Goal: Task Accomplishment & Management: Manage account settings

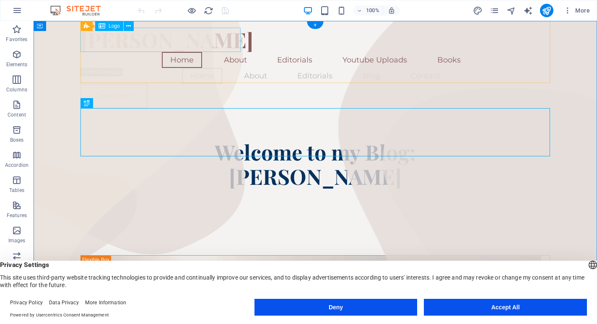
click at [148, 41] on div "[PERSON_NAME]" at bounding box center [314, 40] width 469 height 24
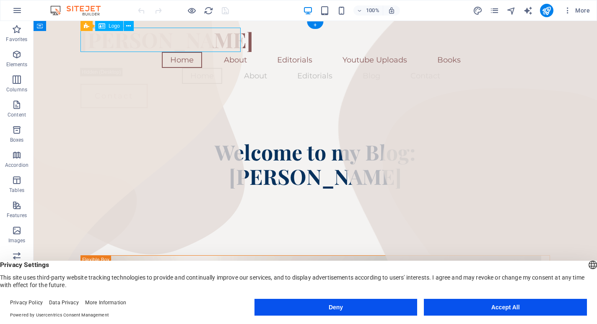
click at [197, 41] on div "[PERSON_NAME]" at bounding box center [314, 40] width 469 height 24
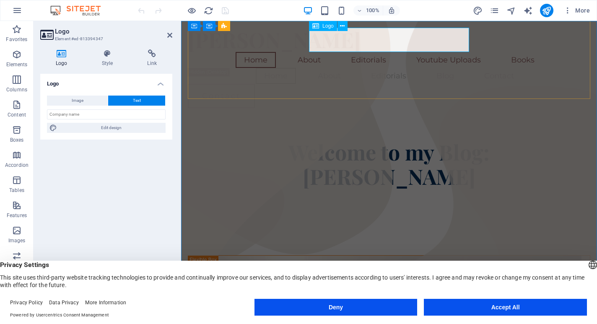
click at [459, 41] on div "[PERSON_NAME]" at bounding box center [389, 40] width 402 height 24
click at [453, 42] on div "[PERSON_NAME]" at bounding box center [389, 40] width 402 height 24
click at [460, 43] on div "[PERSON_NAME]" at bounding box center [389, 40] width 402 height 24
click at [465, 44] on div "[PERSON_NAME]" at bounding box center [389, 40] width 402 height 24
click at [453, 44] on div "[PERSON_NAME]" at bounding box center [389, 40] width 402 height 24
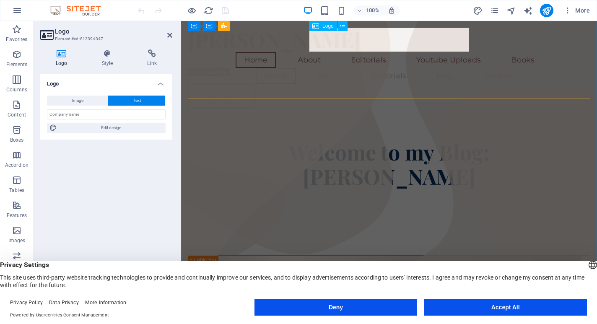
click at [453, 44] on div "[PERSON_NAME]" at bounding box center [389, 40] width 402 height 24
click at [435, 41] on div "[PERSON_NAME]" at bounding box center [389, 40] width 402 height 24
click at [128, 99] on button "Text" at bounding box center [136, 101] width 57 height 10
click at [83, 99] on button "Image" at bounding box center [77, 101] width 61 height 10
select select "DISABLED_OPTION_VALUE"
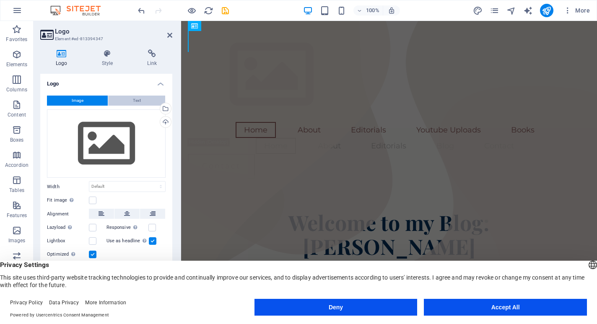
click at [136, 96] on span "Text" at bounding box center [137, 101] width 8 height 10
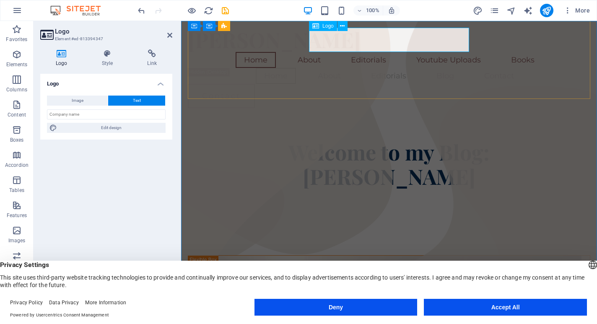
click at [412, 37] on div "[PERSON_NAME]" at bounding box center [389, 40] width 402 height 24
click at [412, 38] on div "[PERSON_NAME]" at bounding box center [389, 40] width 402 height 24
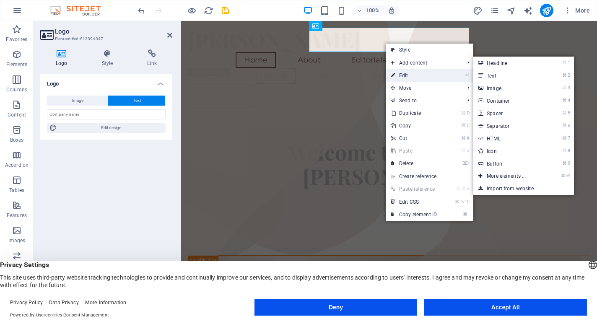
click at [404, 72] on link "⏎ Edit" at bounding box center [414, 75] width 56 height 13
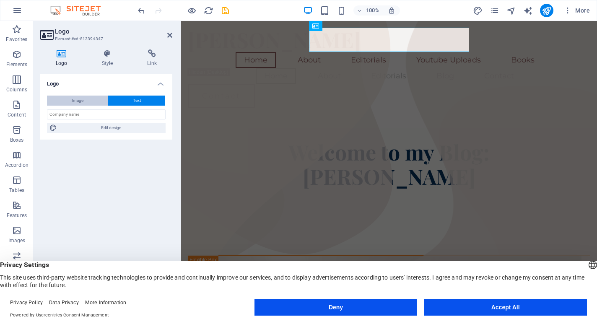
click at [94, 99] on button "Image" at bounding box center [77, 101] width 61 height 10
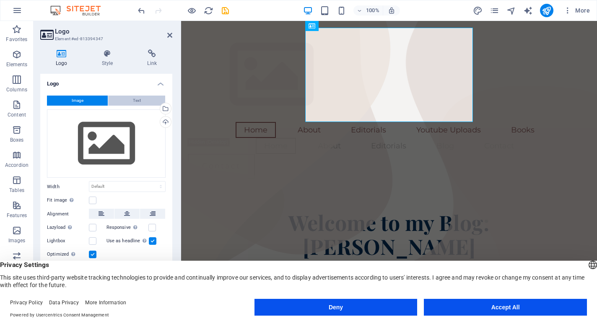
click at [141, 97] on button "Text" at bounding box center [136, 101] width 57 height 10
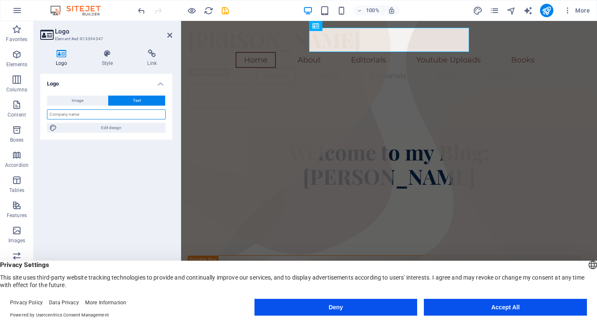
click at [137, 118] on input "text" at bounding box center [106, 114] width 119 height 10
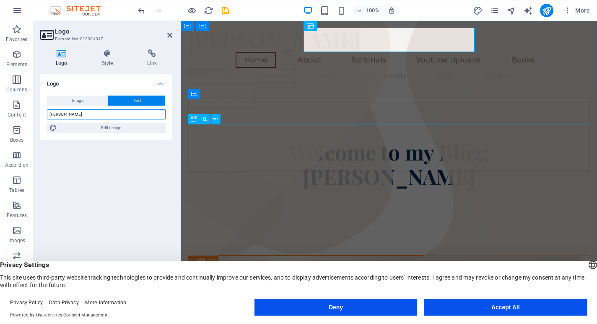
type input "[PERSON_NAME]"
click at [261, 154] on div "Welcome to my Blog: [PERSON_NAME]" at bounding box center [389, 164] width 402 height 48
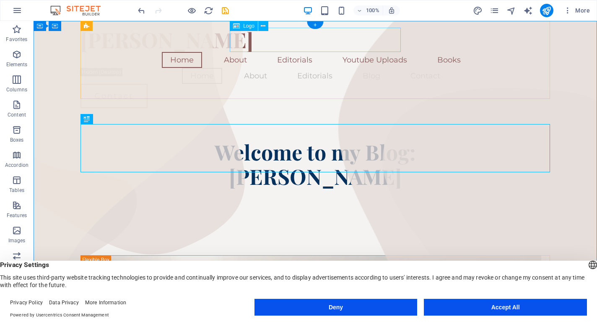
click at [263, 37] on div "[PERSON_NAME]" at bounding box center [314, 40] width 469 height 24
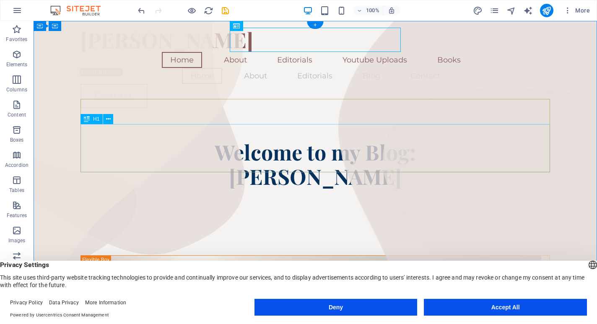
click at [254, 144] on div "Welcome to my Blog: [PERSON_NAME]" at bounding box center [314, 164] width 469 height 48
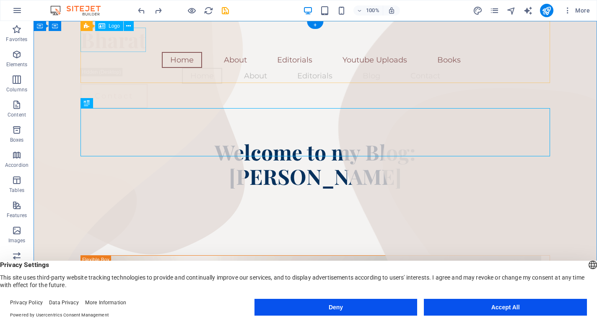
click at [116, 41] on div "Bharat" at bounding box center [314, 40] width 469 height 24
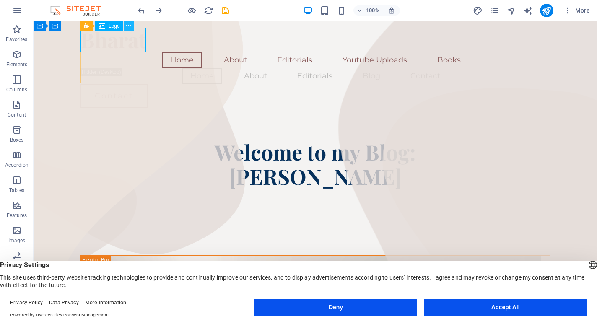
click at [132, 22] on button at bounding box center [129, 26] width 10 height 10
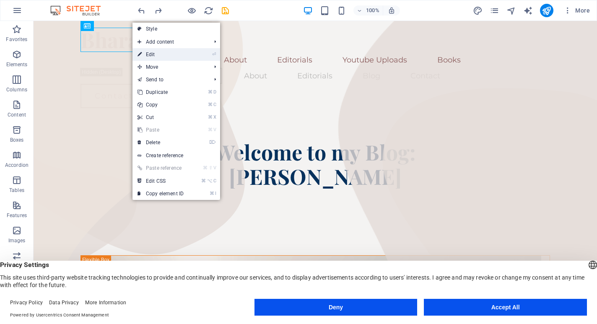
drag, startPoint x: 147, startPoint y: 47, endPoint x: 146, endPoint y: 59, distance: 12.6
click at [146, 59] on ul "Style Add content ⌘ 1 Headline ⌘ 2 Text ⌘ 3 Image ⌘ 4 Container ⌘ 5 Spacer ⌘ 6 …" at bounding box center [176, 111] width 88 height 177
click at [164, 54] on link "⏎ Edit" at bounding box center [160, 54] width 56 height 13
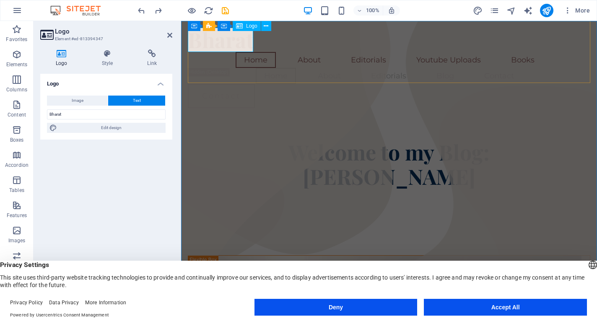
click at [245, 41] on div "Bharat" at bounding box center [389, 40] width 402 height 24
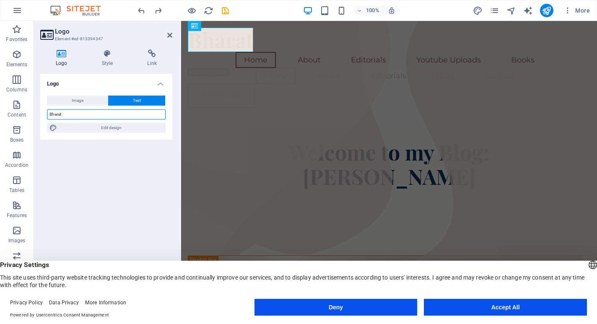
click at [131, 115] on input "Bharat" at bounding box center [106, 114] width 119 height 10
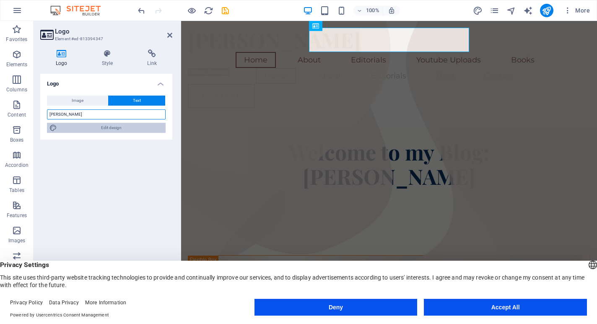
type input "[PERSON_NAME]"
click at [111, 131] on span "Edit design" at bounding box center [112, 128] width 104 height 10
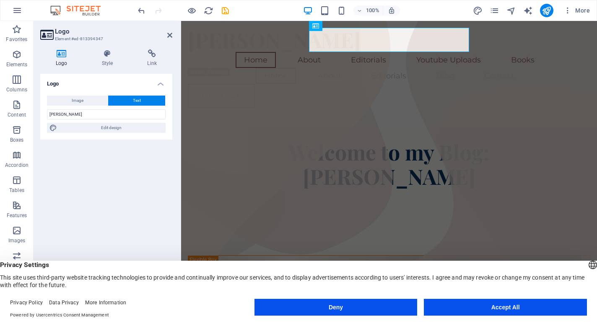
select select "px"
select select "400"
select select "px"
select select "600"
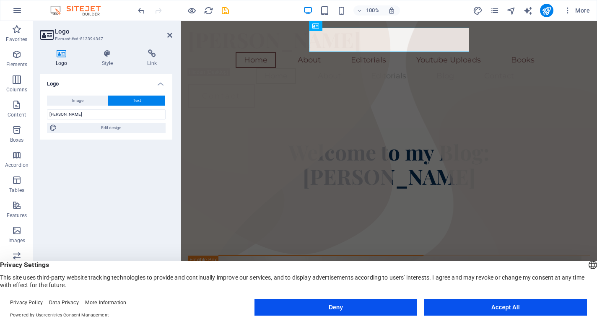
select select "px"
select select "rem"
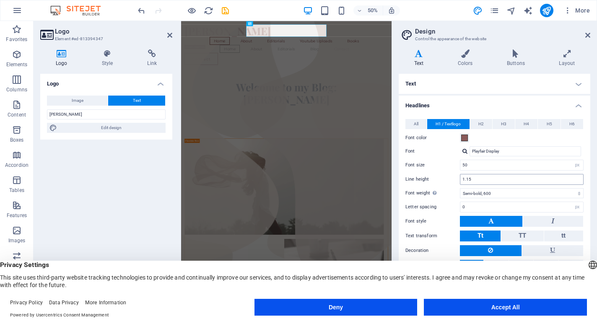
scroll to position [22, 0]
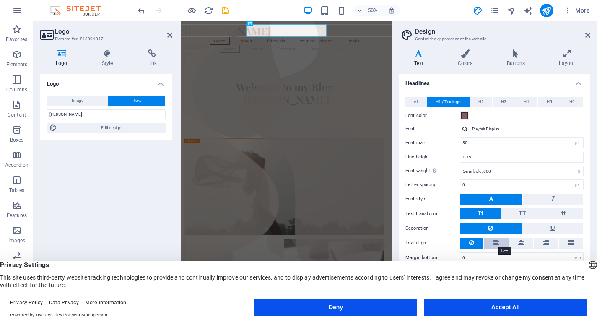
click at [498, 238] on icon at bounding box center [496, 243] width 6 height 10
click at [500, 241] on button at bounding box center [496, 243] width 24 height 11
click at [464, 240] on button at bounding box center [471, 243] width 23 height 11
click at [498, 243] on icon at bounding box center [496, 243] width 6 height 10
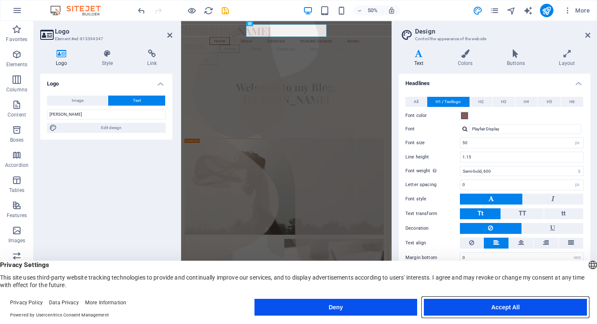
click at [468, 310] on button "Accept All" at bounding box center [505, 307] width 163 height 17
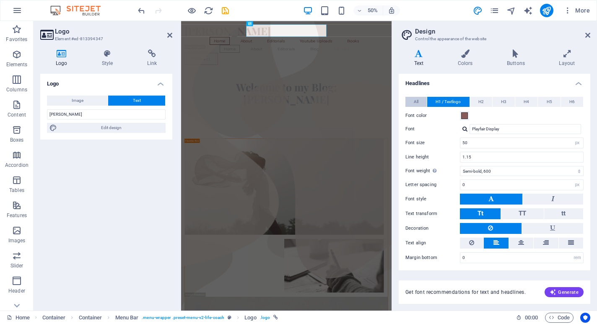
click at [416, 101] on span "All" at bounding box center [416, 102] width 5 height 10
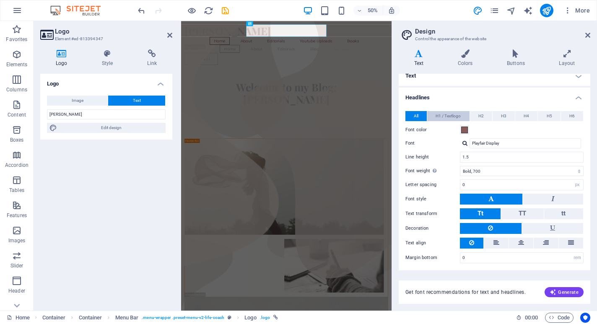
click at [445, 117] on span "H1 / Textlogo" at bounding box center [447, 116] width 25 height 10
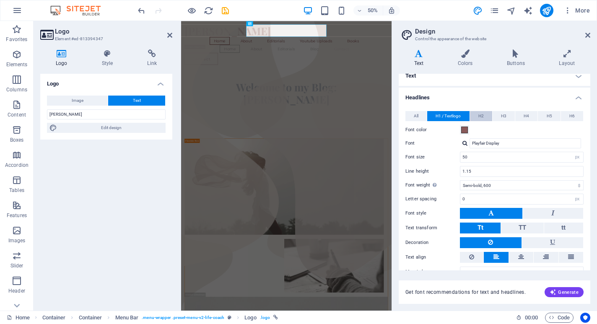
click at [478, 115] on span "H2" at bounding box center [480, 116] width 5 height 10
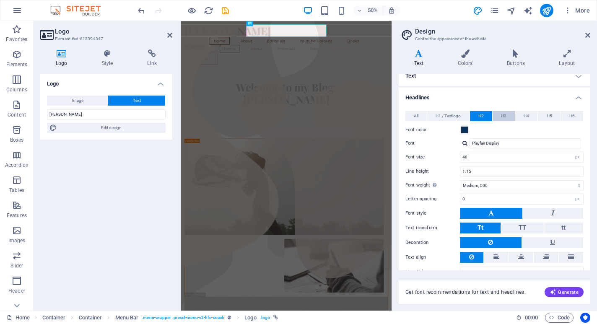
click at [502, 115] on span "H3" at bounding box center [503, 116] width 5 height 10
click at [430, 118] on button "H1 / Textlogo" at bounding box center [448, 116] width 42 height 10
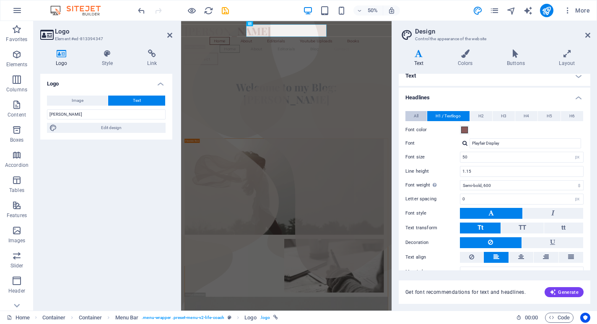
click at [414, 119] on span "All" at bounding box center [416, 116] width 5 height 10
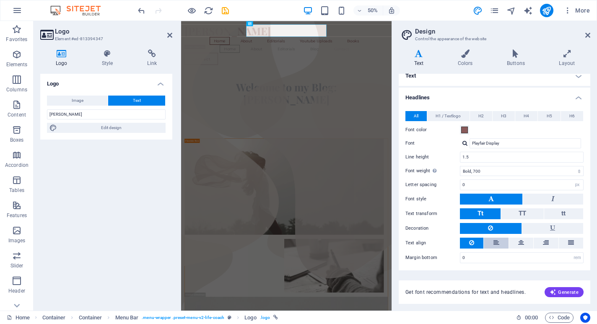
click at [500, 241] on button at bounding box center [496, 243] width 24 height 11
click at [569, 292] on span "Generate" at bounding box center [563, 292] width 29 height 7
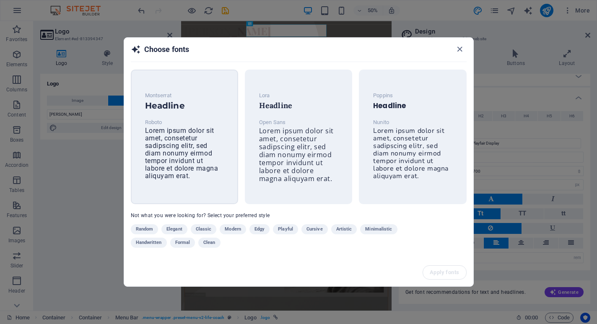
click at [187, 111] on div "Montserrat Headline Roboto Lorem ipsum dolor sit amet, consetetur sadipscing el…" at bounding box center [184, 135] width 92 height 103
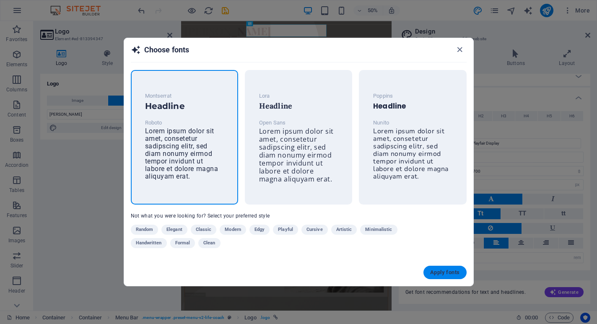
click at [438, 270] on span "Apply fonts" at bounding box center [444, 272] width 29 height 7
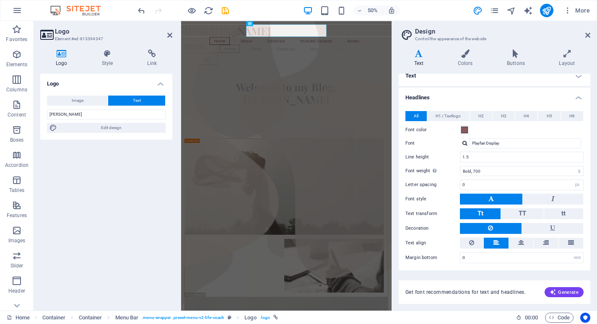
type input "Montserrat"
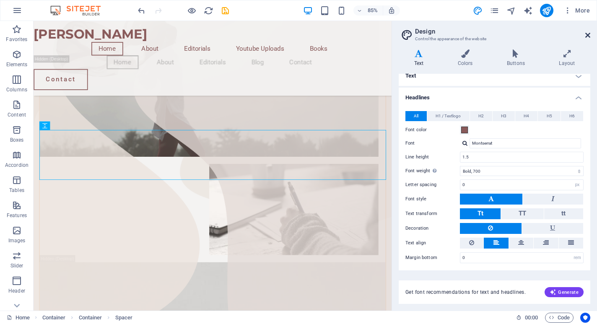
click at [586, 36] on icon at bounding box center [587, 35] width 5 height 7
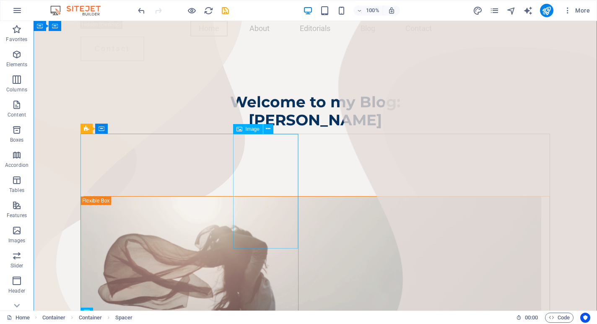
scroll to position [0, 0]
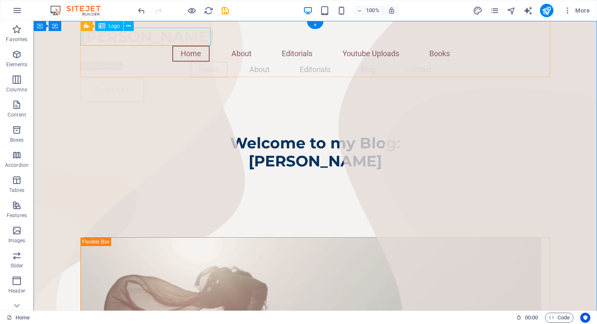
click at [197, 40] on div "[PERSON_NAME]" at bounding box center [314, 37] width 469 height 18
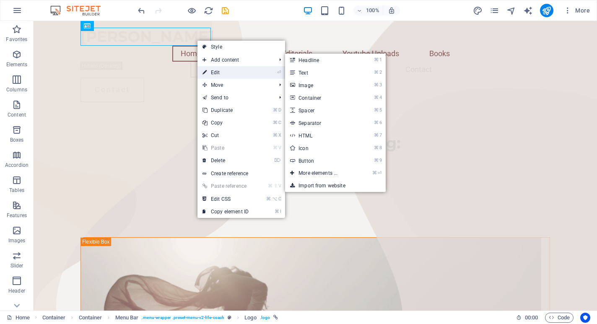
click at [213, 69] on link "⏎ Edit" at bounding box center [225, 72] width 56 height 13
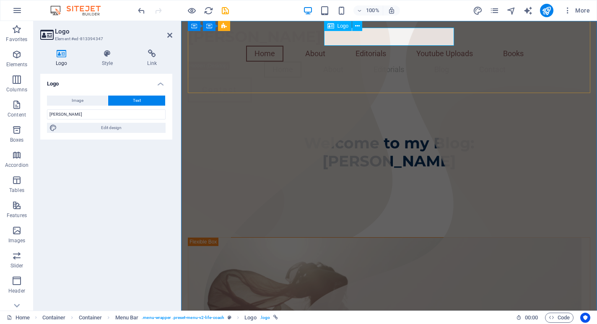
click at [444, 38] on div "[PERSON_NAME]" at bounding box center [389, 37] width 402 height 18
click at [445, 38] on div "[PERSON_NAME]" at bounding box center [389, 37] width 402 height 18
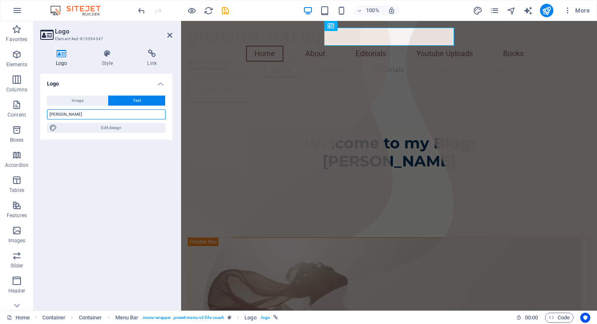
click at [95, 116] on input "[PERSON_NAME]" at bounding box center [106, 114] width 119 height 10
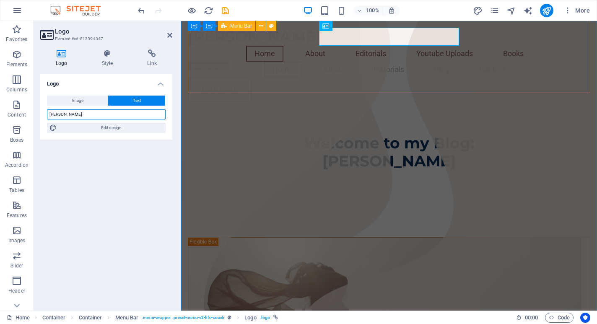
type input "[PERSON_NAME]"
click at [320, 85] on div "Bharat Bhattaraai Home About Editorials Youtube Uploads Books Home About Editor…" at bounding box center [389, 65] width 402 height 88
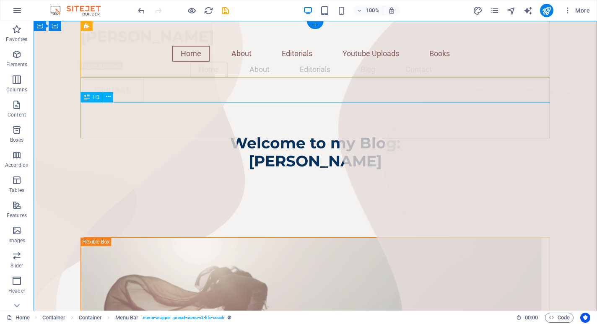
click at [361, 134] on div "Welcome to my Blog: [PERSON_NAME]" at bounding box center [314, 152] width 469 height 36
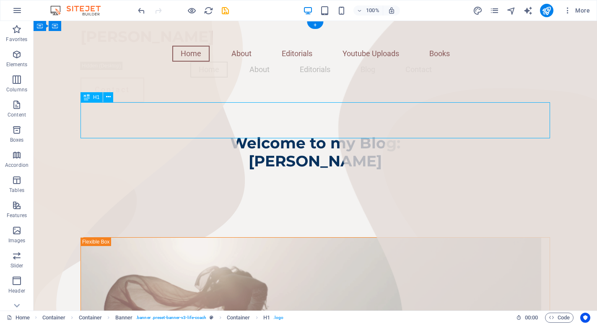
click at [372, 134] on div "Welcome to my Blog: [PERSON_NAME]" at bounding box center [314, 152] width 469 height 36
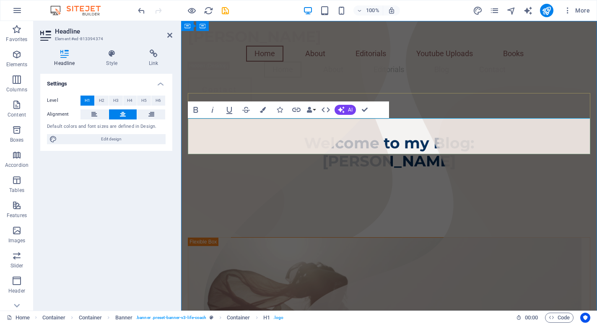
click at [448, 145] on span "Welcome to my Blog: [PERSON_NAME]" at bounding box center [389, 152] width 170 height 36
click at [376, 134] on span "Welcome to my Blog: [PERSON_NAME]" at bounding box center [389, 152] width 170 height 36
click at [393, 134] on span "Welcome to my Blog: [PERSON_NAME]" at bounding box center [389, 152] width 170 height 36
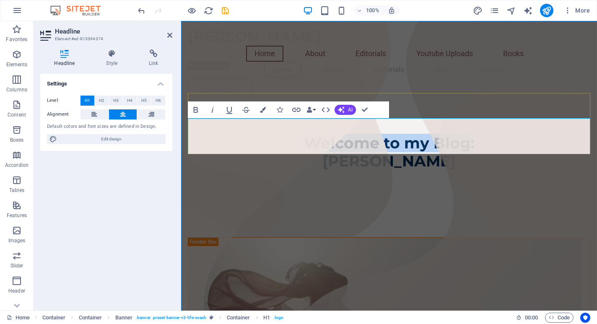
drag, startPoint x: 469, startPoint y: 130, endPoint x: 299, endPoint y: 132, distance: 170.6
click at [299, 134] on h1 "Welcome to my Blog: [PERSON_NAME]" at bounding box center [389, 152] width 402 height 36
click at [380, 145] on span "Welcome to the World of [PERSON_NAME]: [PERSON_NAME]" at bounding box center [388, 152] width 341 height 36
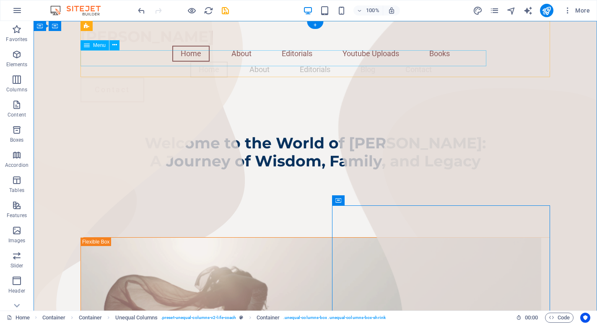
click at [342, 62] on nav "Home About Editorials Blog Contact" at bounding box center [314, 70] width 469 height 16
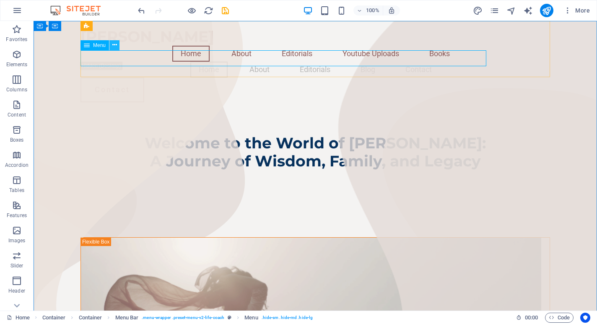
click at [116, 44] on icon at bounding box center [114, 45] width 5 height 9
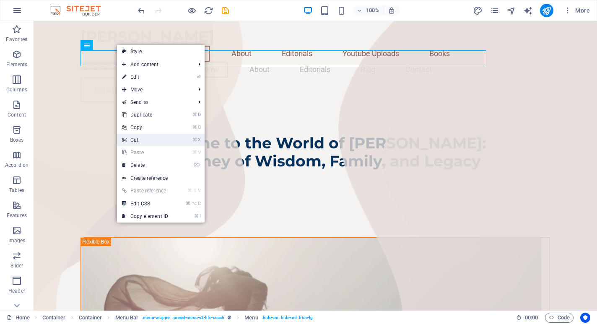
click at [151, 143] on link "⌘ X Cut" at bounding box center [145, 140] width 56 height 13
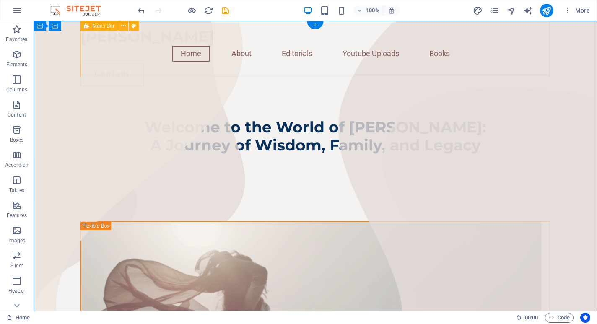
click at [238, 58] on div "[PERSON_NAME] Home About Editorials Youtube Uploads Books Contact" at bounding box center [314, 57] width 469 height 72
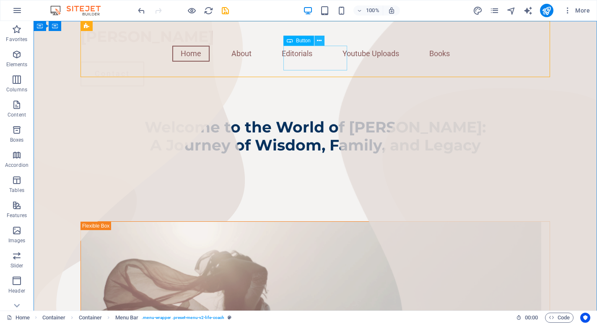
click at [320, 40] on icon at bounding box center [319, 40] width 5 height 9
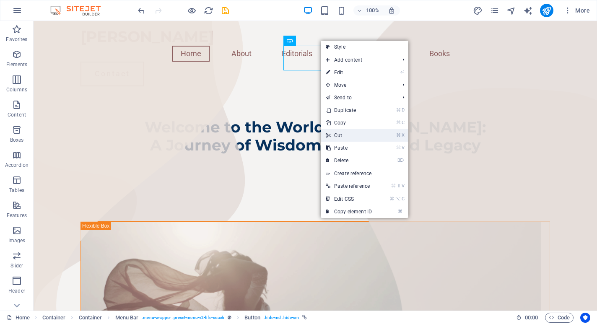
click at [339, 137] on link "⌘ X Cut" at bounding box center [349, 135] width 56 height 13
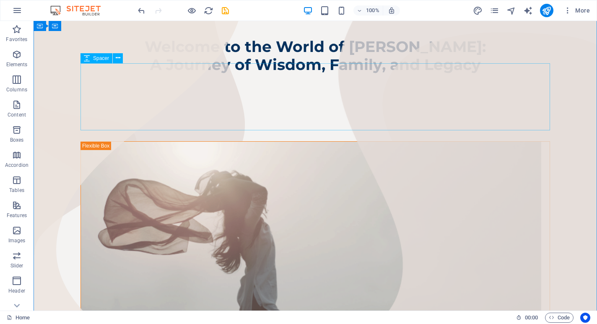
scroll to position [60, 0]
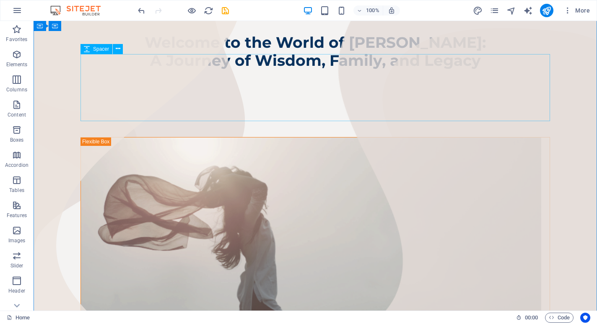
click at [287, 113] on div at bounding box center [314, 103] width 469 height 67
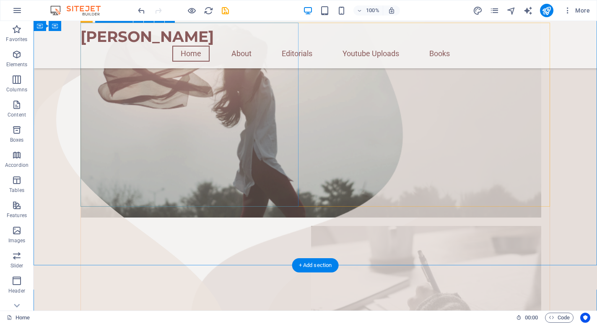
scroll to position [0, 0]
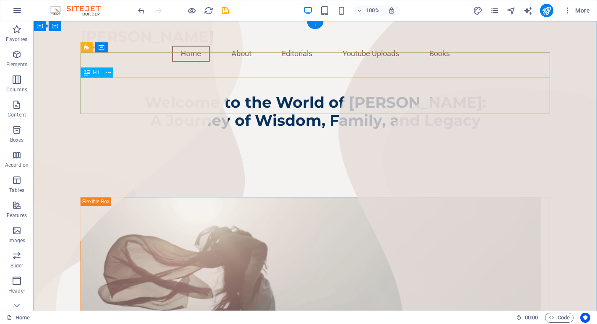
click at [282, 93] on div "Welcome to the World of [PERSON_NAME]: A Journey of Wisdom, Family, and Legacy" at bounding box center [314, 111] width 469 height 36
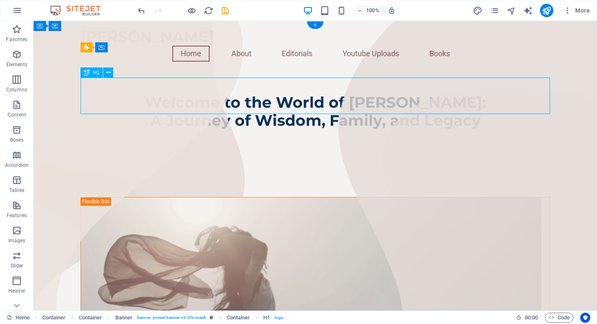
click at [270, 94] on div "Welcome to the World of [PERSON_NAME]: A Journey of Wisdom, Family, and Legacy" at bounding box center [314, 111] width 469 height 36
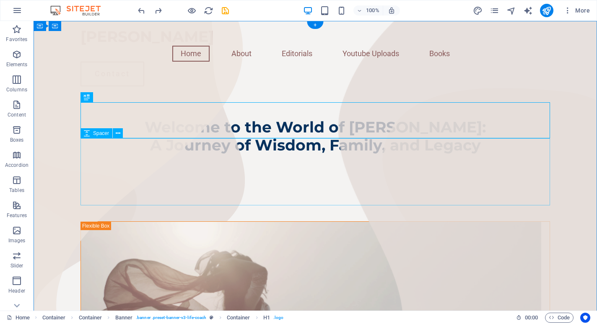
click at [247, 187] on div at bounding box center [314, 187] width 469 height 67
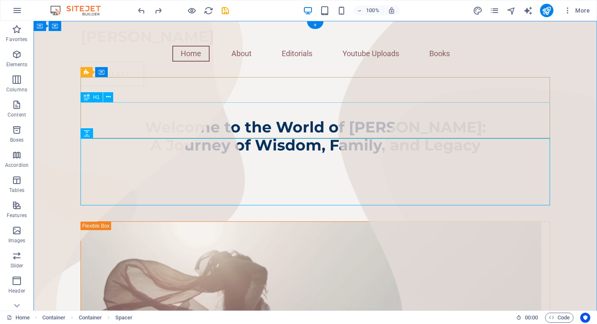
click at [256, 118] on div "Welcome to the World of [PERSON_NAME]: A Journey of Wisdom, Family, and Legacy" at bounding box center [314, 136] width 469 height 36
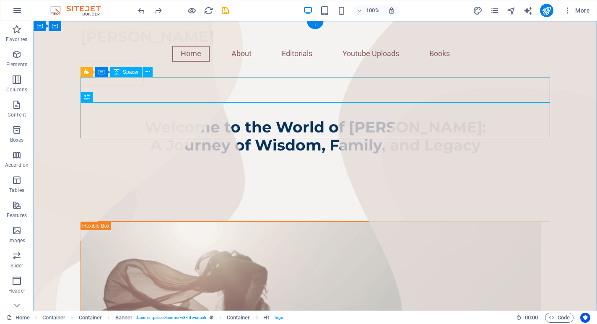
click at [254, 93] on div at bounding box center [314, 105] width 469 height 25
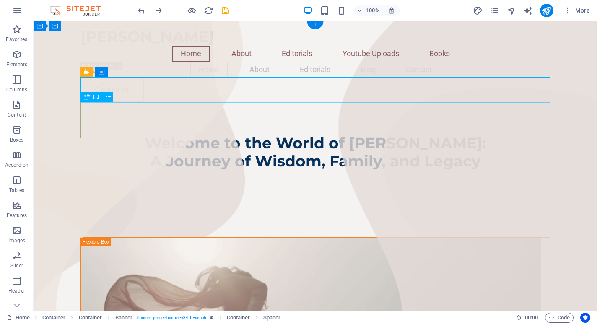
click at [238, 134] on div "Welcome to the World of [PERSON_NAME]: A Journey of Wisdom, Family, and Legacy" at bounding box center [314, 152] width 469 height 36
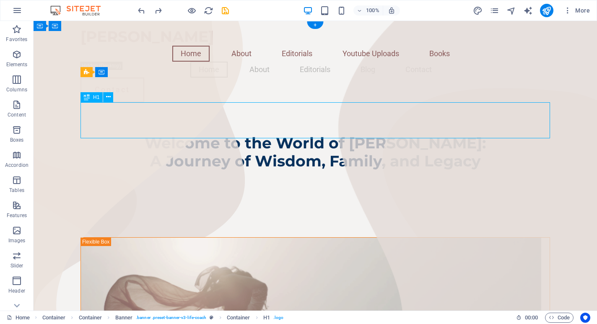
click at [238, 134] on div "Welcome to the World of [PERSON_NAME]: A Journey of Wisdom, Family, and Legacy" at bounding box center [314, 152] width 469 height 36
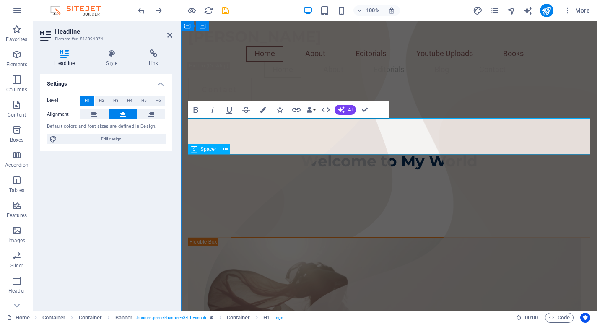
click at [328, 170] on div at bounding box center [389, 203] width 402 height 67
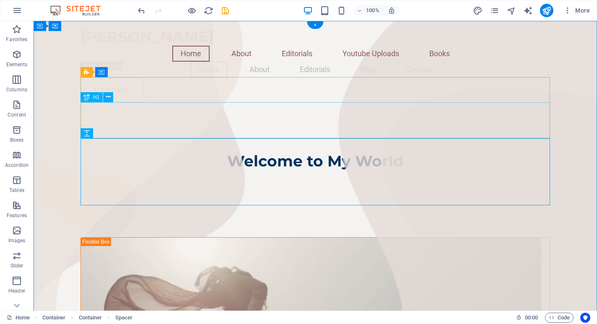
click at [354, 134] on div "Welcome to My World" at bounding box center [314, 152] width 469 height 36
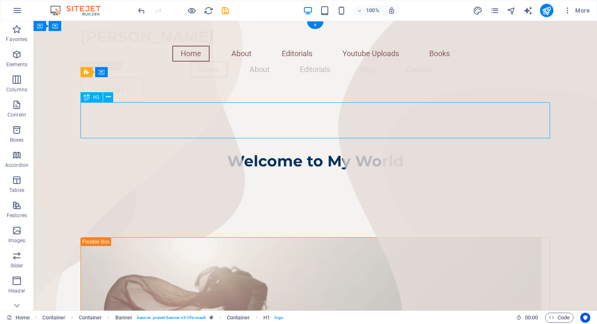
click at [354, 134] on div "Welcome to My World" at bounding box center [314, 152] width 469 height 36
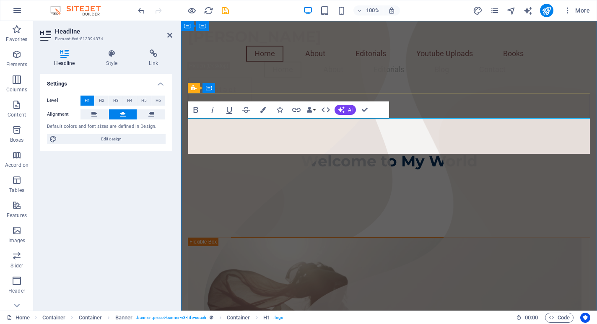
click at [491, 142] on h1 "Welcome to My World" at bounding box center [389, 152] width 402 height 36
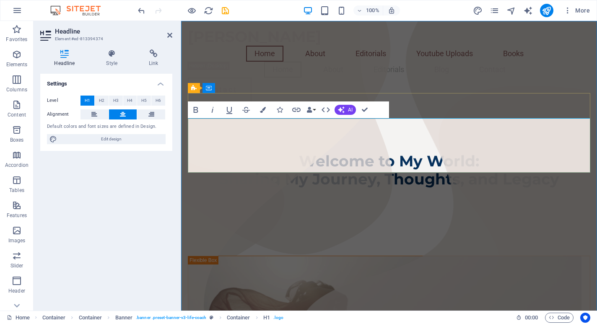
click at [393, 134] on h1 "Welcome to My World: ‌Sharing My Journey, Thoughts, and Legacy" at bounding box center [389, 161] width 402 height 54
click at [297, 143] on h1 "Welcome to My World: ‌Sharing My Journey, Thoughts, and Legacy" at bounding box center [389, 161] width 402 height 54
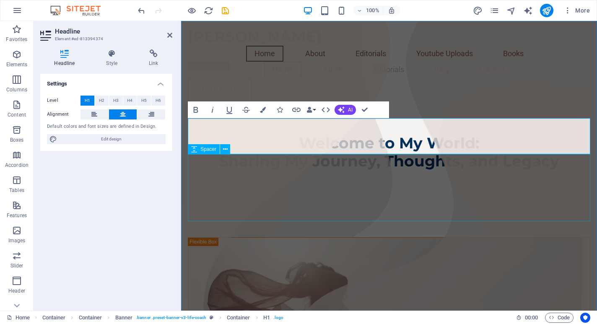
click at [382, 206] on div at bounding box center [389, 203] width 402 height 67
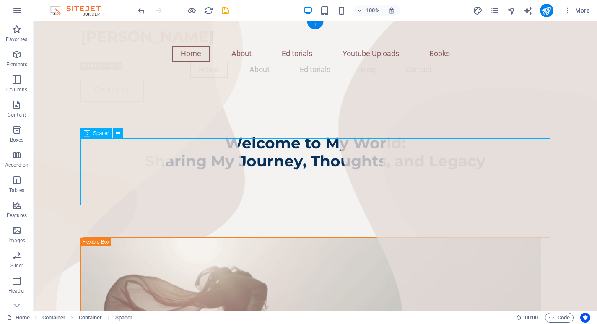
click at [406, 173] on div at bounding box center [314, 203] width 469 height 67
select select "px"
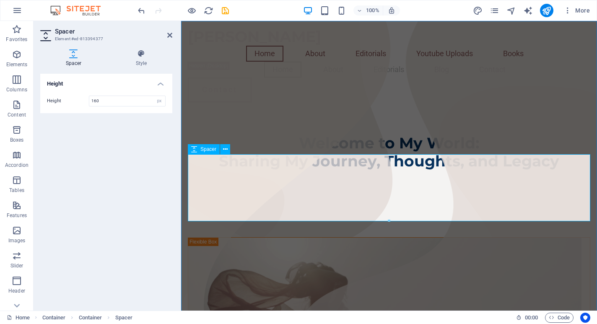
click at [264, 177] on div at bounding box center [389, 203] width 402 height 67
click at [255, 77] on nav "Home About Editorials Blog Contact" at bounding box center [389, 70] width 402 height 16
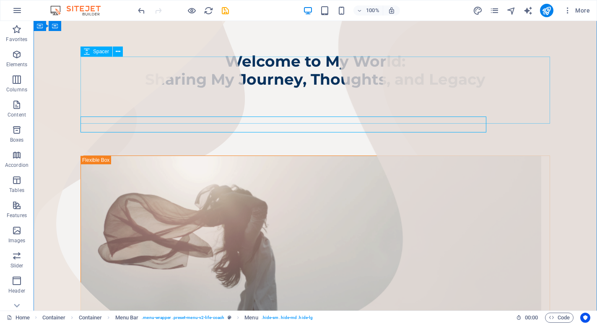
scroll to position [84, 0]
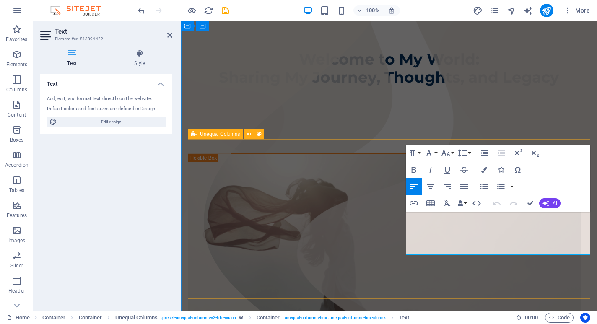
scroll to position [82, 0]
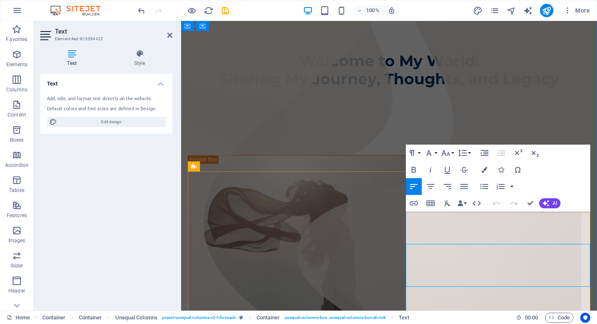
scroll to position [50, 0]
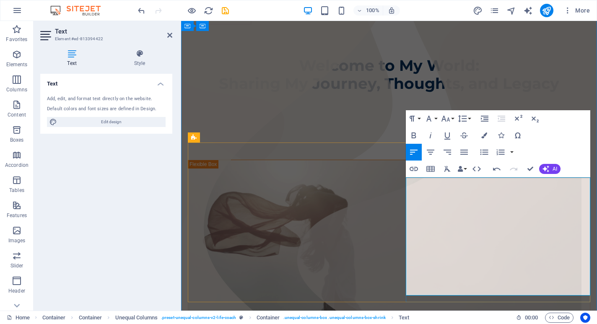
scroll to position [79, 0]
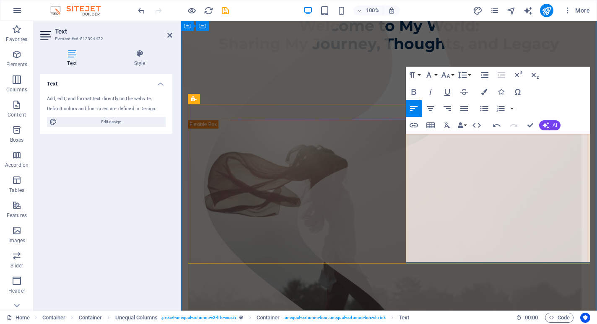
scroll to position [119, 0]
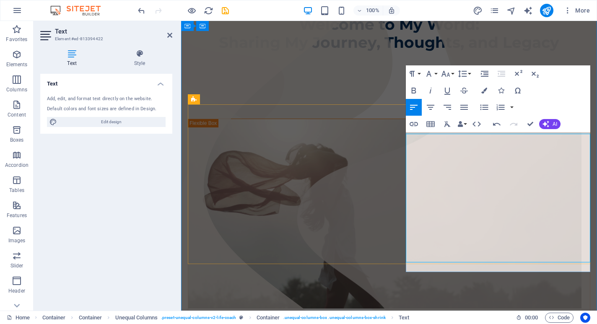
scroll to position [117, 0]
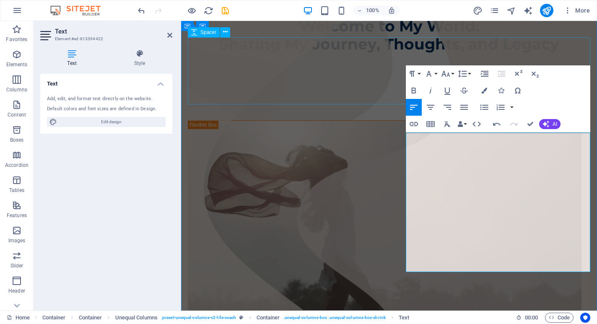
click at [351, 84] on div at bounding box center [389, 86] width 402 height 67
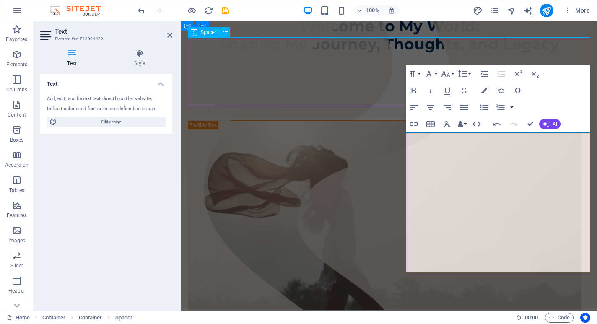
scroll to position [117, 0]
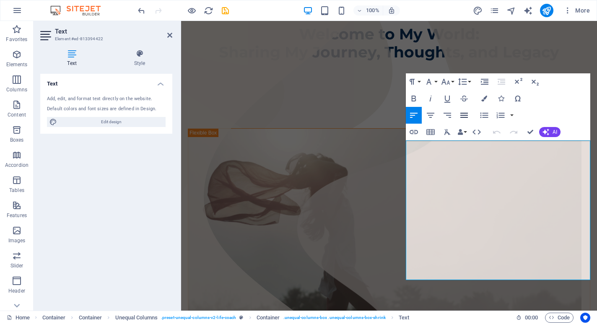
click at [466, 112] on icon "button" at bounding box center [464, 115] width 10 height 10
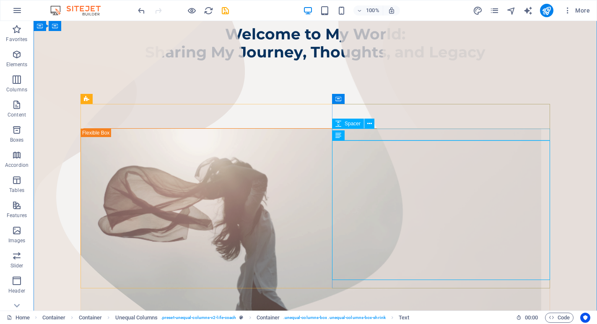
scroll to position [101, 0]
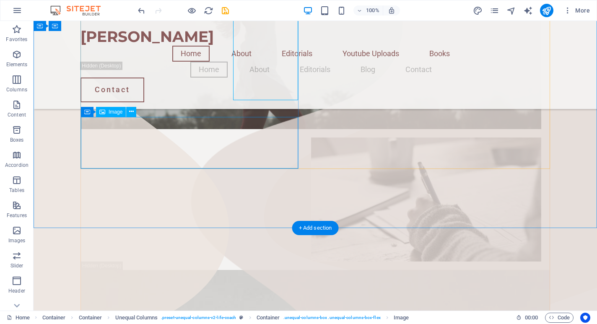
scroll to position [177, 0]
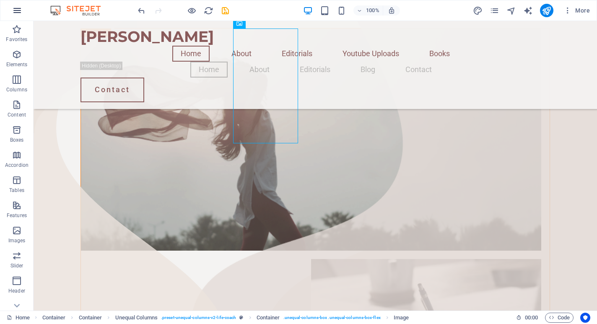
click at [21, 11] on icon "button" at bounding box center [17, 10] width 10 height 10
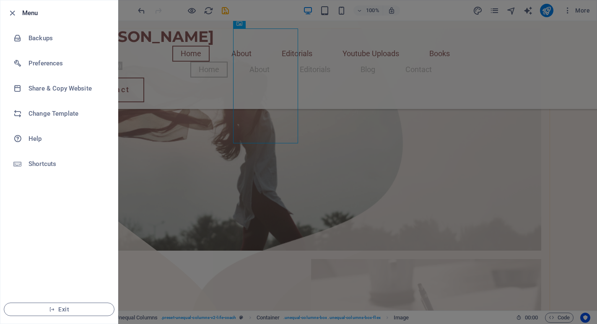
click at [207, 51] on div at bounding box center [298, 162] width 597 height 324
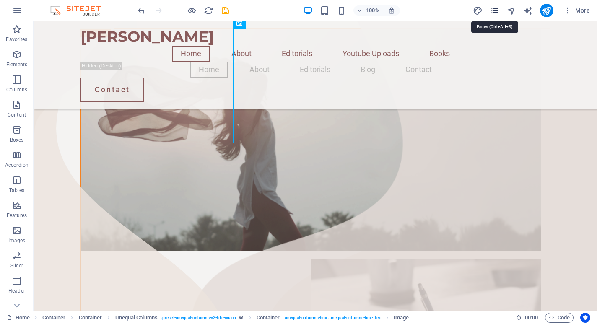
click at [492, 13] on icon "pages" at bounding box center [495, 11] width 10 height 10
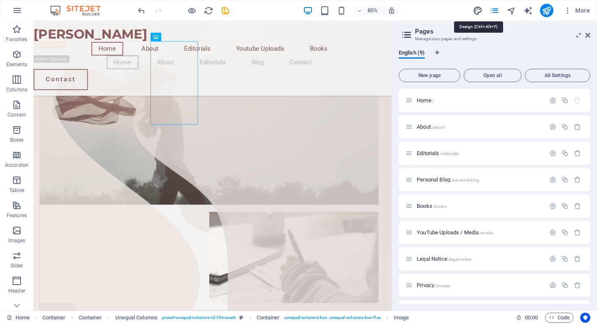
click at [477, 11] on icon "design" at bounding box center [478, 11] width 10 height 10
select select "700"
select select "px"
select select "rem"
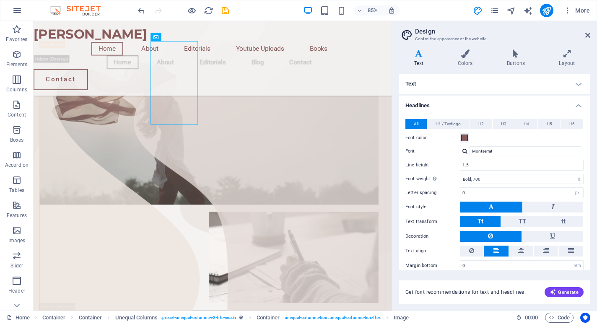
click at [500, 10] on div "More" at bounding box center [533, 10] width 120 height 13
click at [495, 10] on icon "pages" at bounding box center [495, 11] width 10 height 10
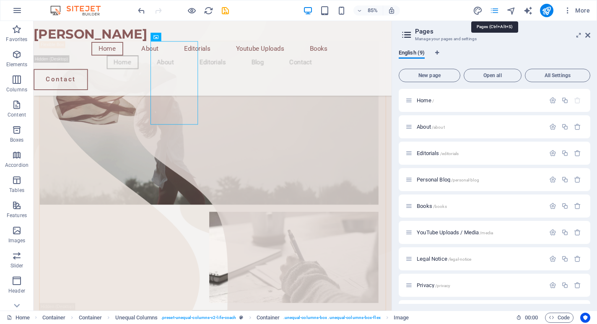
click at [495, 10] on icon "pages" at bounding box center [495, 11] width 10 height 10
click at [568, 10] on icon "button" at bounding box center [567, 10] width 8 height 8
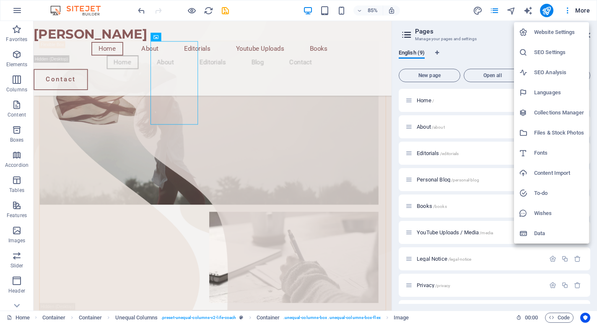
click at [275, 130] on div at bounding box center [298, 162] width 597 height 324
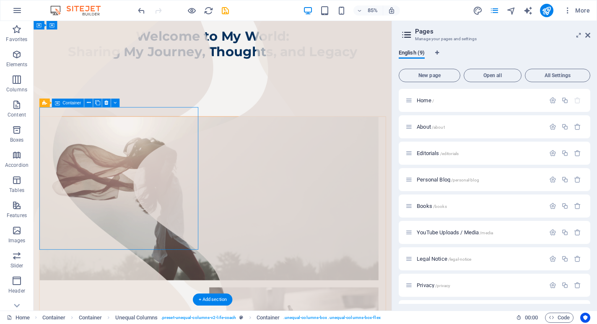
scroll to position [88, 0]
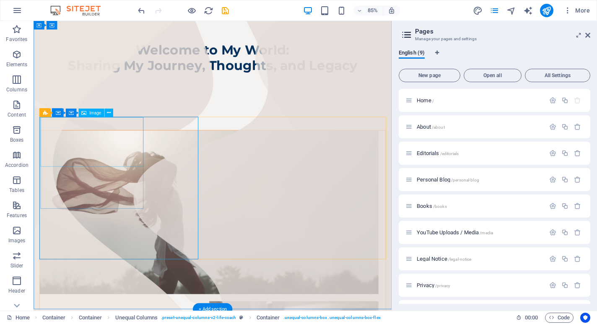
click at [151, 162] on figure at bounding box center [240, 246] width 399 height 192
click at [95, 111] on span "Image" at bounding box center [95, 113] width 12 height 4
click at [123, 150] on figure at bounding box center [240, 246] width 399 height 192
select select "%"
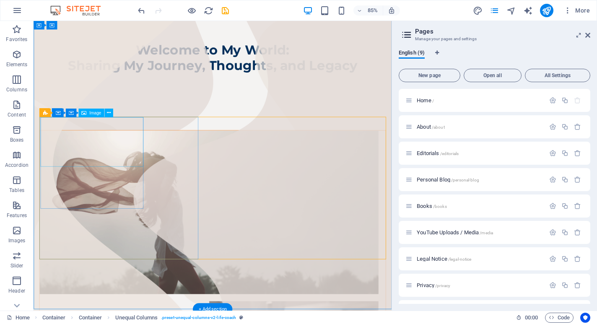
click at [55, 150] on figure at bounding box center [240, 246] width 399 height 192
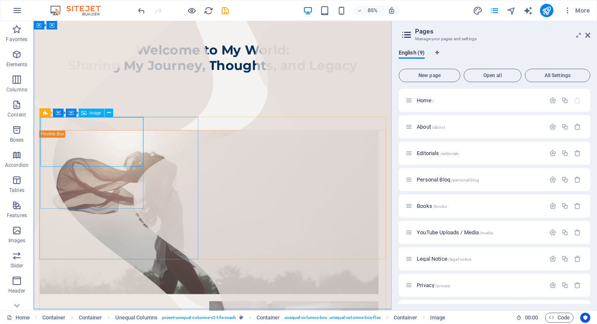
click at [94, 112] on span "Image" at bounding box center [95, 113] width 12 height 4
click at [108, 111] on icon at bounding box center [108, 113] width 4 height 8
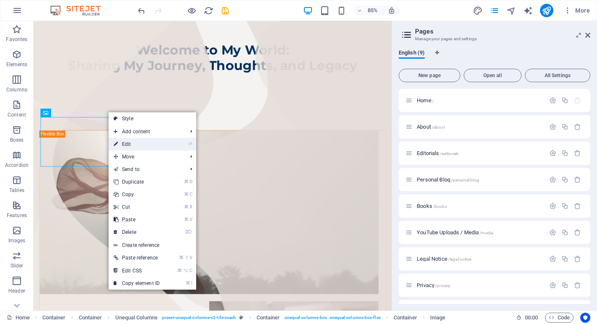
click at [130, 141] on link "⏎ Edit" at bounding box center [137, 144] width 56 height 13
select select "%"
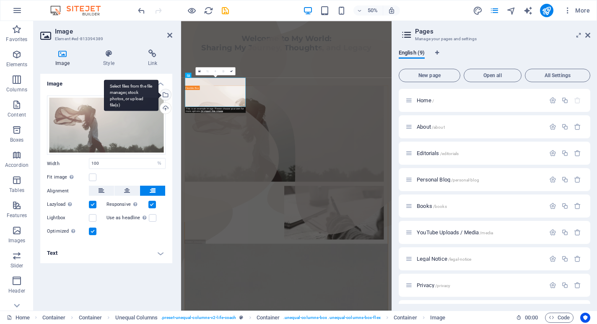
click at [158, 92] on div "Select files from the file manager, stock photos, or upload file(s)" at bounding box center [131, 95] width 54 height 31
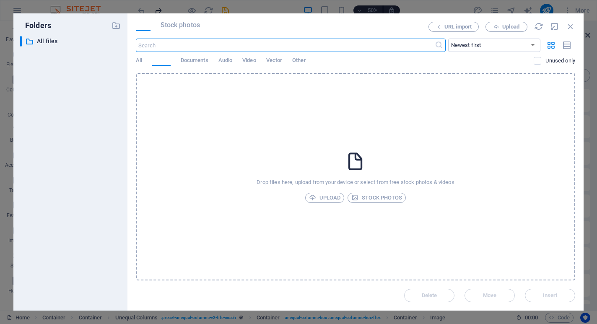
scroll to position [0, 0]
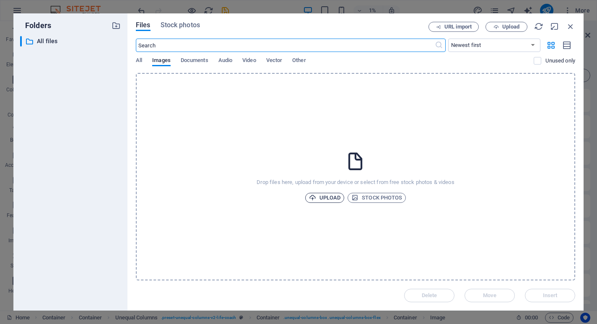
click at [330, 194] on span "Upload" at bounding box center [325, 198] width 32 height 10
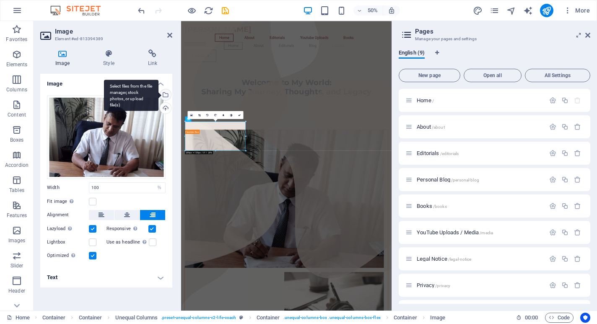
click at [166, 93] on div "Select files from the file manager, stock photos, or upload file(s)" at bounding box center [164, 95] width 13 height 13
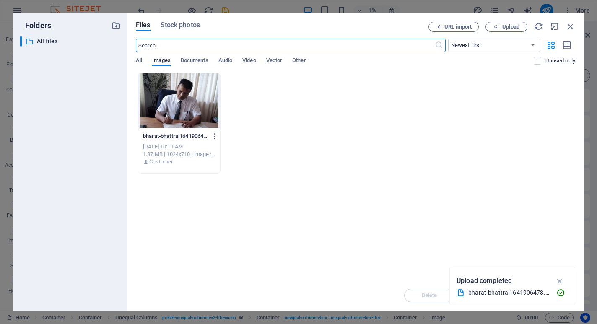
click at [175, 100] on div at bounding box center [179, 100] width 82 height 54
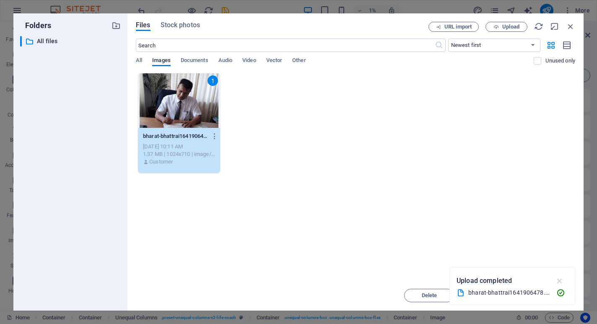
click at [560, 277] on icon "button" at bounding box center [560, 280] width 10 height 9
click at [547, 296] on span "Insert" at bounding box center [550, 295] width 15 height 5
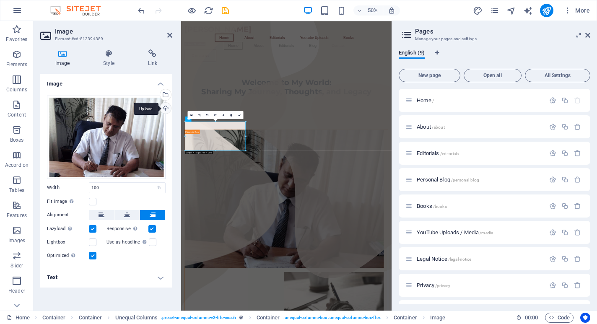
click at [166, 110] on div "Upload" at bounding box center [164, 109] width 13 height 13
click at [239, 115] on icon at bounding box center [239, 115] width 3 height 3
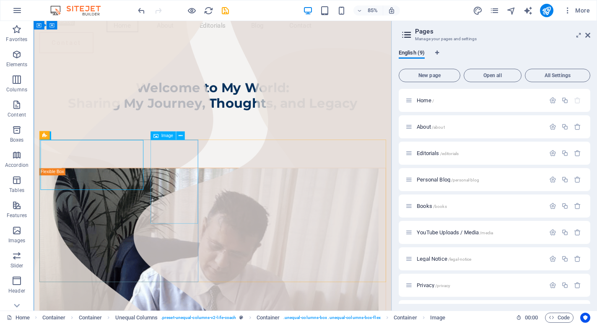
scroll to position [61, 0]
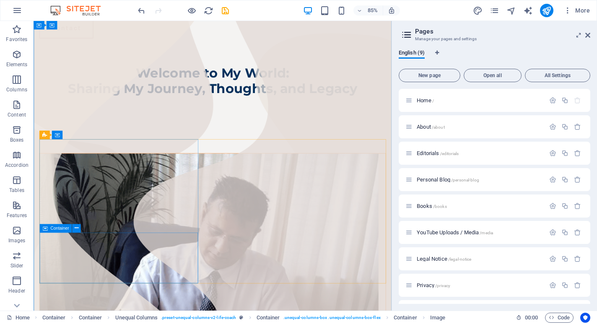
scroll to position [61, 0]
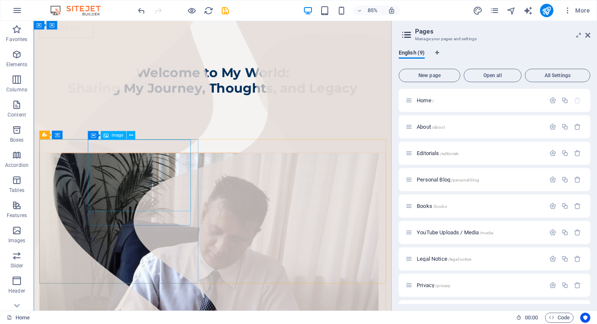
click at [151, 223] on figure at bounding box center [240, 314] width 399 height 276
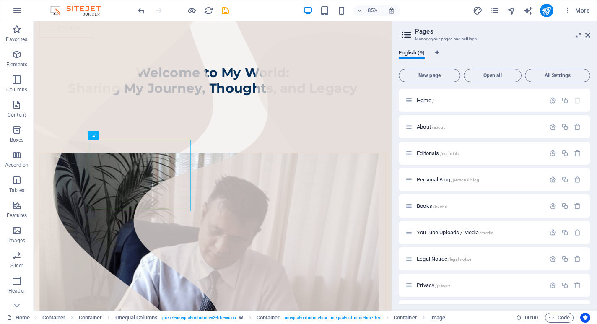
drag, startPoint x: 147, startPoint y: 223, endPoint x: 109, endPoint y: 214, distance: 38.3
click at [109, 214] on figure at bounding box center [240, 314] width 399 height 276
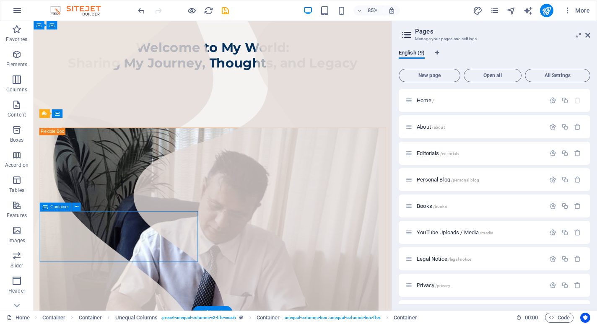
scroll to position [92, 0]
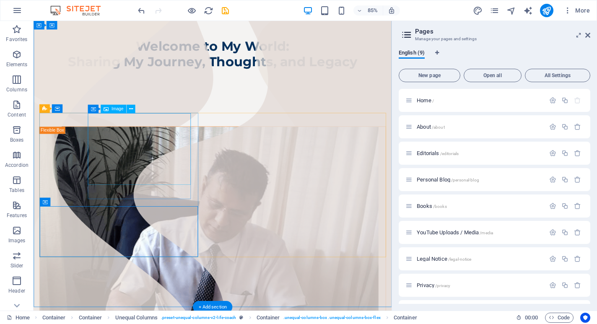
click at [205, 207] on figure at bounding box center [240, 283] width 399 height 276
click at [130, 113] on button at bounding box center [131, 109] width 8 height 8
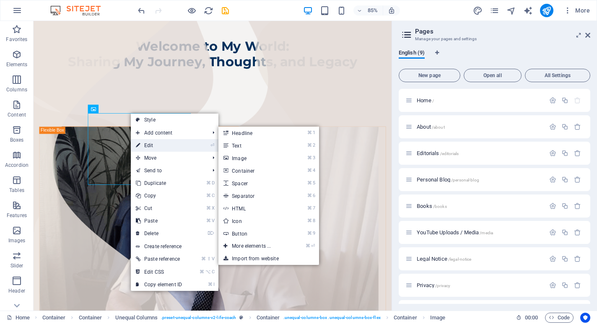
click at [158, 147] on link "⏎ Edit" at bounding box center [159, 145] width 56 height 13
select select "%"
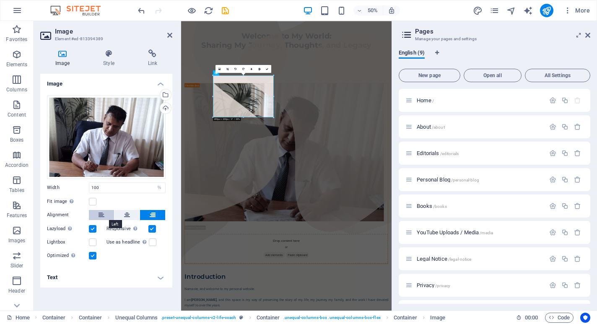
click at [106, 215] on button at bounding box center [101, 215] width 25 height 10
click at [93, 203] on label at bounding box center [93, 202] width 8 height 8
click at [0, 0] on input "Fit image Automatically fit image to a fixed width and height" at bounding box center [0, 0] width 0 height 0
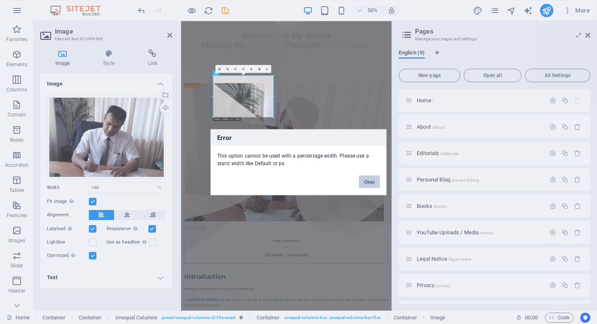
click at [368, 183] on button "Okay" at bounding box center [369, 181] width 21 height 13
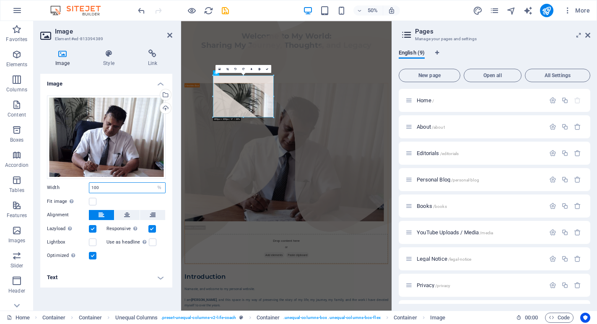
click at [131, 189] on input "100" at bounding box center [127, 188] width 76 height 10
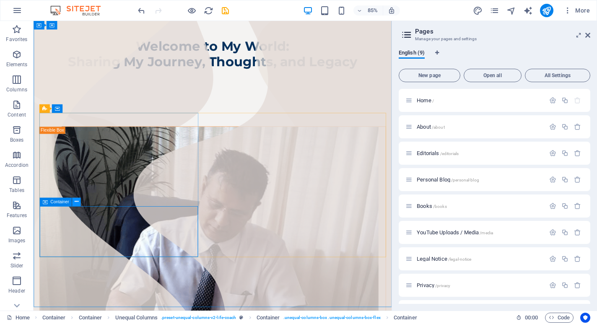
click at [75, 202] on icon at bounding box center [76, 202] width 4 height 8
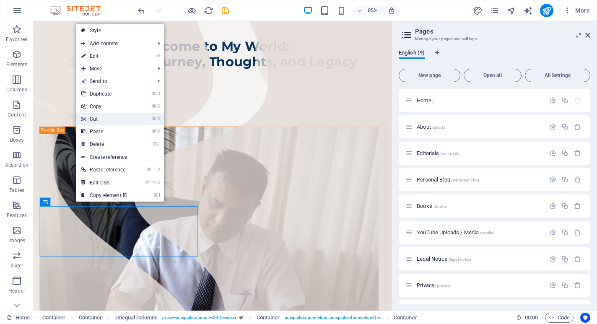
click at [109, 121] on link "⌘ X Cut" at bounding box center [104, 119] width 56 height 13
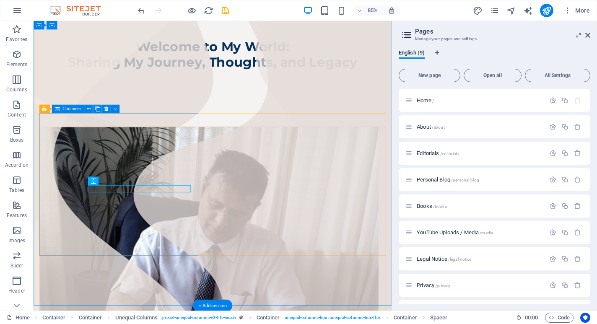
click at [223, 184] on div at bounding box center [244, 296] width 408 height 302
click at [172, 256] on div at bounding box center [244, 296] width 408 height 302
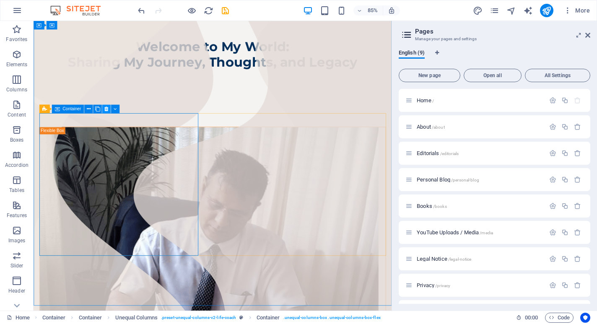
click at [106, 108] on icon at bounding box center [106, 109] width 4 height 8
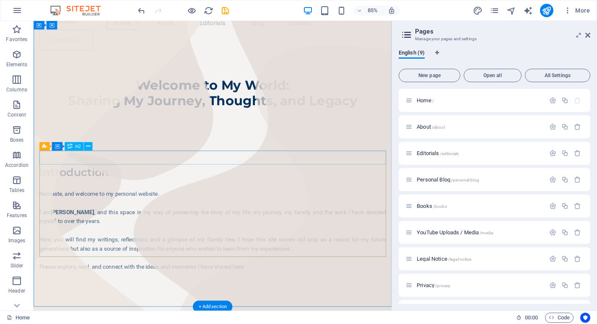
scroll to position [48, 0]
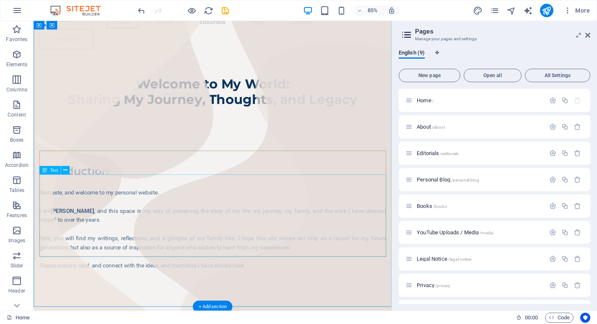
click at [199, 218] on div "Namaste, and welcome to my personal website. I am [PERSON_NAME] , and this spac…" at bounding box center [244, 266] width 408 height 96
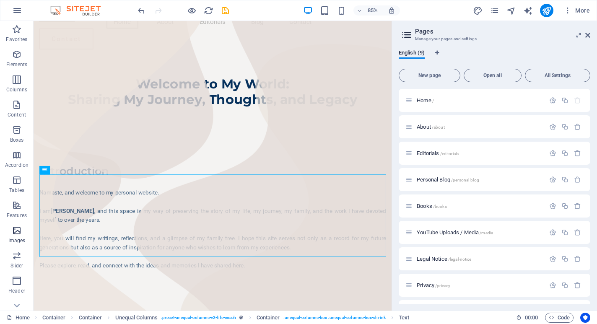
click at [14, 236] on span "Images" at bounding box center [17, 235] width 34 height 20
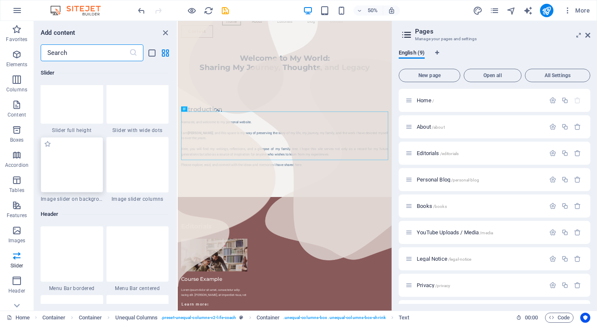
scroll to position [4898, 0]
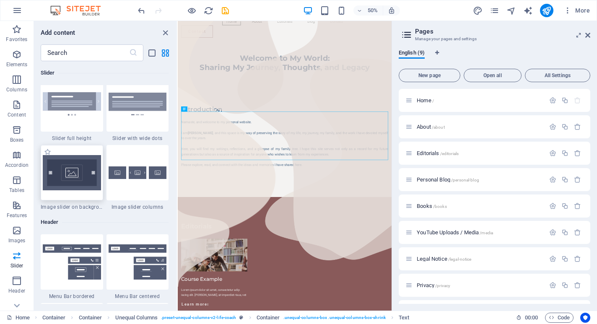
click at [70, 177] on img at bounding box center [72, 172] width 58 height 35
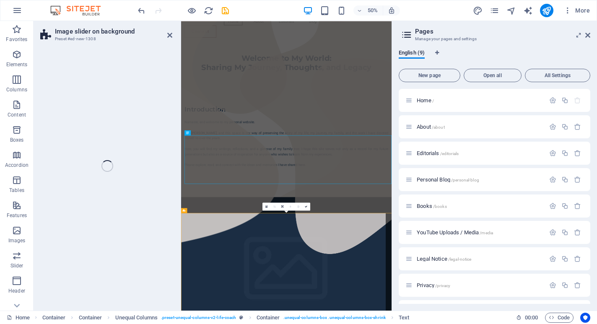
scroll to position [0, 0]
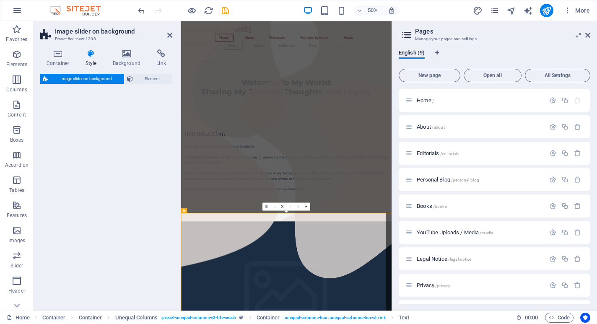
select select "rem"
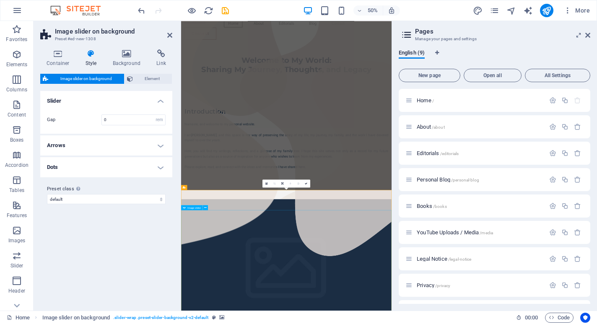
scroll to position [47, 0]
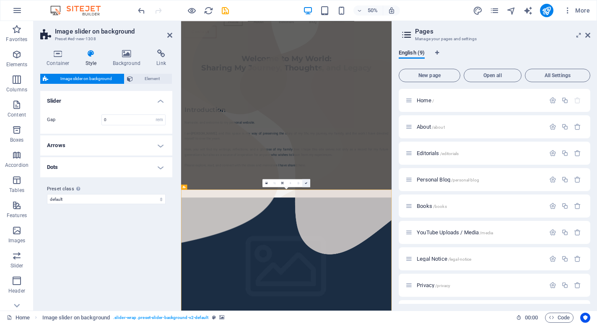
click at [306, 182] on icon at bounding box center [306, 182] width 3 height 3
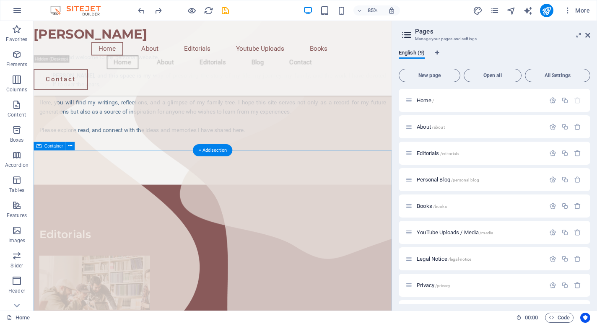
scroll to position [159, 0]
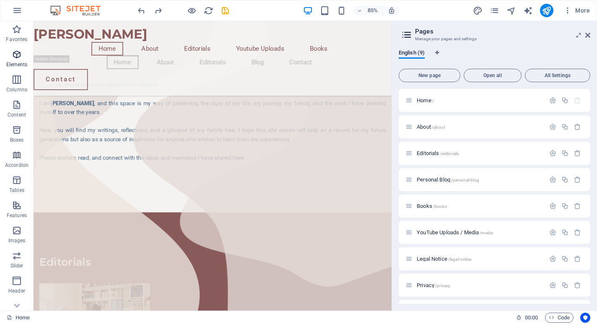
click at [17, 52] on icon "button" at bounding box center [17, 54] width 10 height 10
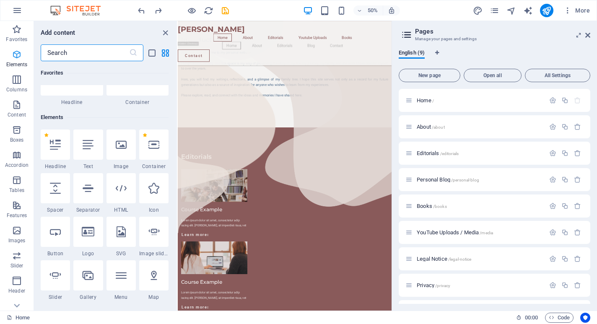
scroll to position [89, 0]
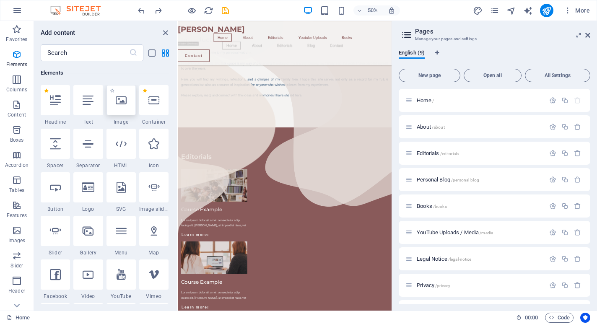
click at [121, 101] on icon at bounding box center [121, 100] width 11 height 11
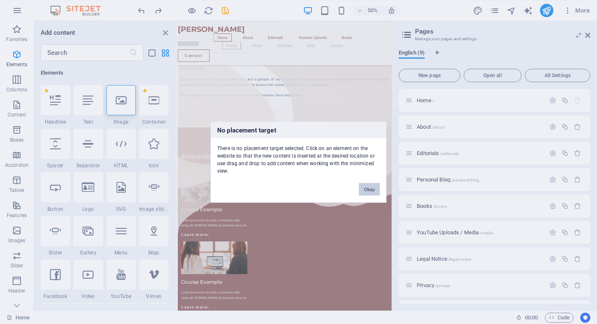
click at [373, 190] on button "Okay" at bounding box center [369, 189] width 21 height 13
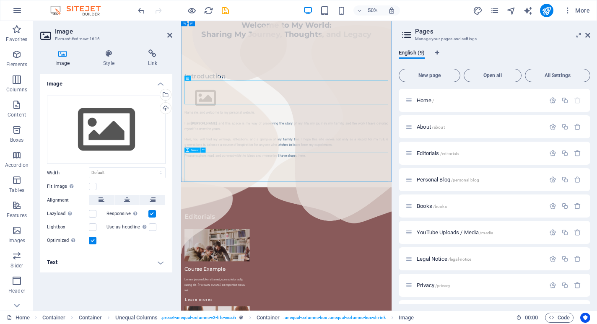
scroll to position [109, 0]
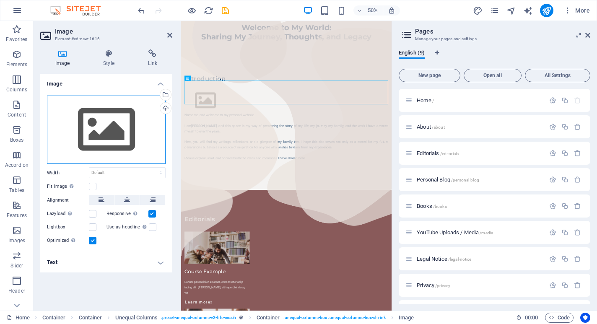
click at [123, 131] on div "Drag files here, click to choose files or select files from Files or our free s…" at bounding box center [106, 130] width 119 height 69
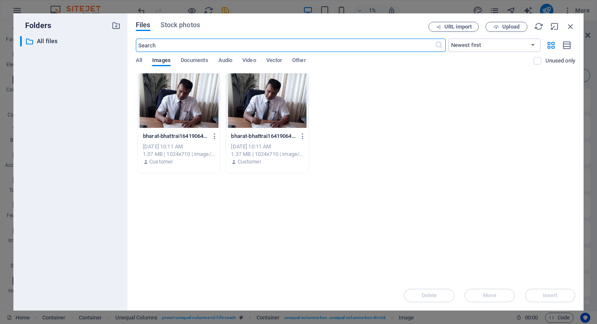
scroll to position [0, 0]
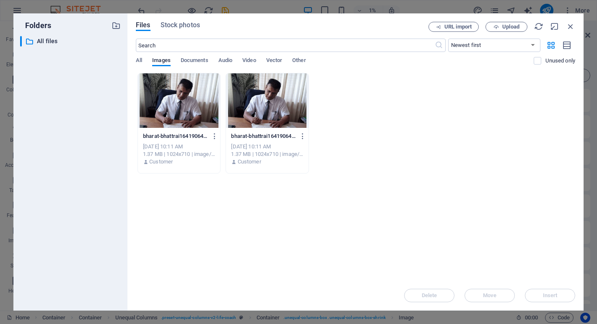
click at [281, 100] on div at bounding box center [267, 100] width 82 height 54
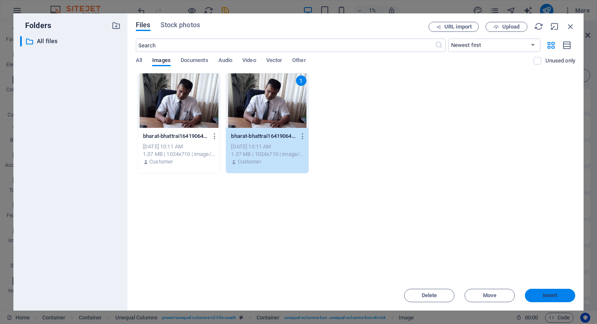
click at [555, 298] on button "Insert" at bounding box center [550, 295] width 50 height 13
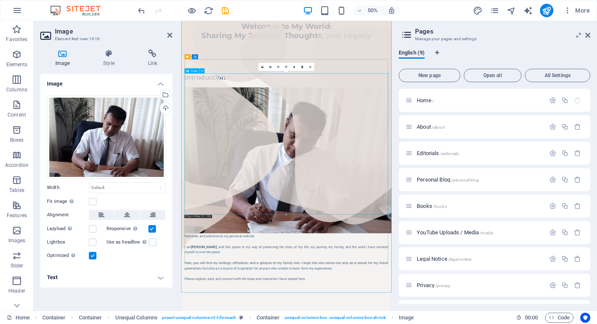
scroll to position [126, 0]
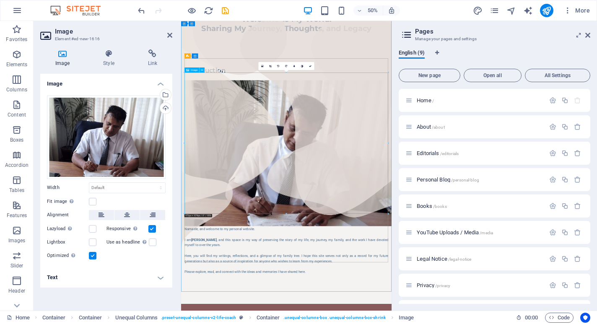
click at [458, 324] on figure at bounding box center [391, 286] width 407 height 292
click at [588, 34] on icon at bounding box center [587, 35] width 5 height 7
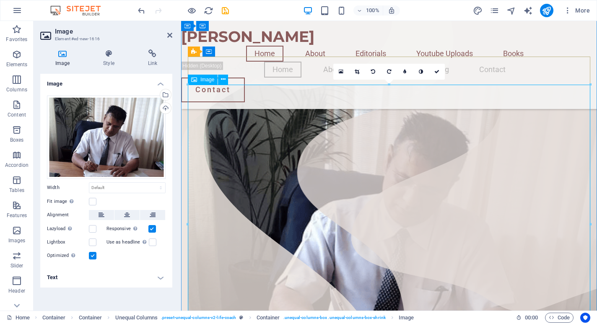
scroll to position [171, 0]
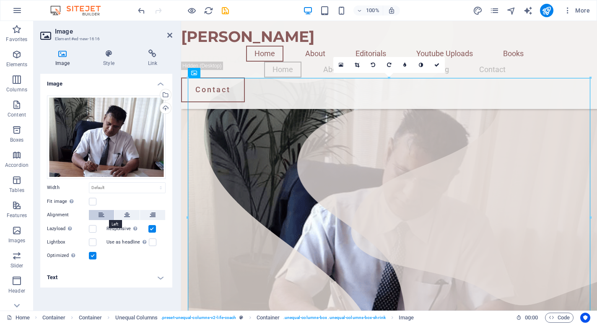
click at [99, 214] on icon at bounding box center [101, 215] width 6 height 10
click at [93, 228] on label at bounding box center [93, 229] width 8 height 8
click at [0, 0] on input "Lazyload Loading images after the page loads improves page speed." at bounding box center [0, 0] width 0 height 0
click at [91, 241] on label at bounding box center [93, 242] width 8 height 8
click at [0, 0] on input "Lightbox" at bounding box center [0, 0] width 0 height 0
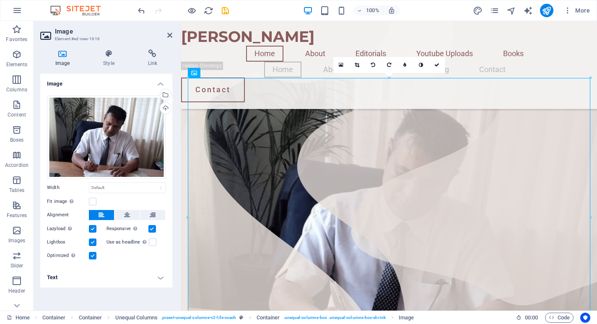
click at [91, 241] on label at bounding box center [93, 242] width 8 height 8
click at [0, 0] on input "Lightbox" at bounding box center [0, 0] width 0 height 0
click at [93, 242] on label at bounding box center [93, 242] width 8 height 8
click at [0, 0] on input "Lightbox" at bounding box center [0, 0] width 0 height 0
click at [110, 280] on h4 "Text" at bounding box center [106, 277] width 132 height 20
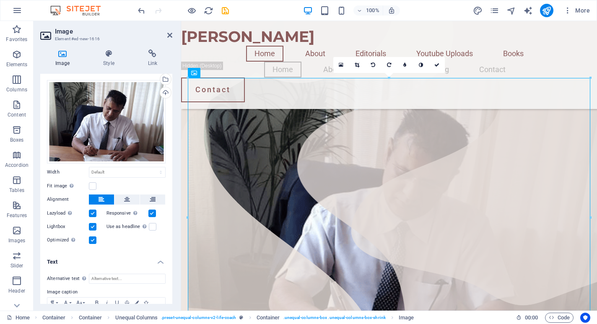
scroll to position [0, 0]
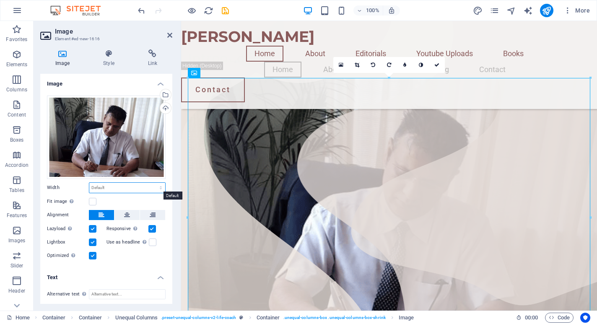
click at [114, 184] on select "Default auto px rem % em vh vw" at bounding box center [127, 188] width 76 height 10
click at [89, 183] on select "Default auto px rem % em vh vw" at bounding box center [127, 188] width 76 height 10
select select "DISABLED_OPTION_VALUE"
click at [92, 200] on label at bounding box center [93, 202] width 8 height 8
click at [0, 0] on input "Fit image Automatically fit image to a fixed width and height" at bounding box center [0, 0] width 0 height 0
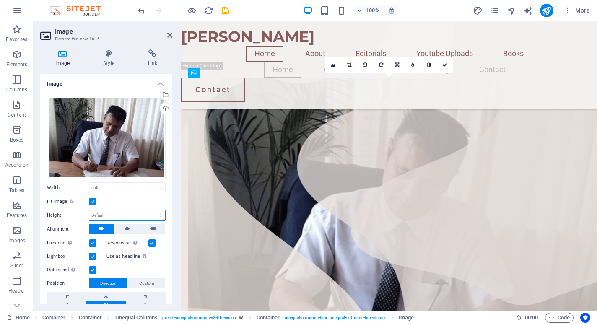
click at [103, 214] on select "Default auto px" at bounding box center [127, 215] width 76 height 10
click at [89, 210] on select "Default auto px" at bounding box center [127, 215] width 76 height 10
select select "DISABLED_OPTION_VALUE"
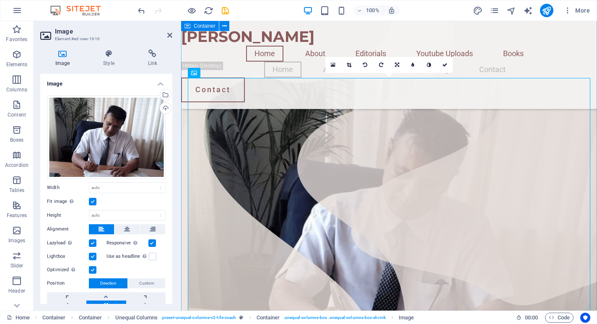
click at [231, 31] on div "Container" at bounding box center [208, 26] width 54 height 10
click at [286, 163] on figure at bounding box center [389, 222] width 402 height 288
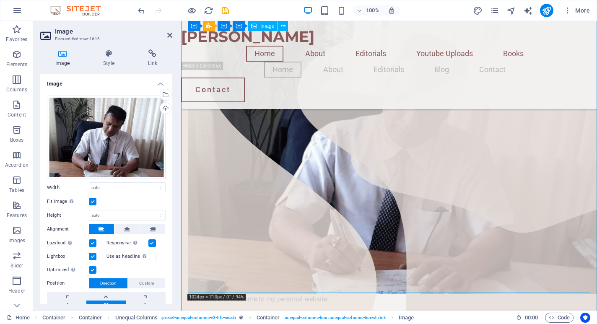
scroll to position [266, 0]
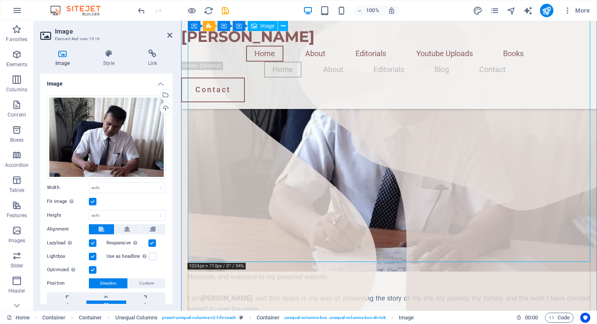
click at [295, 160] on figure at bounding box center [389, 127] width 402 height 288
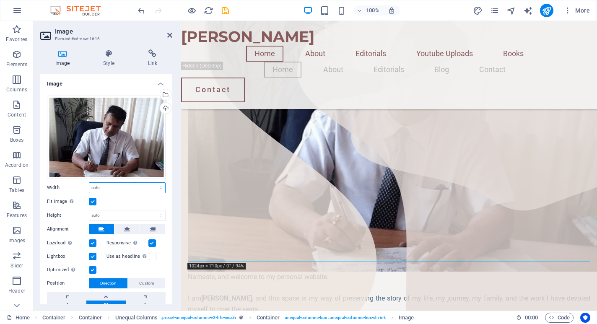
click at [112, 188] on select "Default auto px rem % em vh vw" at bounding box center [127, 188] width 76 height 10
select select "%"
click at [152, 183] on select "Default auto px rem % em vh vw" at bounding box center [127, 188] width 76 height 10
type input "100"
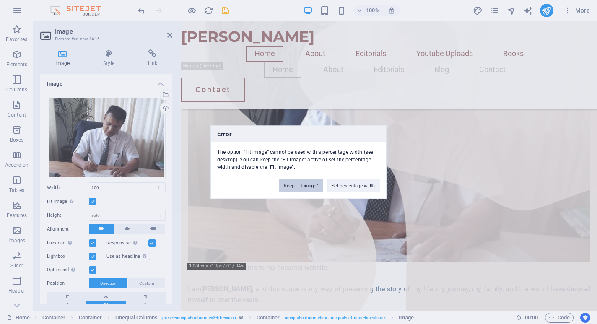
click at [306, 184] on button "Keep "Fit image"" at bounding box center [301, 185] width 44 height 13
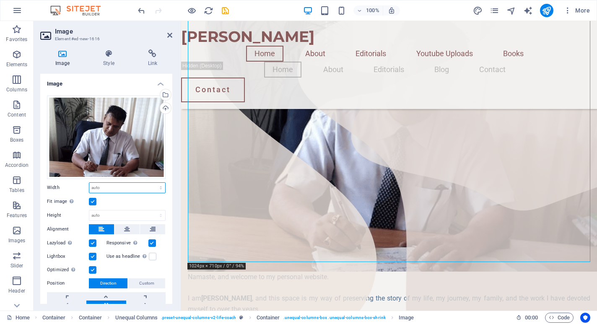
click at [108, 183] on select "Default auto px rem % em vh vw" at bounding box center [127, 188] width 76 height 10
select select "%"
click at [152, 183] on select "Default auto px rem % em vh vw" at bounding box center [127, 188] width 76 height 10
type input "100"
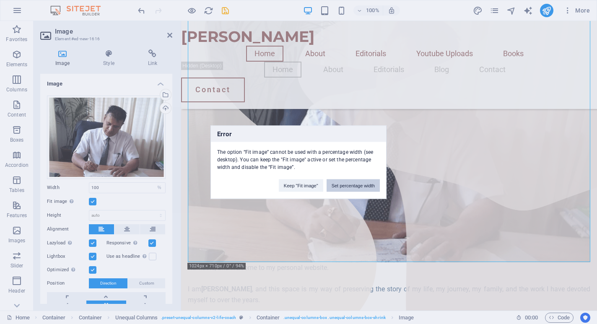
click at [372, 187] on button "Set percentage width" at bounding box center [352, 185] width 53 height 13
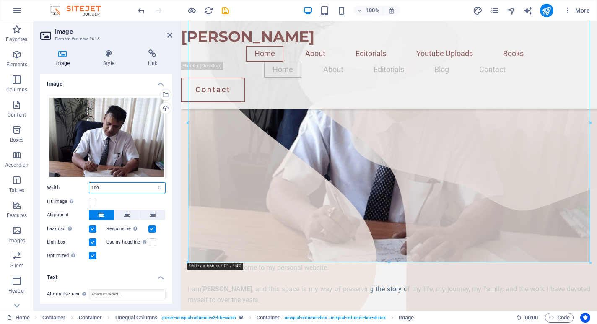
click at [110, 186] on input "100" at bounding box center [127, 188] width 76 height 10
click at [91, 198] on label at bounding box center [93, 202] width 8 height 8
click at [0, 0] on input "Fit image Automatically fit image to a fixed width and height" at bounding box center [0, 0] width 0 height 0
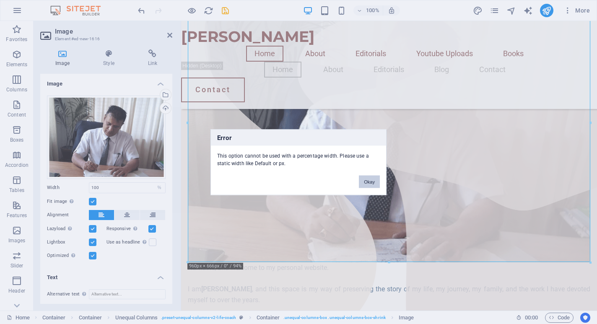
click at [368, 182] on button "Okay" at bounding box center [369, 181] width 21 height 13
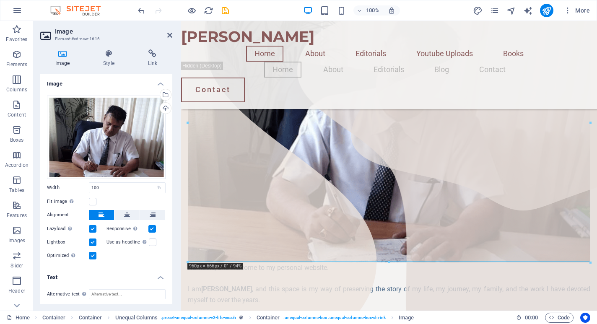
click at [104, 197] on div "Fit image Automatically fit image to a fixed width and height" at bounding box center [106, 202] width 119 height 10
click at [160, 83] on h4 "Image" at bounding box center [106, 81] width 132 height 15
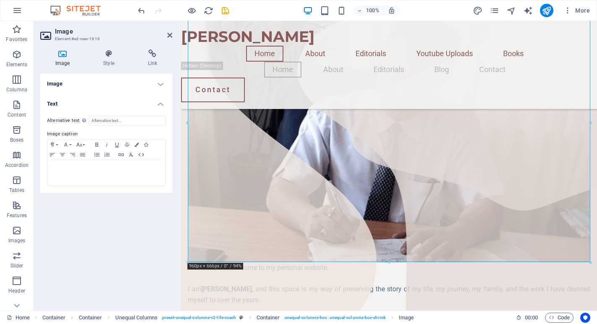
click at [160, 83] on h4 "Image" at bounding box center [106, 84] width 132 height 20
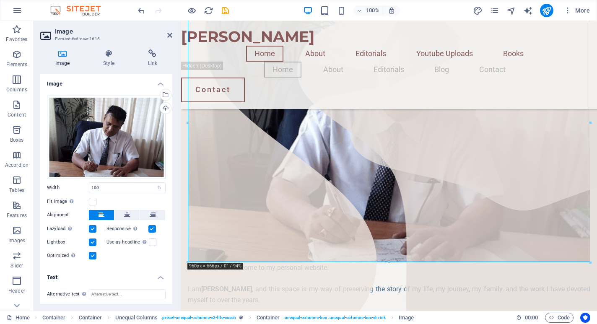
click at [173, 36] on aside "Image Element #ed-new-1616 Image Style Link Image Drag files here, click to cho…" at bounding box center [108, 166] width 148 height 290
click at [172, 36] on icon at bounding box center [169, 35] width 5 height 7
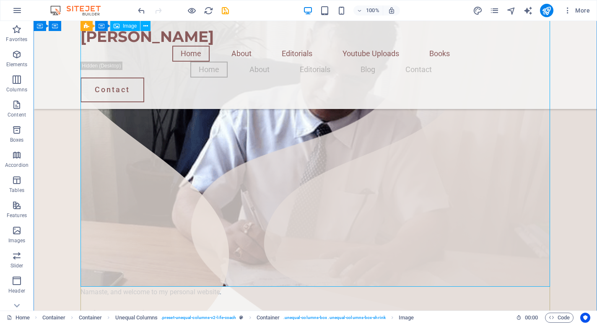
click at [285, 127] on figure at bounding box center [314, 124] width 469 height 326
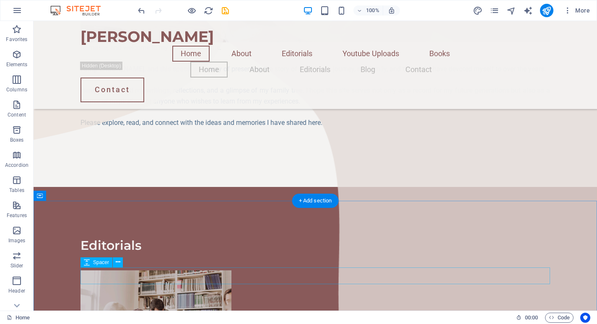
scroll to position [518, 0]
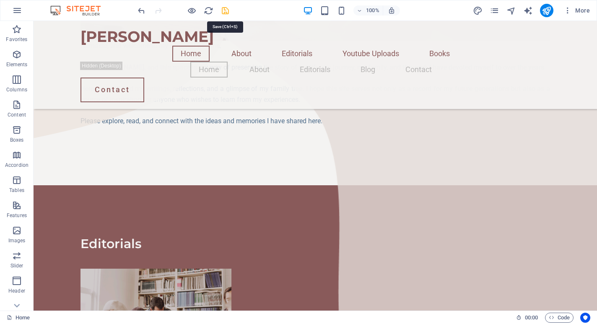
click at [223, 8] on icon "save" at bounding box center [225, 11] width 10 height 10
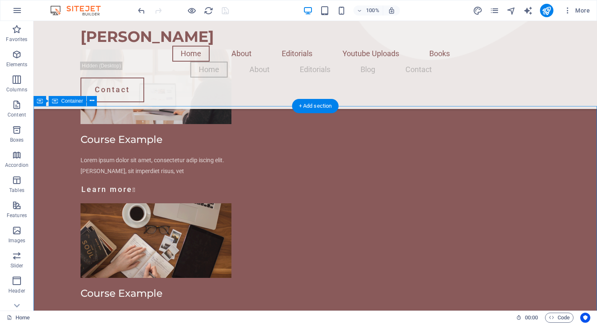
scroll to position [871, 0]
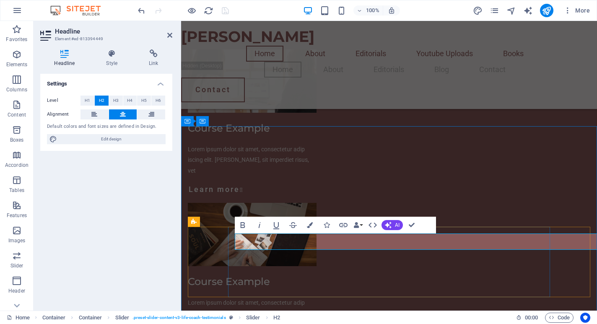
scroll to position [830, 0]
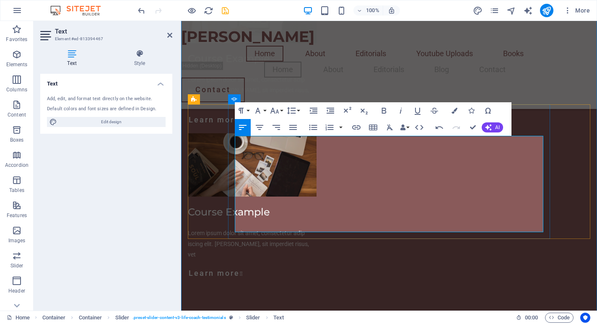
scroll to position [957, 0]
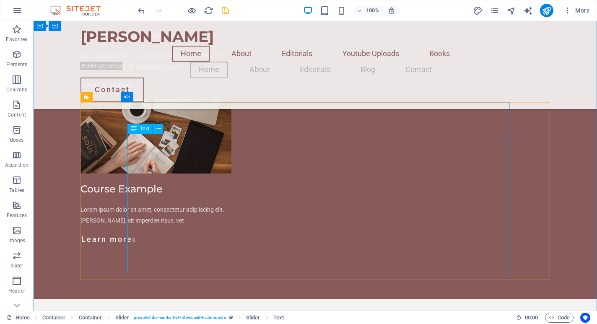
scroll to position [991, 0]
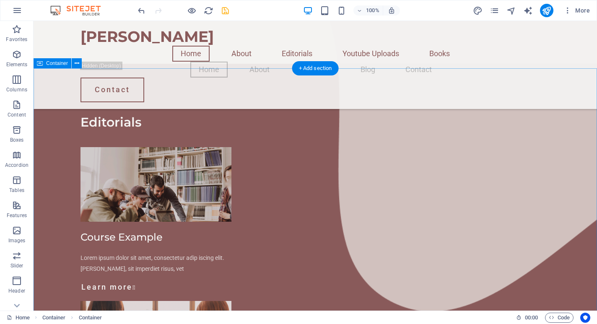
scroll to position [638, 0]
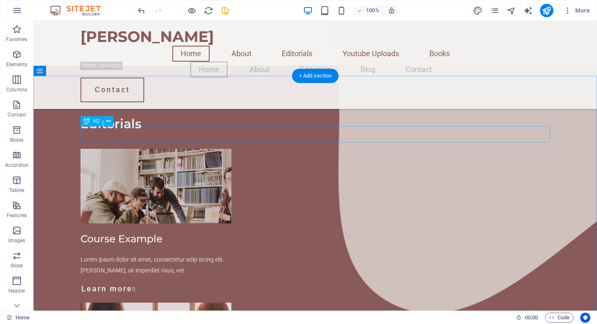
click at [128, 132] on div "Editorials" at bounding box center [314, 124] width 469 height 16
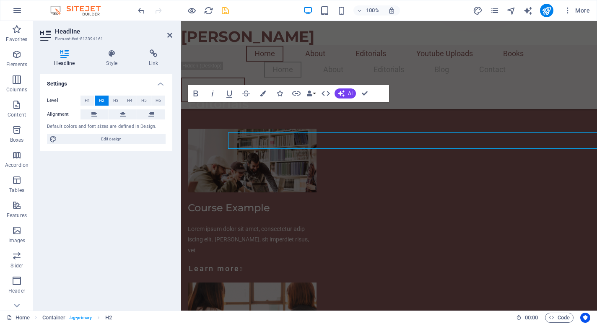
scroll to position [632, 0]
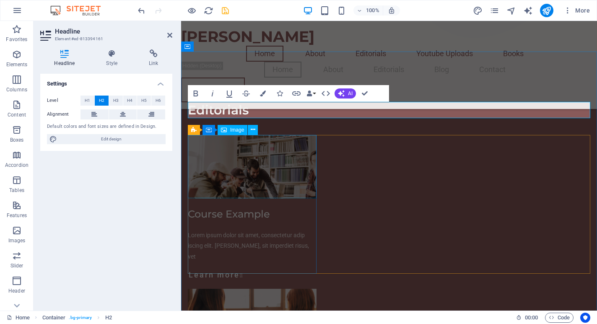
click at [288, 183] on figure at bounding box center [252, 167] width 129 height 64
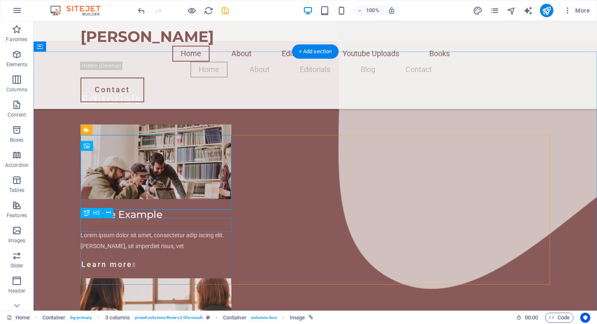
click at [161, 222] on div "Course Example" at bounding box center [155, 214] width 151 height 14
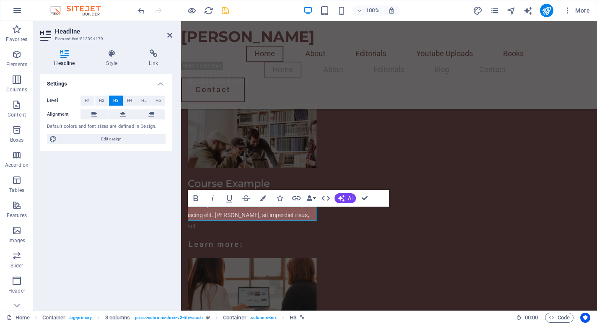
scroll to position [632, 0]
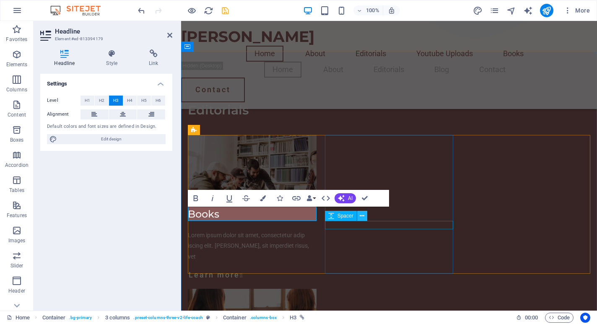
click at [361, 213] on icon at bounding box center [362, 216] width 5 height 9
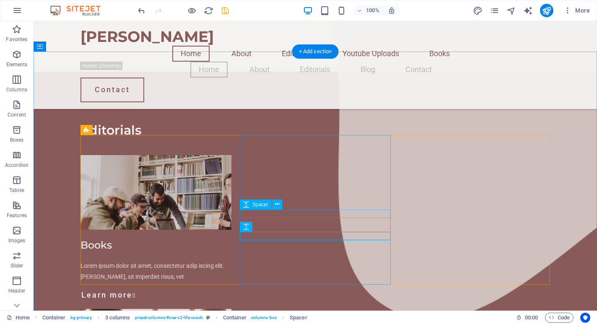
scroll to position [663, 0]
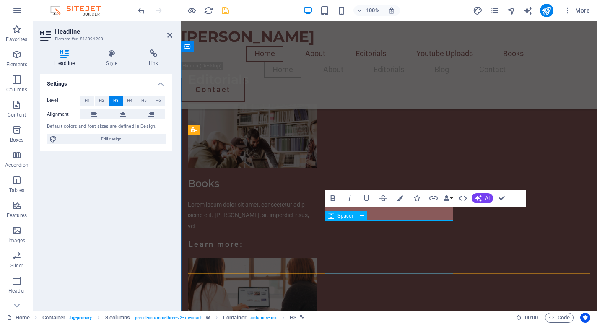
scroll to position [632, 0]
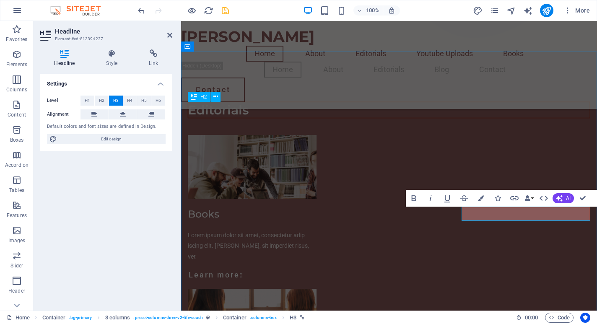
click at [470, 117] on div "Editorials" at bounding box center [389, 110] width 402 height 16
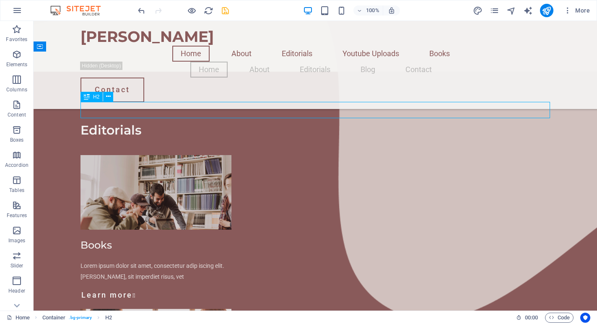
scroll to position [663, 0]
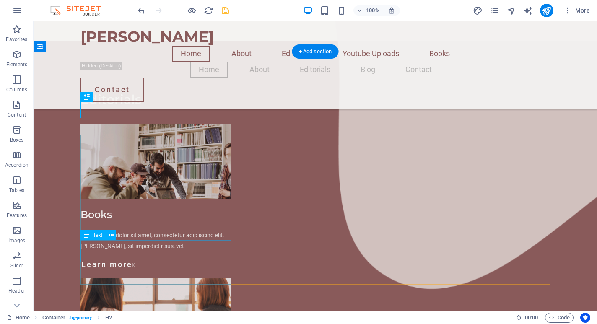
click at [120, 247] on div "Lorem ipsum dolor sit amet, consectetur adip iscing elit. [PERSON_NAME], sit im…" at bounding box center [155, 240] width 151 height 21
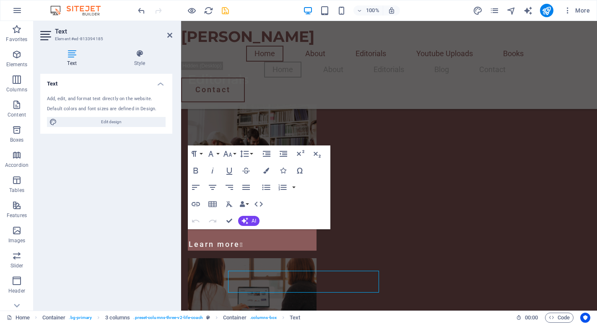
scroll to position [632, 0]
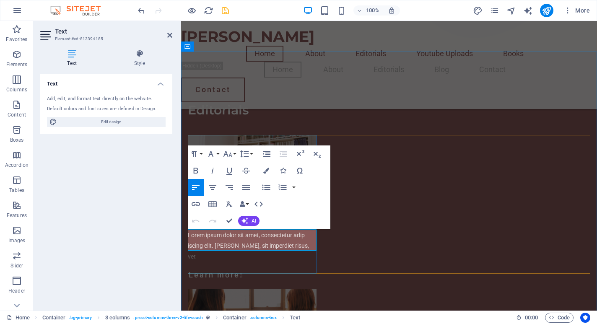
click at [231, 236] on span "Lorem ipsum dolor sit amet, consectetur adip iscing elit. [PERSON_NAME], sit im…" at bounding box center [248, 246] width 121 height 28
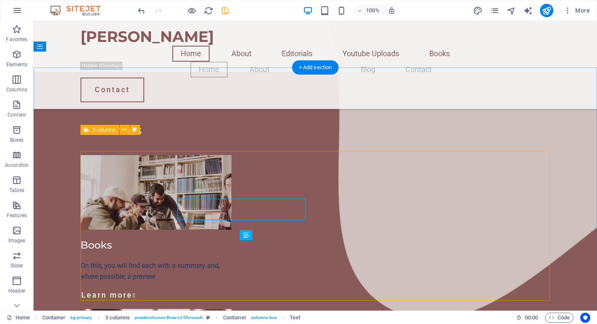
scroll to position [663, 0]
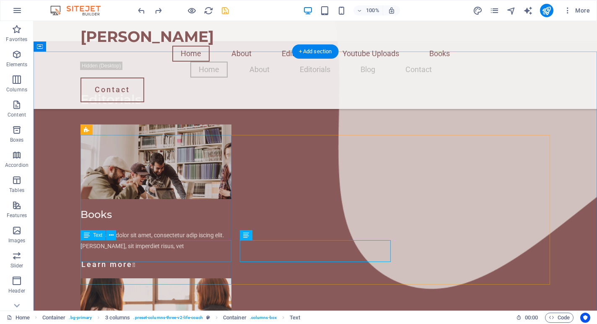
click at [176, 248] on div "Lorem ipsum dolor sit amet, consectetur adip iscing elit. [PERSON_NAME], sit im…" at bounding box center [155, 240] width 151 height 21
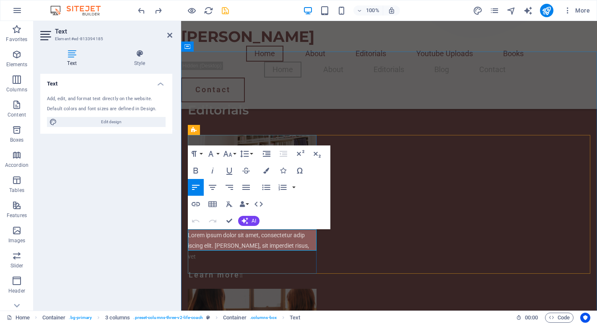
click at [258, 240] on p "Lorem ipsum dolor sit amet, consectetur adip iscing elit. [PERSON_NAME], sit im…" at bounding box center [252, 246] width 129 height 32
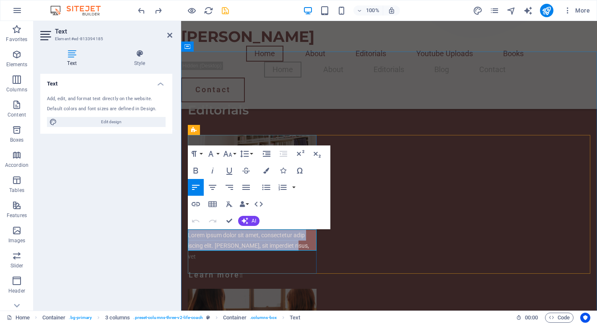
click at [258, 240] on p "Lorem ipsum dolor sit amet, consectetur adip iscing elit. [PERSON_NAME], sit im…" at bounding box center [252, 246] width 129 height 32
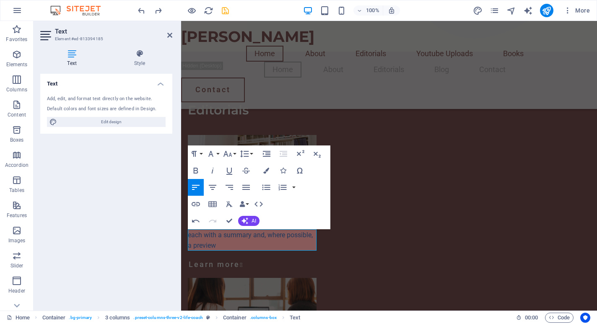
scroll to position [104, 5]
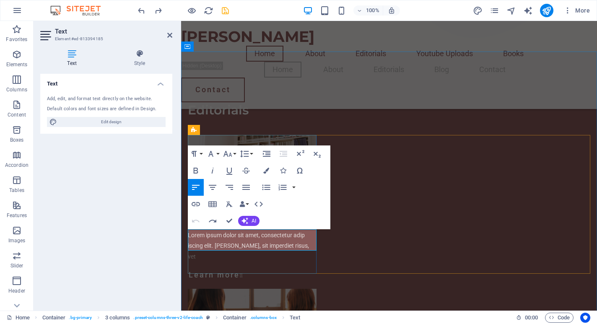
click at [295, 244] on p "Lorem ipsum dolor sit amet, consectetur adip iscing elit. [PERSON_NAME], sit im…" at bounding box center [252, 246] width 129 height 32
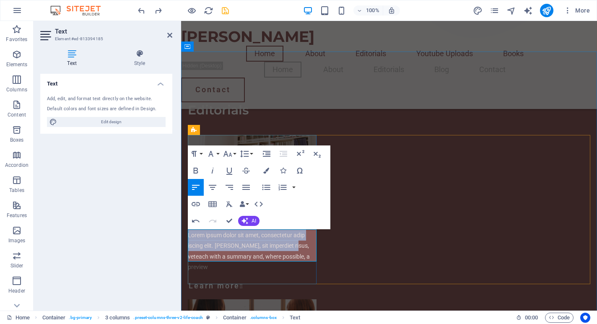
drag, startPoint x: 290, startPoint y: 245, endPoint x: 188, endPoint y: 237, distance: 102.2
click at [188, 237] on span "Lorem ipsum dolor sit amet, consectetur adip iscing elit. [PERSON_NAME], sit im…" at bounding box center [249, 251] width 122 height 39
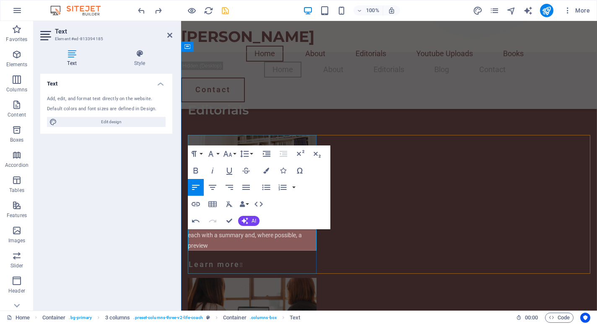
click at [208, 239] on p "each with a summary and, where possible, a preview" at bounding box center [252, 240] width 129 height 21
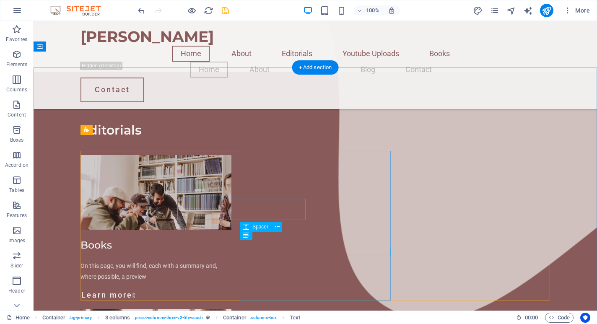
scroll to position [663, 0]
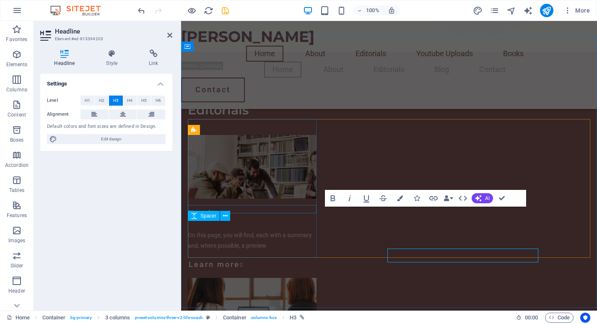
click at [309, 225] on div at bounding box center [252, 225] width 129 height 8
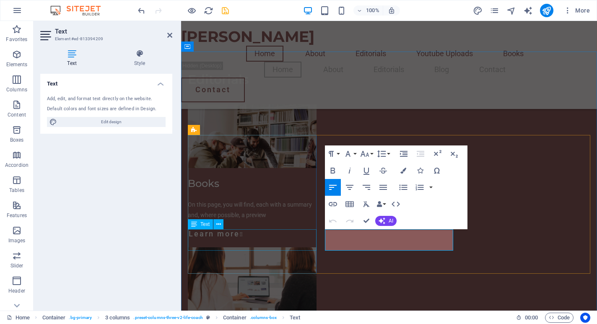
scroll to position [632, 0]
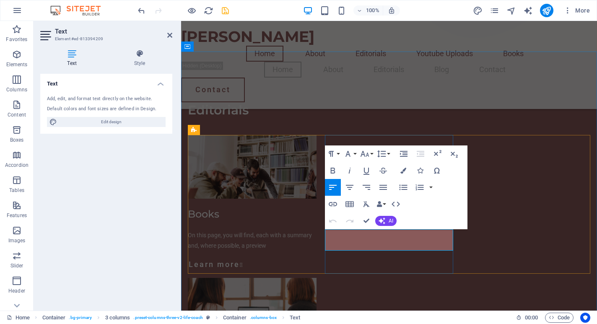
drag, startPoint x: 342, startPoint y: 233, endPoint x: 429, endPoint y: 246, distance: 88.0
copy span "orem ipsum dolor sit amet, consectetur adip iscing elit. [PERSON_NAME], sit imp…"
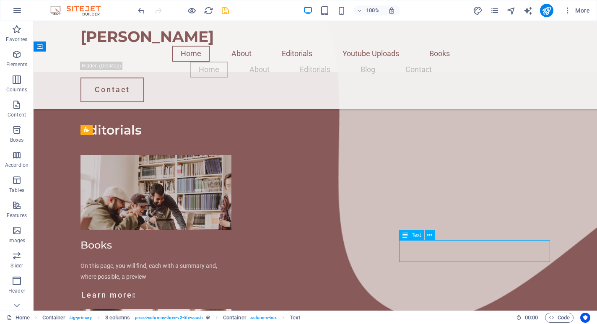
scroll to position [663, 0]
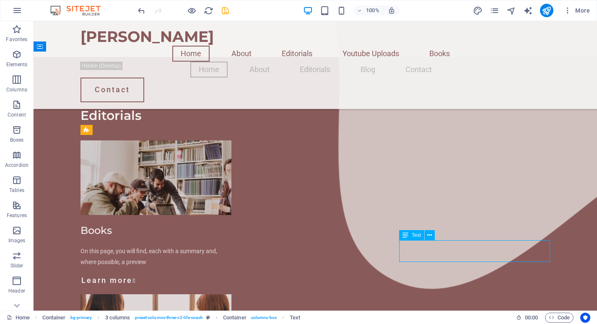
scroll to position [632, 0]
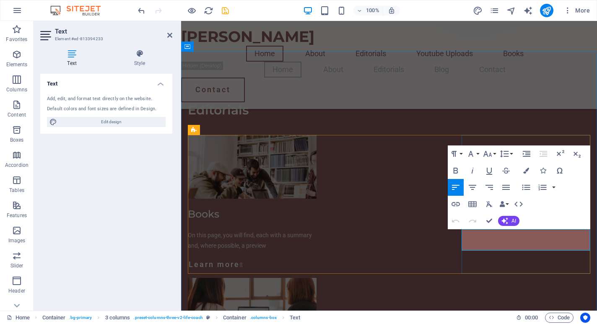
drag, startPoint x: 466, startPoint y: 233, endPoint x: 573, endPoint y: 245, distance: 107.5
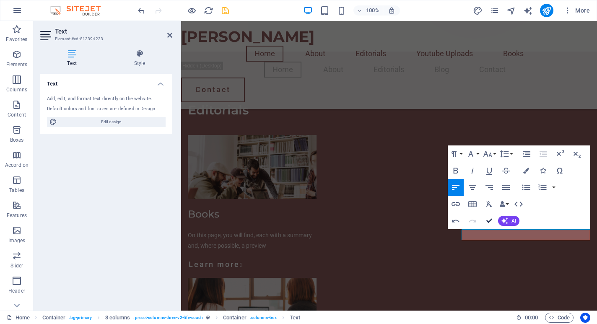
scroll to position [674, 0]
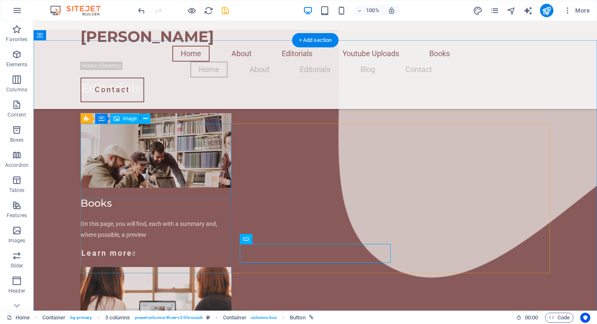
click at [173, 146] on figure at bounding box center [155, 150] width 151 height 75
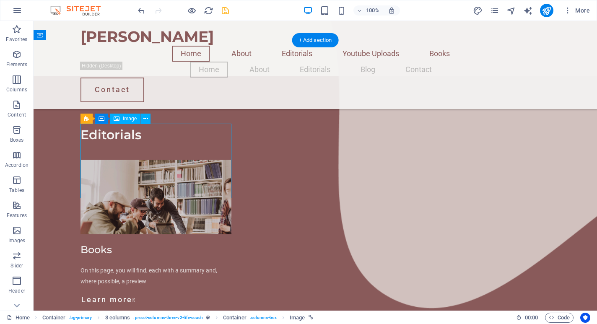
select select "%"
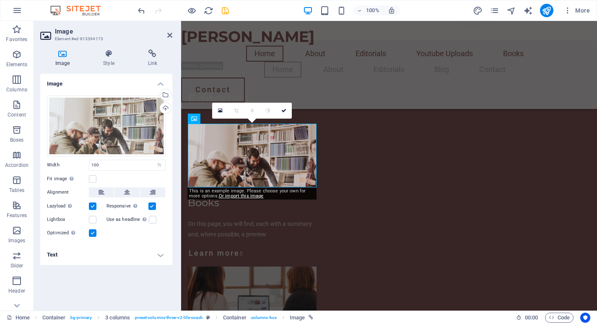
click at [60, 54] on icon at bounding box center [62, 53] width 44 height 8
click at [168, 93] on div "Select files from the file manager, stock photos, or upload file(s)" at bounding box center [164, 95] width 13 height 13
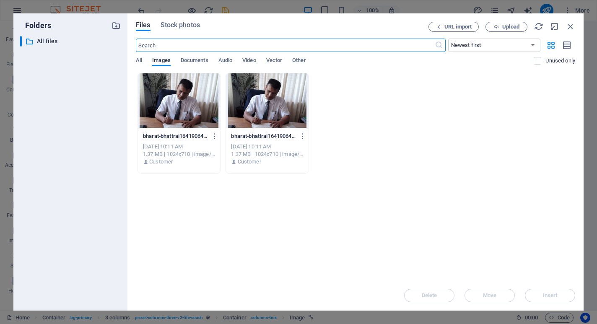
scroll to position [647, 0]
click at [168, 26] on span "Stock photos" at bounding box center [180, 25] width 39 height 10
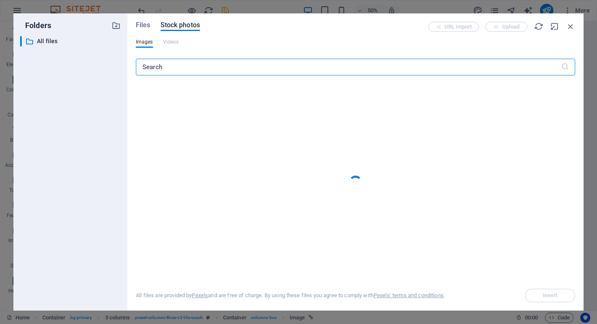
click at [189, 64] on input "text" at bounding box center [348, 67] width 425 height 17
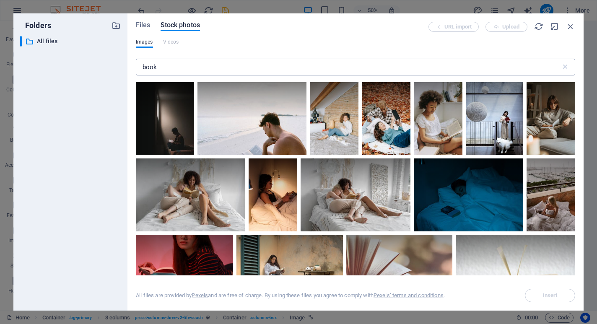
click at [180, 64] on input "book" at bounding box center [348, 67] width 425 height 17
type input "books"
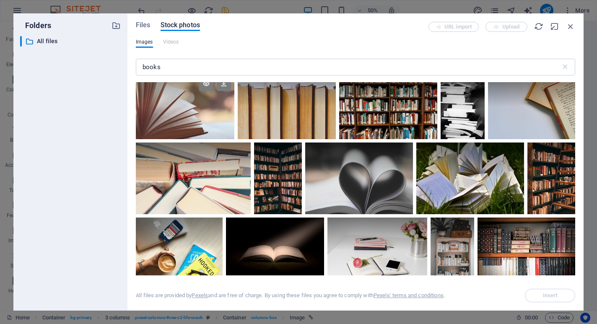
scroll to position [214, 0]
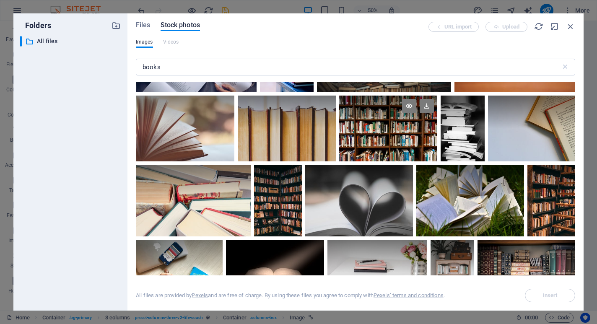
click at [363, 130] on div at bounding box center [388, 128] width 98 height 65
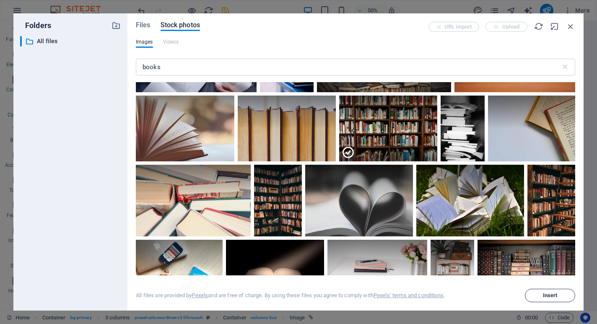
click at [542, 298] on button "Insert" at bounding box center [550, 295] width 50 height 13
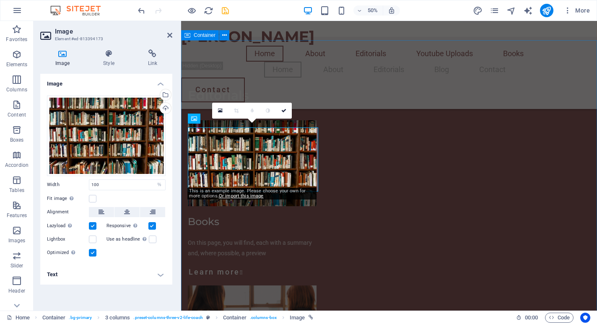
scroll to position [643, 0]
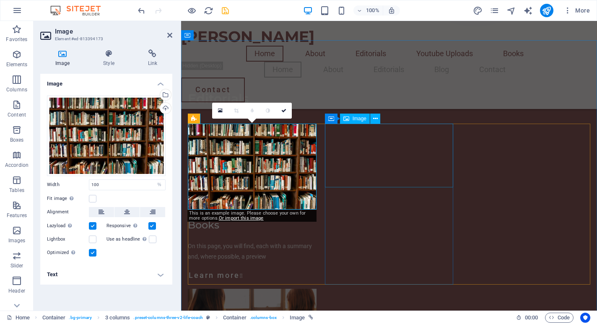
click at [316, 289] on figure at bounding box center [252, 321] width 129 height 64
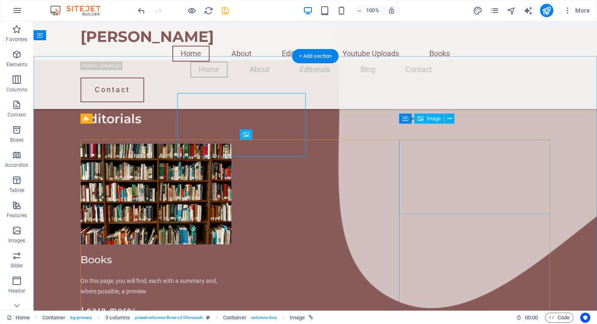
scroll to position [674, 0]
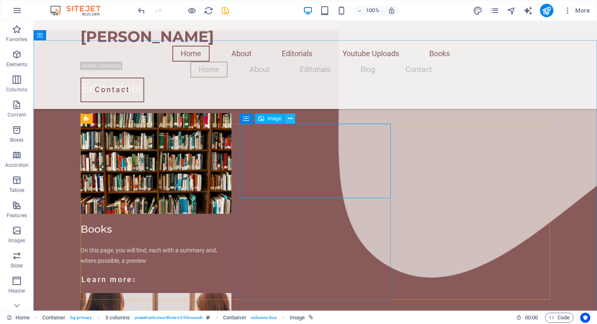
click at [289, 118] on icon at bounding box center [290, 118] width 5 height 9
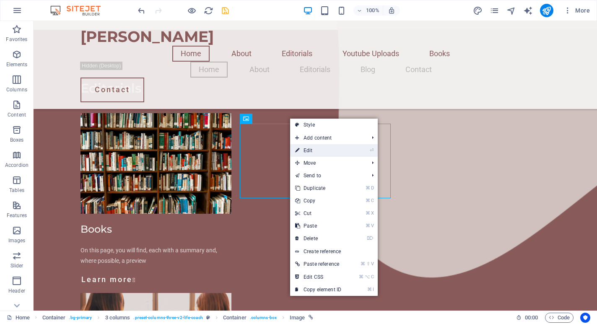
click at [311, 146] on link "⏎ Edit" at bounding box center [318, 150] width 56 height 13
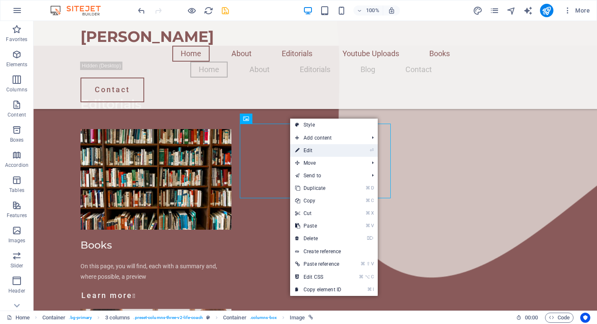
select select "%"
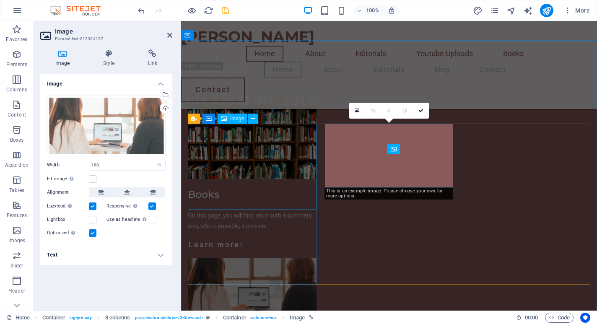
scroll to position [643, 0]
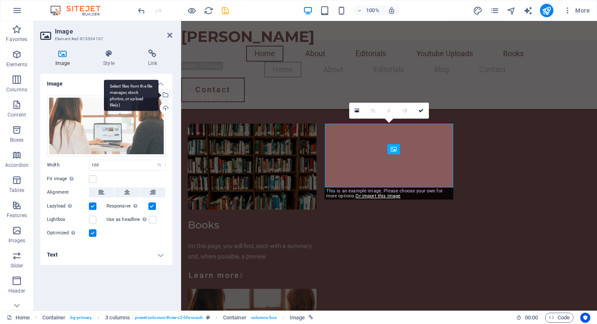
click at [165, 95] on div "Select files from the file manager, stock photos, or upload file(s)" at bounding box center [164, 95] width 13 height 13
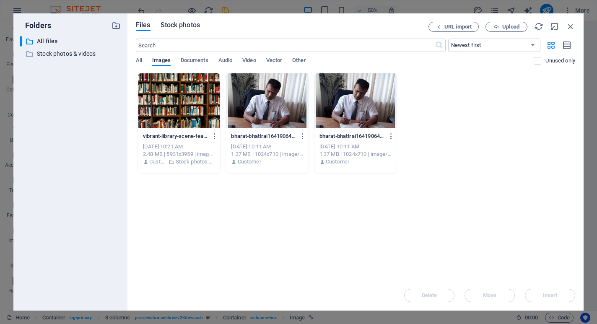
click at [192, 25] on span "Stock photos" at bounding box center [180, 25] width 39 height 10
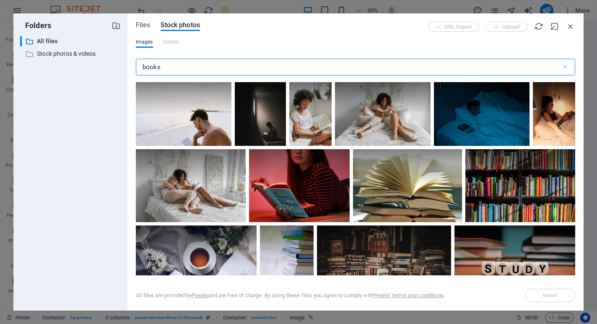
click at [205, 65] on input "books" at bounding box center [348, 67] width 425 height 17
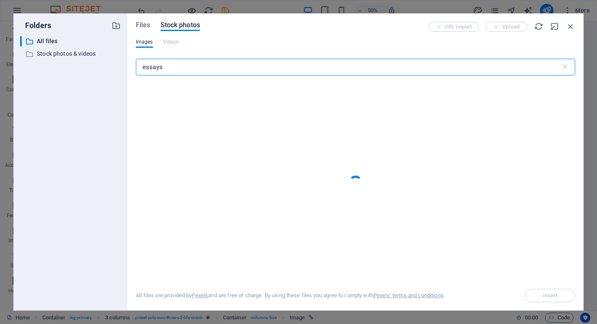
type input "essays"
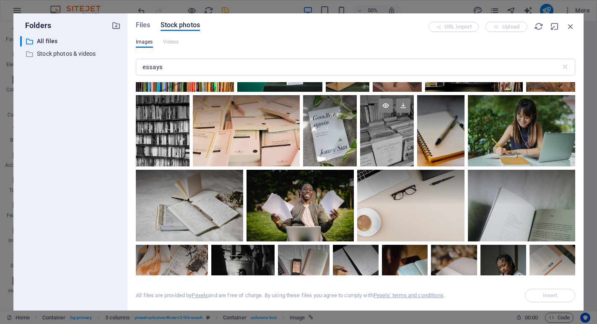
scroll to position [83, 0]
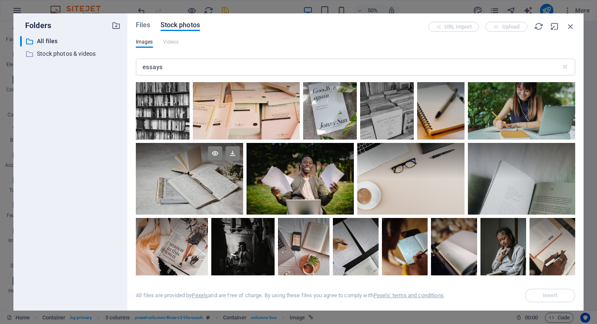
click at [183, 183] on div at bounding box center [189, 179] width 107 height 72
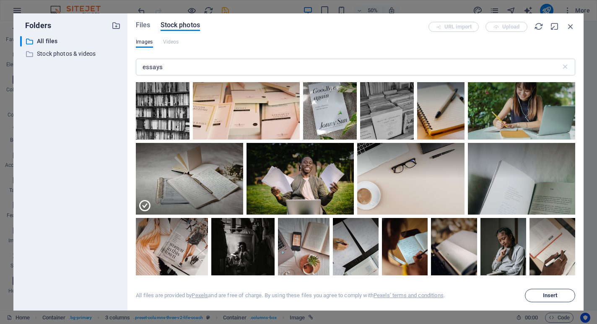
click at [557, 296] on span "Insert" at bounding box center [550, 295] width 15 height 5
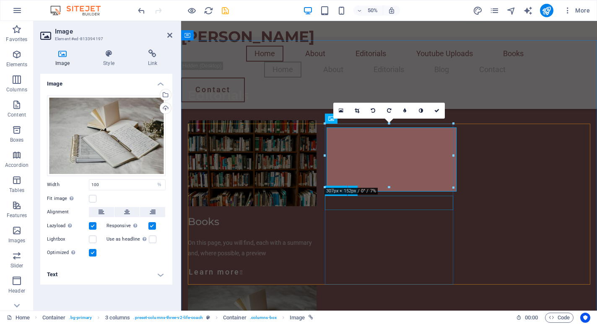
scroll to position [643, 0]
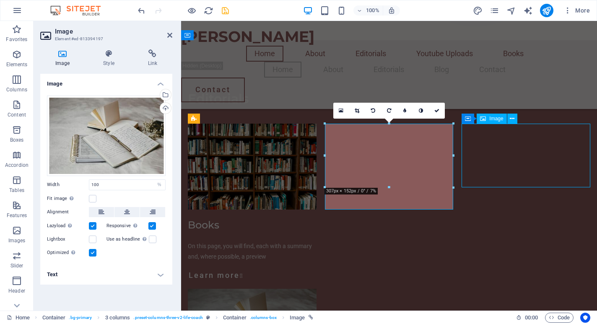
scroll to position [674, 0]
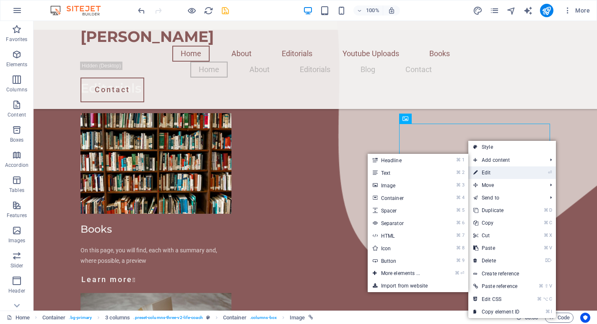
click at [488, 173] on link "⏎ Edit" at bounding box center [496, 172] width 56 height 13
select select "%"
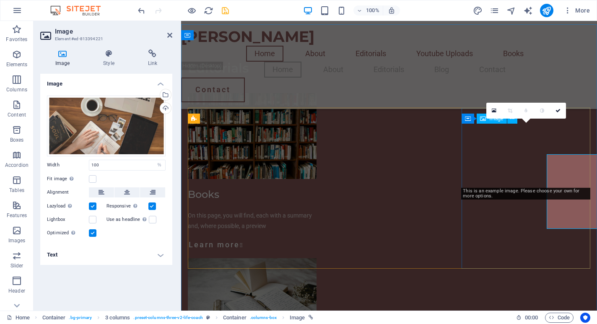
scroll to position [643, 0]
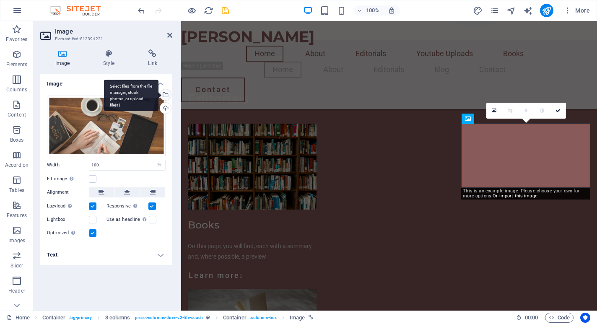
click at [166, 92] on div "Select files from the file manager, stock photos, or upload file(s)" at bounding box center [164, 95] width 13 height 13
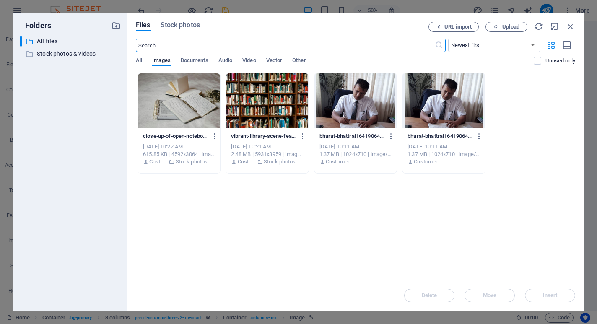
click at [196, 46] on input "text" at bounding box center [285, 45] width 299 height 13
click at [191, 25] on span "Stock photos" at bounding box center [180, 25] width 39 height 10
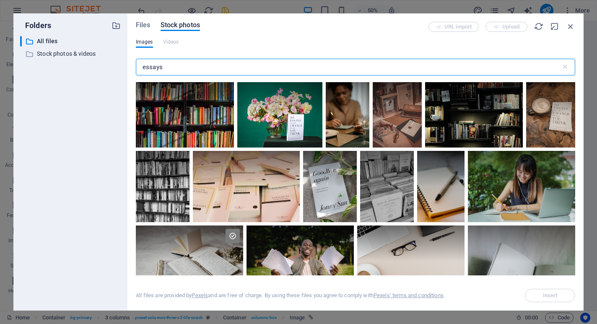
click at [181, 65] on input "essays" at bounding box center [348, 67] width 425 height 17
click at [181, 64] on input "essays" at bounding box center [348, 67] width 425 height 17
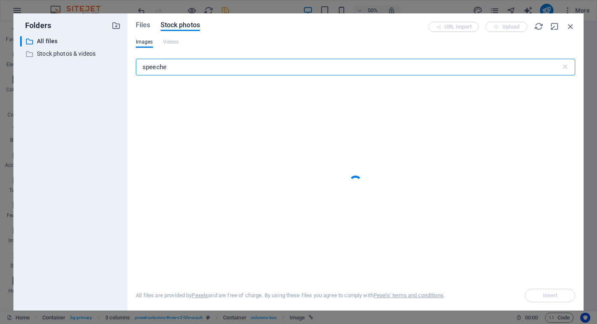
type input "speeches"
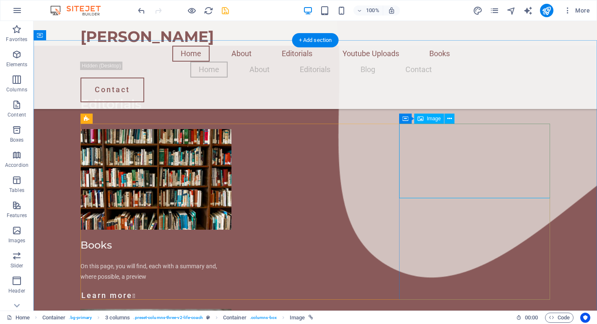
select select "%"
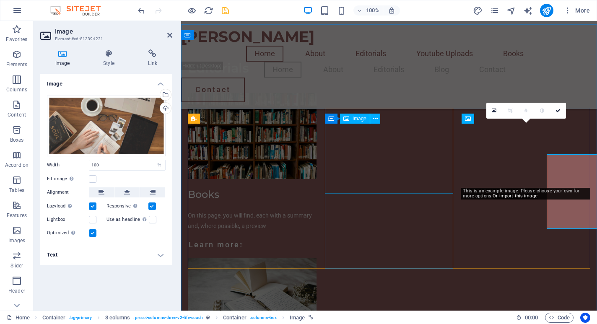
scroll to position [643, 0]
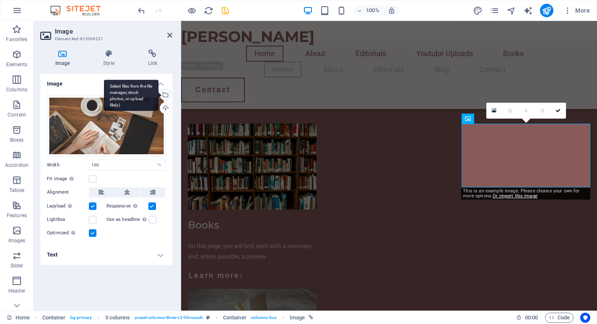
click at [165, 95] on div "Select files from the file manager, stock photos, or upload file(s)" at bounding box center [164, 95] width 13 height 13
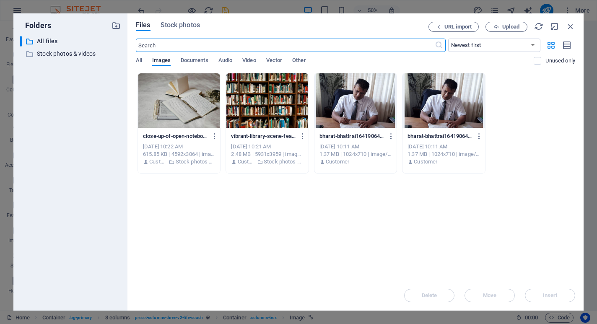
click at [233, 46] on input "text" at bounding box center [285, 45] width 299 height 13
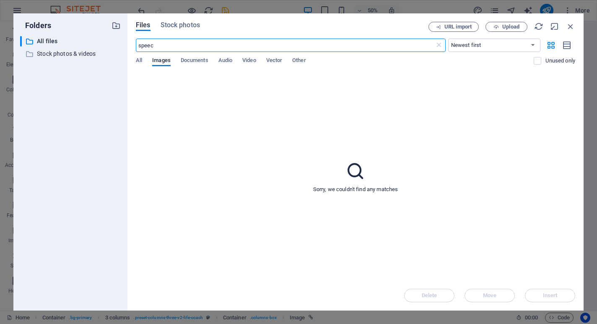
paste input "Speeches"
click at [406, 47] on input "Speech" at bounding box center [285, 45] width 299 height 13
type input "Speech"
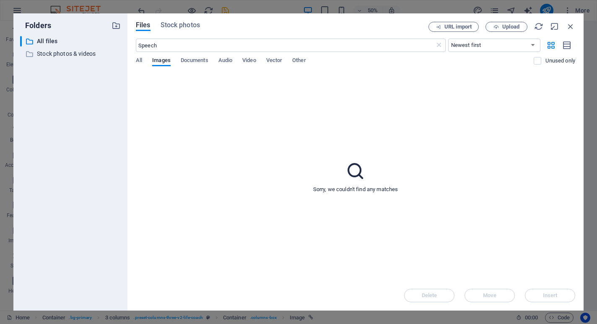
click at [176, 31] on div "Files Stock photos" at bounding box center [282, 27] width 293 height 10
click at [179, 25] on span "Stock photos" at bounding box center [180, 25] width 39 height 10
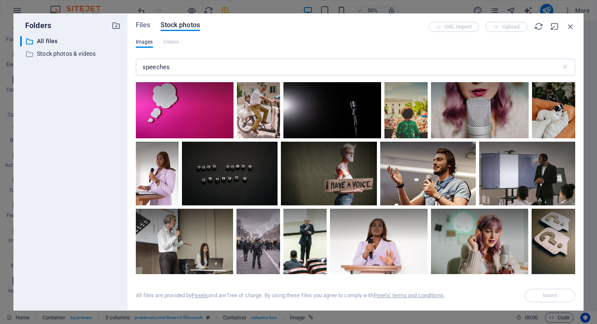
scroll to position [427, 0]
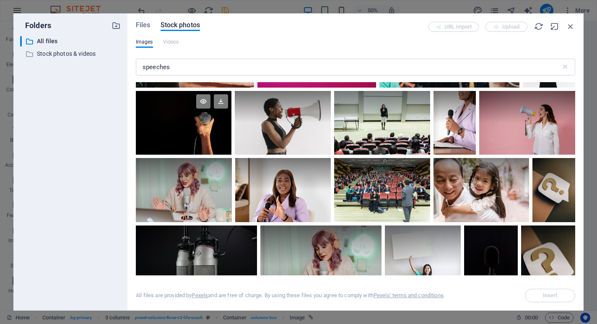
click at [231, 155] on div at bounding box center [184, 123] width 96 height 64
click at [541, 295] on span "Insert" at bounding box center [550, 295] width 43 height 5
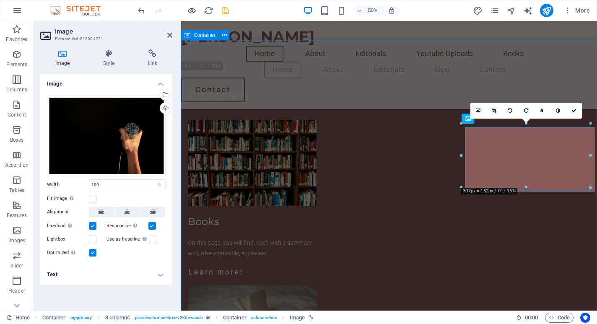
scroll to position [643, 0]
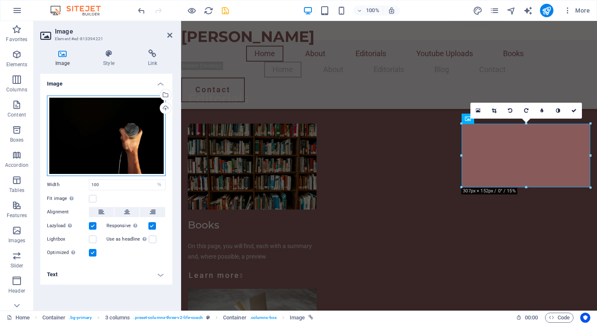
click at [137, 127] on div "Drag files here, click to choose files or select files from Files or our free s…" at bounding box center [106, 136] width 119 height 80
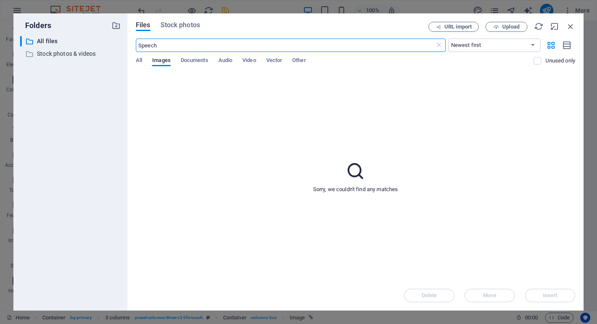
scroll to position [647, 0]
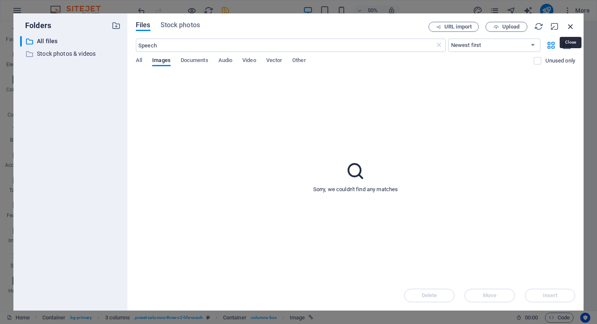
click at [569, 26] on icon "button" at bounding box center [570, 26] width 9 height 9
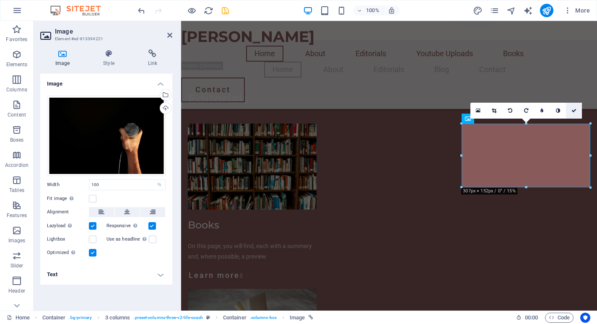
click at [576, 111] on link at bounding box center [574, 111] width 16 height 16
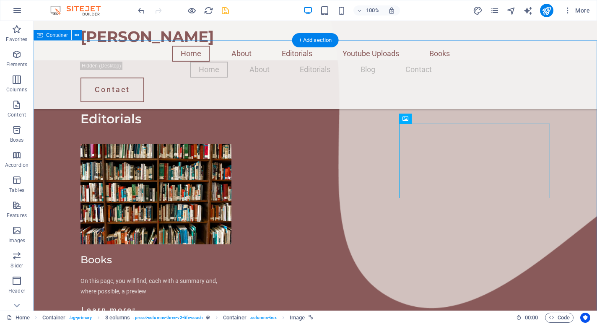
scroll to position [674, 0]
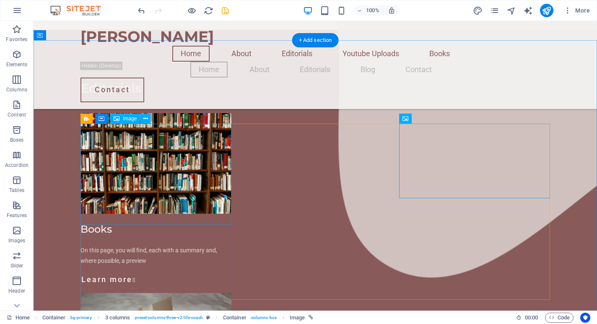
click at [163, 190] on figure at bounding box center [155, 163] width 151 height 101
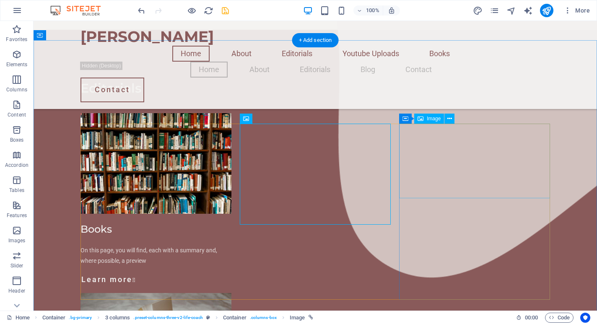
select select "%"
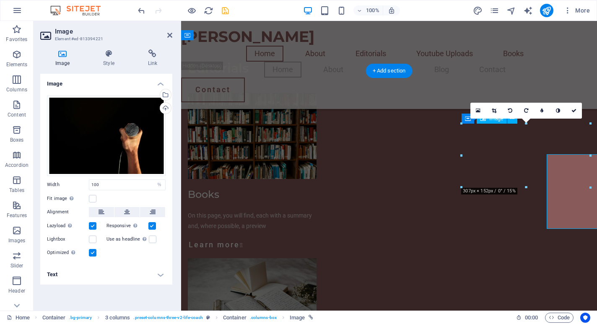
scroll to position [643, 0]
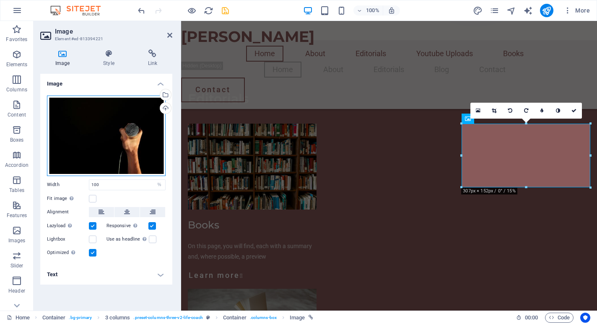
click at [97, 132] on div "Drag files here, click to choose files or select files from Files or our free s…" at bounding box center [106, 136] width 119 height 80
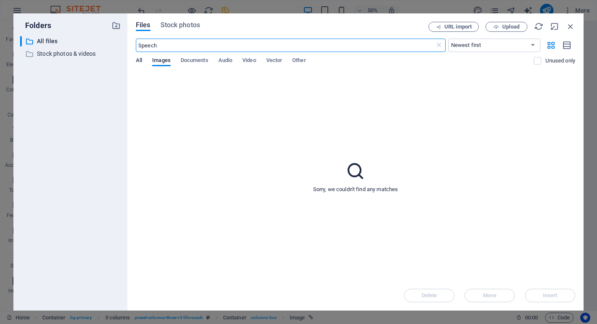
click at [140, 62] on span "All" at bounding box center [139, 61] width 6 height 12
click at [437, 48] on icon at bounding box center [439, 45] width 8 height 8
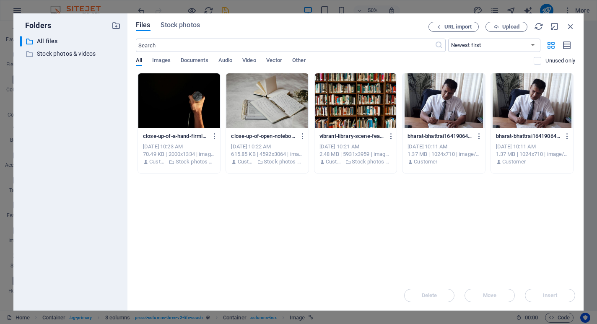
click at [181, 109] on div at bounding box center [179, 100] width 82 height 54
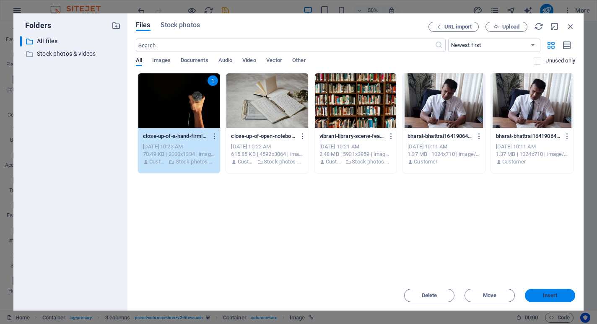
click at [534, 296] on span "Insert" at bounding box center [550, 295] width 44 height 5
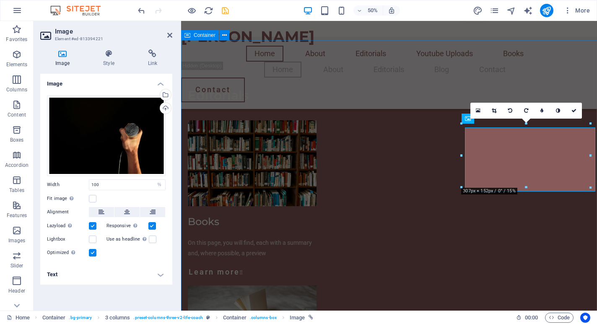
scroll to position [643, 0]
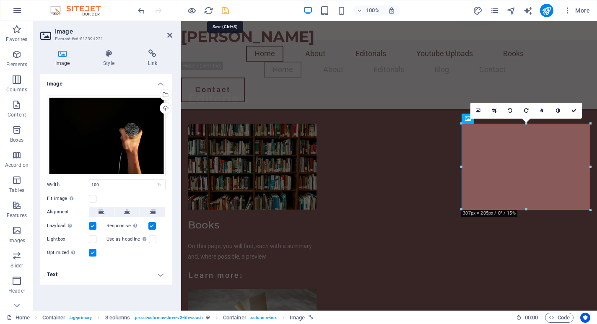
click at [225, 10] on icon "save" at bounding box center [225, 11] width 10 height 10
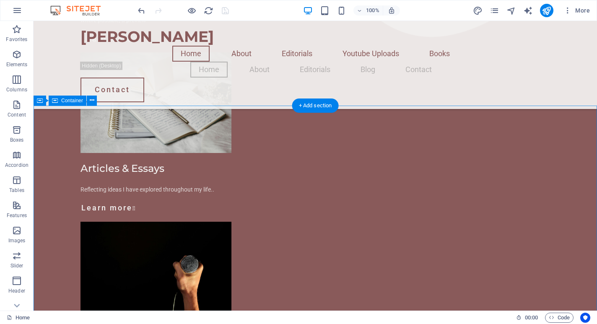
scroll to position [920, 0]
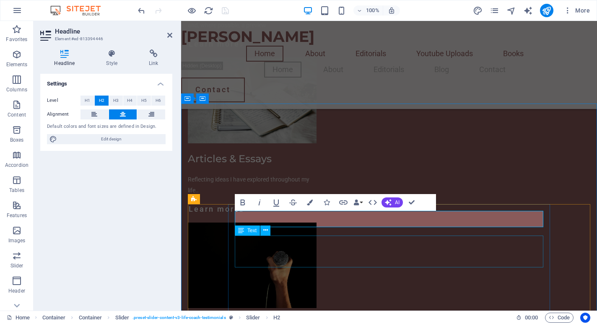
scroll to position [0, 3]
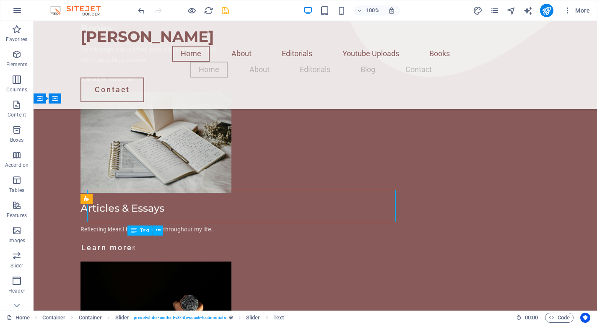
scroll to position [920, 0]
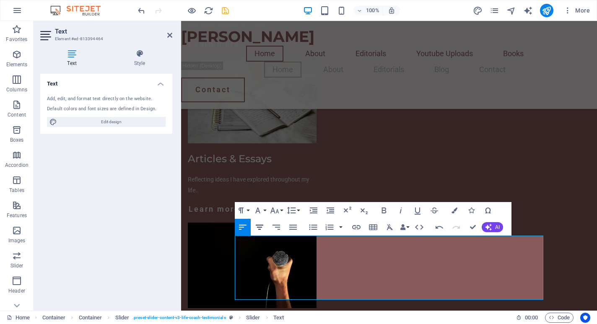
click at [262, 226] on icon "button" at bounding box center [259, 227] width 10 height 10
click at [245, 228] on icon "button" at bounding box center [243, 227] width 10 height 10
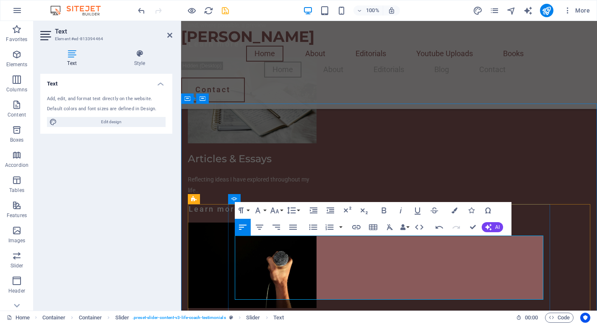
click at [257, 226] on icon "button" at bounding box center [259, 227] width 10 height 10
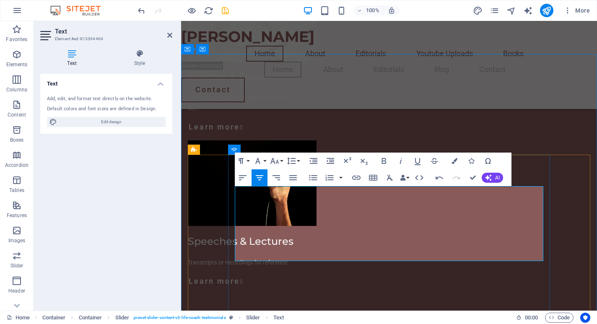
scroll to position [960, 0]
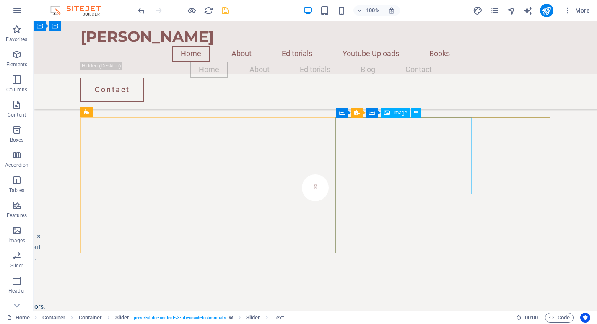
scroll to position [1287, 0]
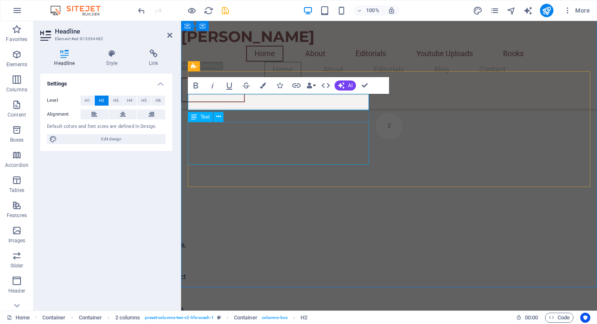
scroll to position [0, 3]
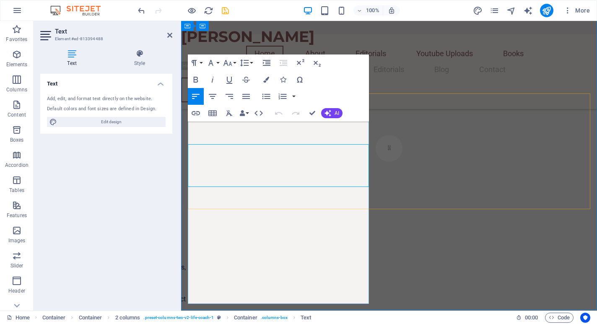
scroll to position [3380, 1]
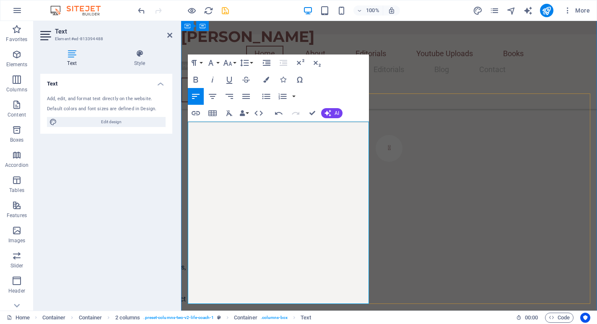
drag, startPoint x: 190, startPoint y: 201, endPoint x: 254, endPoint y: 275, distance: 98.4
click at [264, 97] on icon "button" at bounding box center [266, 96] width 10 height 10
click at [282, 98] on icon "button" at bounding box center [283, 96] width 8 height 6
click at [295, 98] on button "button" at bounding box center [293, 96] width 7 height 17
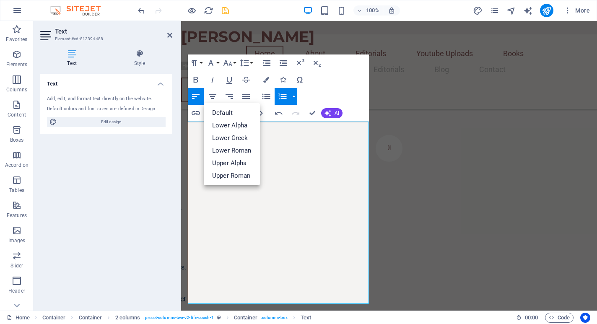
click at [295, 98] on button "button" at bounding box center [293, 96] width 7 height 17
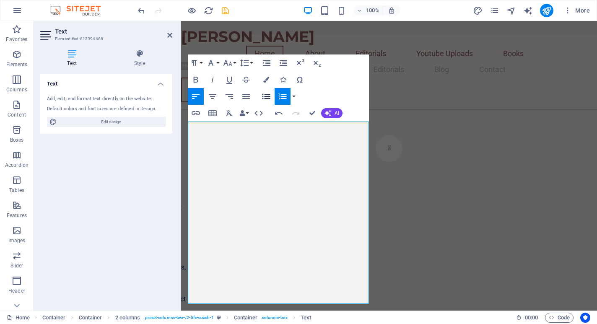
click at [265, 98] on icon "button" at bounding box center [266, 96] width 10 height 10
click at [267, 97] on icon "button" at bounding box center [266, 96] width 8 height 5
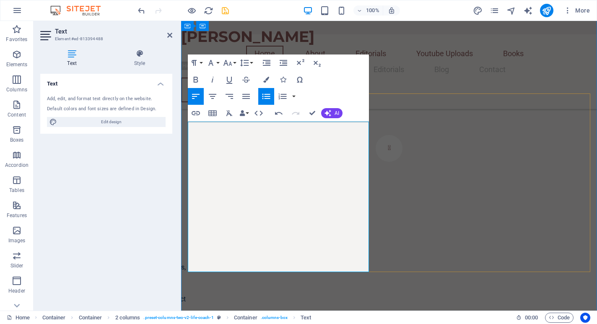
drag, startPoint x: 194, startPoint y: 200, endPoint x: 267, endPoint y: 238, distance: 81.9
click at [197, 80] on icon "button" at bounding box center [196, 80] width 10 height 10
drag, startPoint x: 189, startPoint y: 125, endPoint x: 307, endPoint y: 286, distance: 199.4
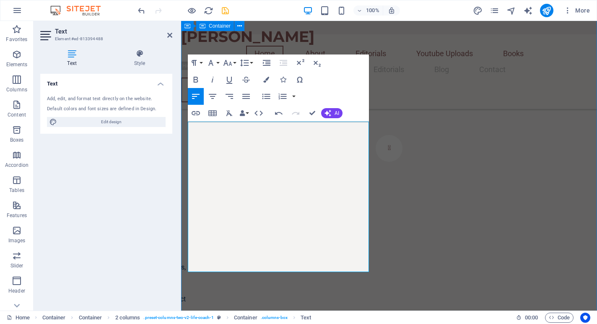
drag, startPoint x: 196, startPoint y: 199, endPoint x: 278, endPoint y: 234, distance: 88.8
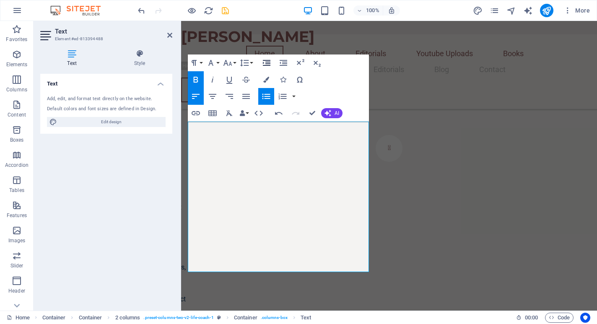
click at [268, 64] on icon "button" at bounding box center [267, 63] width 8 height 6
click at [244, 98] on icon "button" at bounding box center [246, 96] width 8 height 5
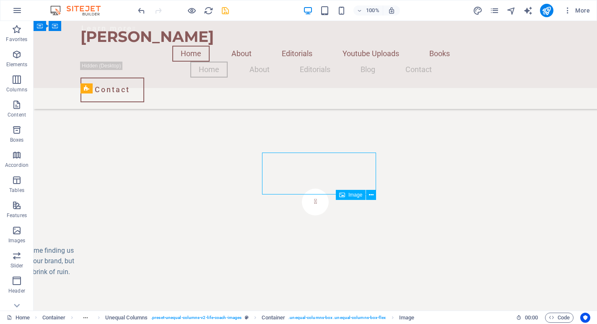
scroll to position [1309, 0]
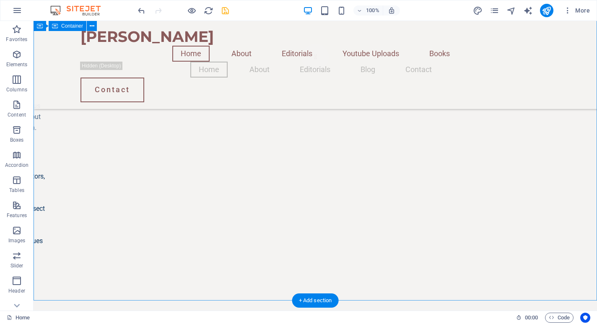
scroll to position [1376, 0]
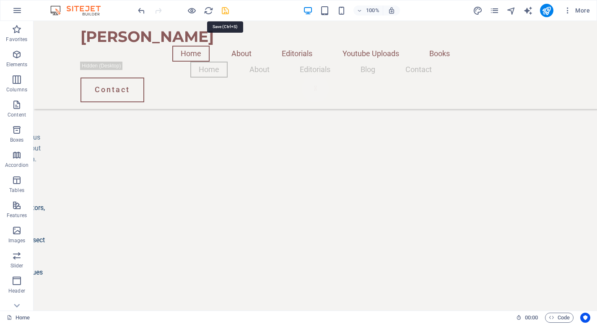
click at [227, 6] on icon "save" at bounding box center [225, 11] width 10 height 10
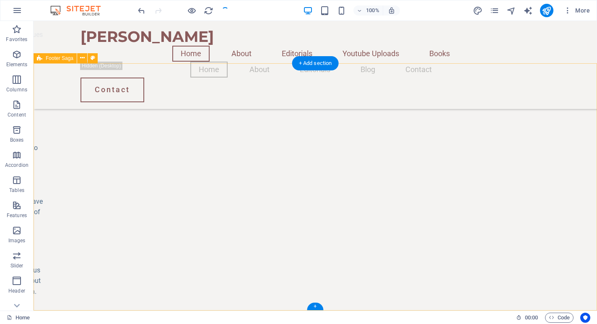
scroll to position [1618, 0]
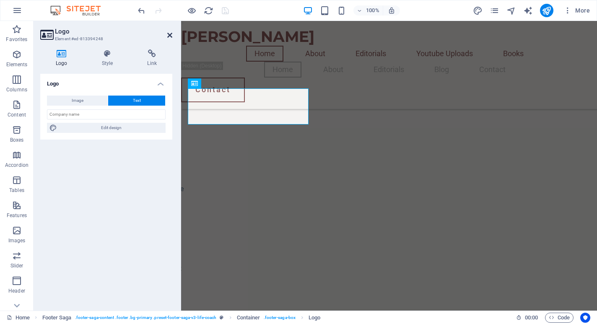
click at [171, 36] on icon at bounding box center [169, 35] width 5 height 7
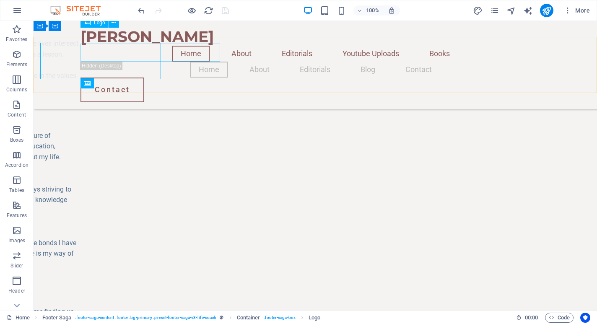
scroll to position [1618, 0]
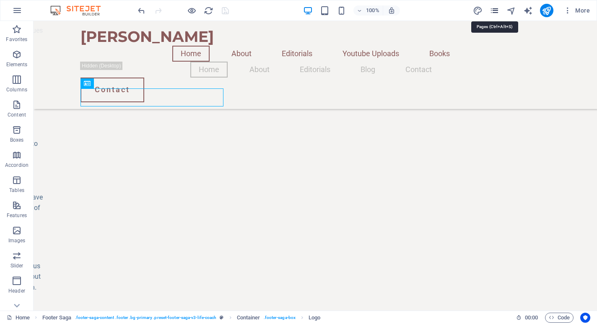
click at [494, 14] on icon "pages" at bounding box center [495, 11] width 10 height 10
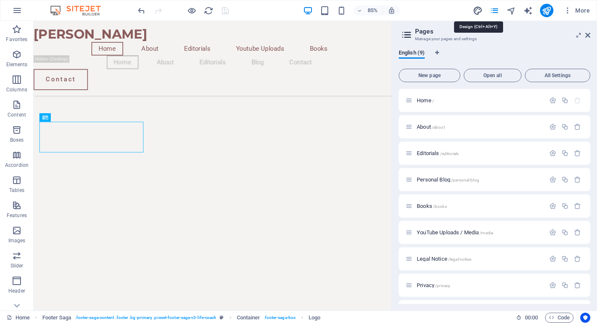
click at [480, 12] on icon "design" at bounding box center [478, 11] width 10 height 10
select select "700"
select select "px"
select select "rem"
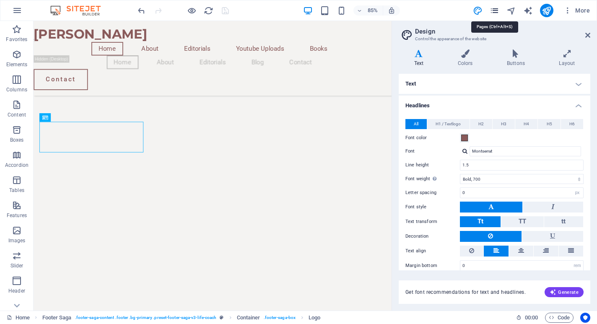
click at [496, 7] on icon "pages" at bounding box center [495, 11] width 10 height 10
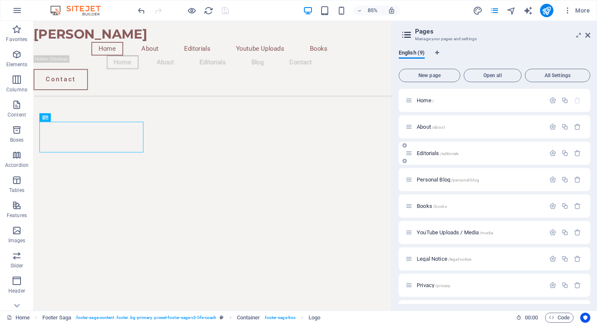
scroll to position [23, 0]
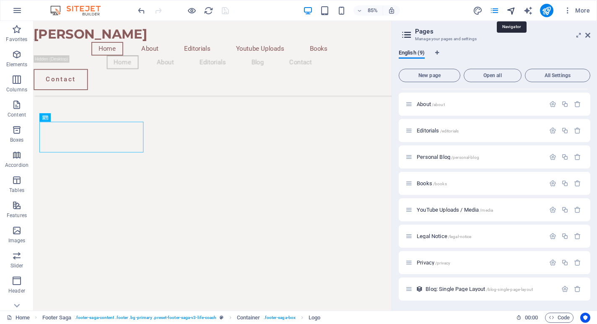
click at [510, 13] on icon "navigator" at bounding box center [511, 11] width 10 height 10
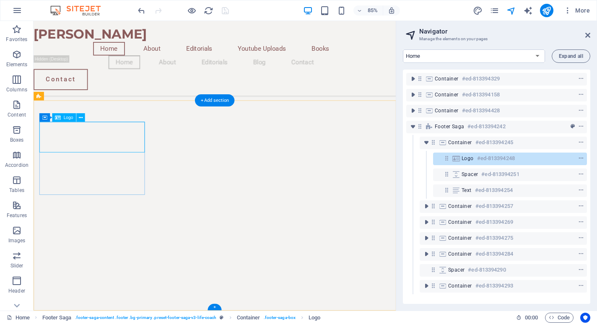
click at [490, 159] on h6 "#ed-813394248" at bounding box center [496, 158] width 38 height 10
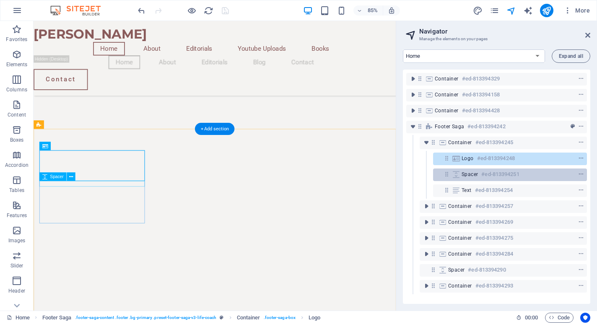
click at [494, 176] on h6 "#ed-813394251" at bounding box center [500, 174] width 38 height 10
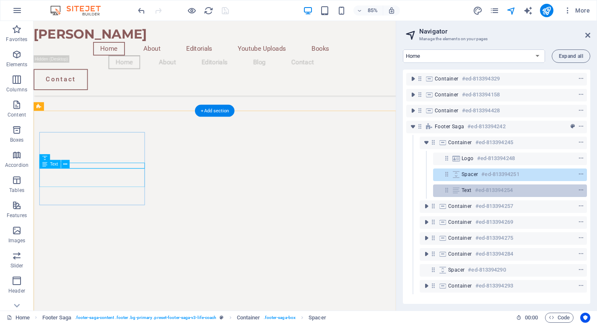
click at [491, 191] on h6 "#ed-813394254" at bounding box center [494, 190] width 38 height 10
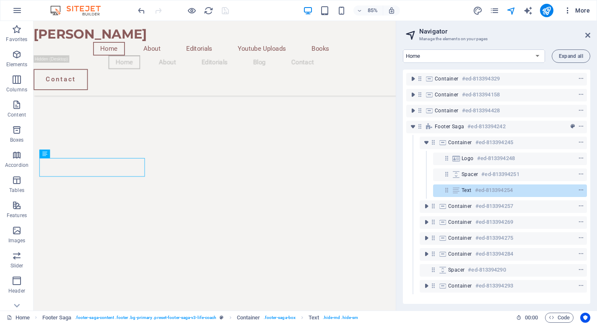
click at [569, 9] on icon "button" at bounding box center [567, 10] width 8 height 8
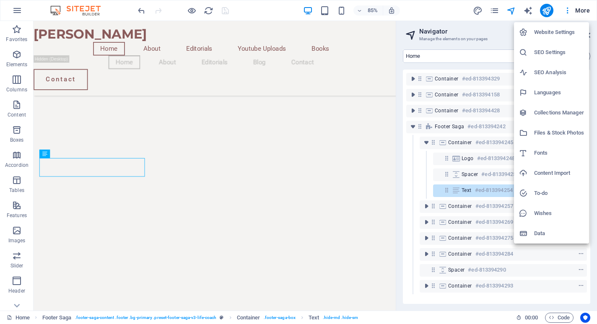
click at [556, 34] on h6 "Website Settings" at bounding box center [559, 32] width 50 height 10
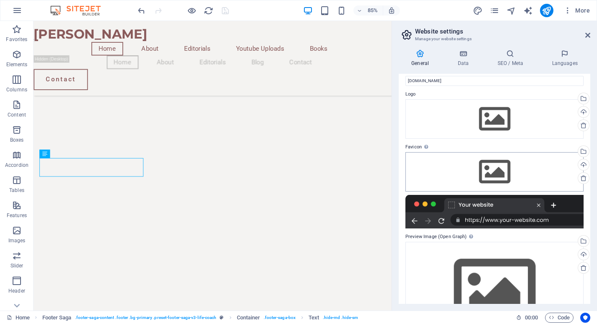
scroll to position [0, 0]
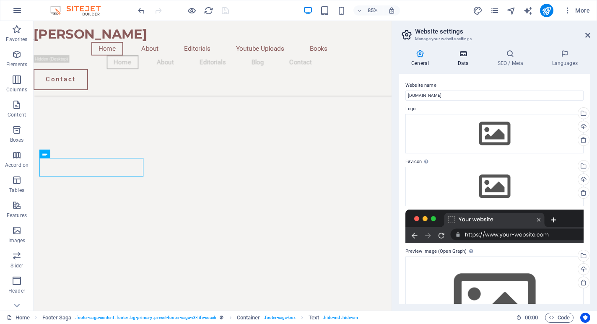
click at [466, 58] on h4 "Data" at bounding box center [465, 58] width 40 height 18
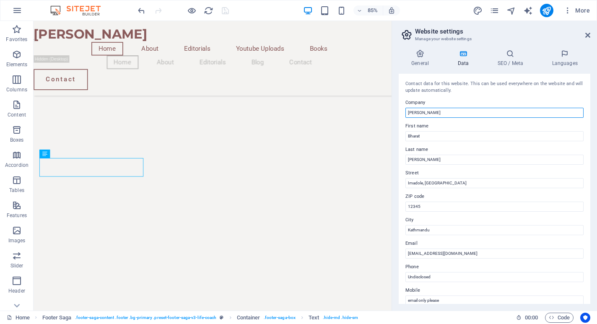
click at [436, 110] on input "[PERSON_NAME]" at bounding box center [494, 113] width 178 height 10
type input "[PERSON_NAME]"
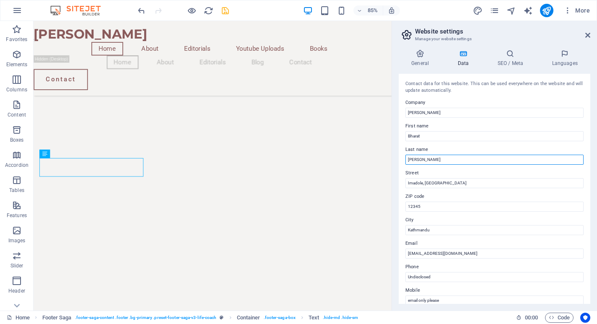
click at [422, 157] on input "[PERSON_NAME]" at bounding box center [494, 160] width 178 height 10
type input "Bhattaraai"
click at [425, 60] on h4 "General" at bounding box center [422, 58] width 46 height 18
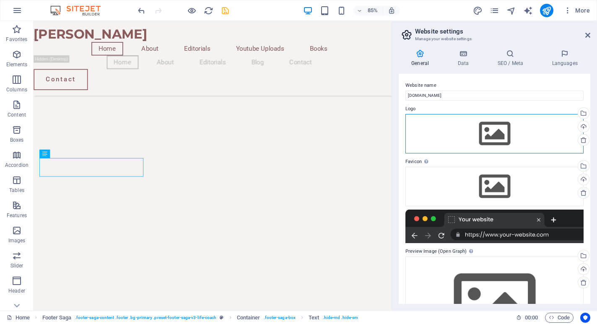
click at [470, 133] on div "Drag files here, click to choose files or select files from Files or our free s…" at bounding box center [494, 133] width 178 height 39
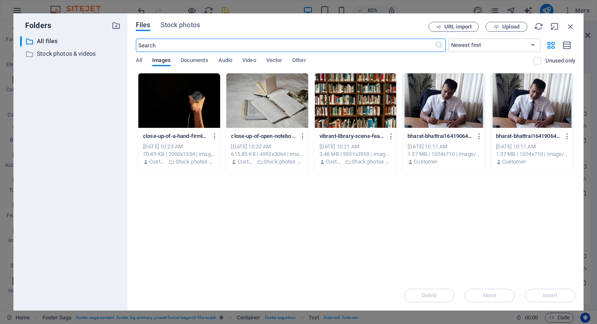
scroll to position [1037, 0]
click at [501, 27] on span "Upload" at bounding box center [506, 26] width 34 height 5
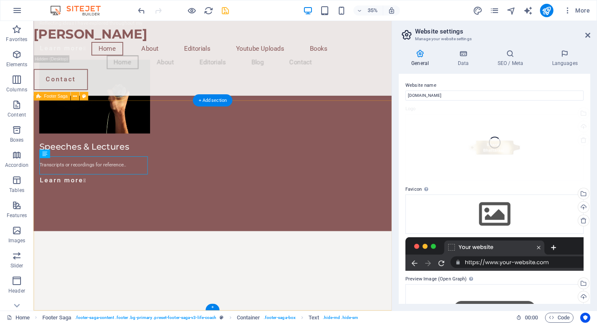
scroll to position [1526, 0]
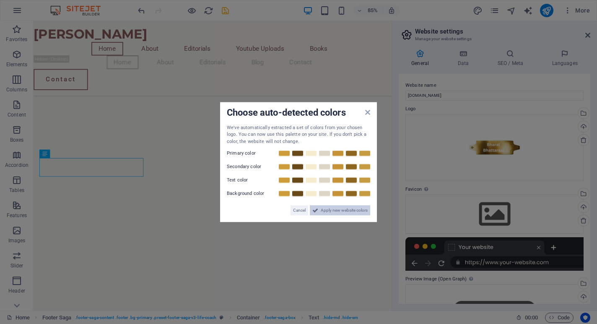
click at [325, 207] on span "Apply new website colors" at bounding box center [344, 210] width 47 height 10
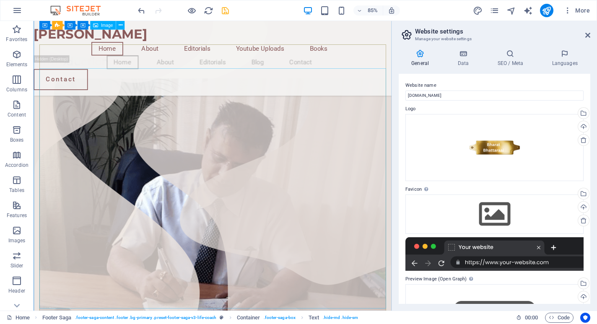
scroll to position [137, 0]
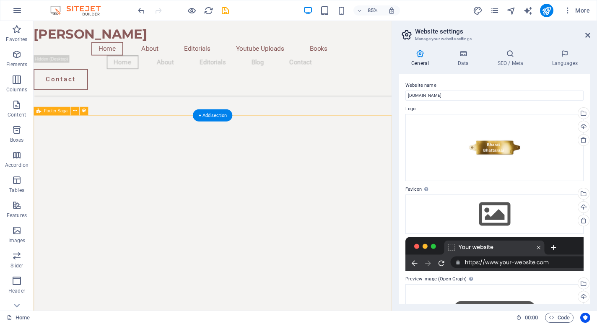
scroll to position [1526, 0]
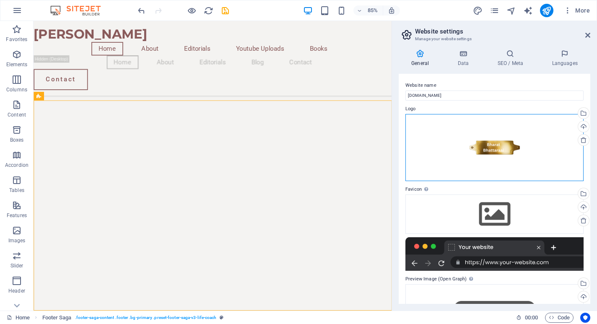
click at [513, 131] on div "Drag files here, click to choose files or select files from Files or our free s…" at bounding box center [494, 147] width 178 height 67
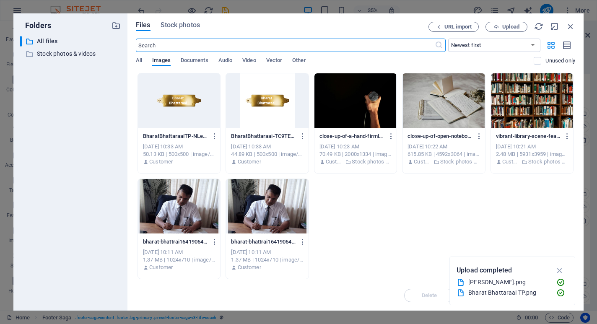
click at [253, 101] on div at bounding box center [267, 100] width 82 height 54
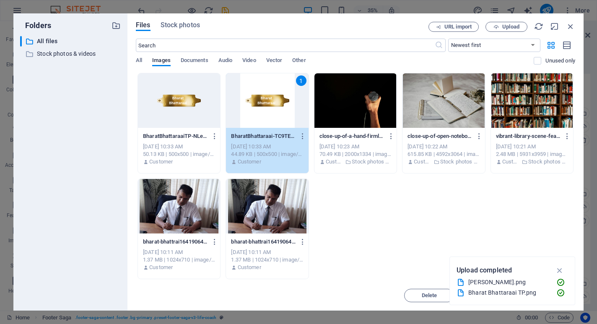
click at [198, 107] on div at bounding box center [179, 100] width 82 height 54
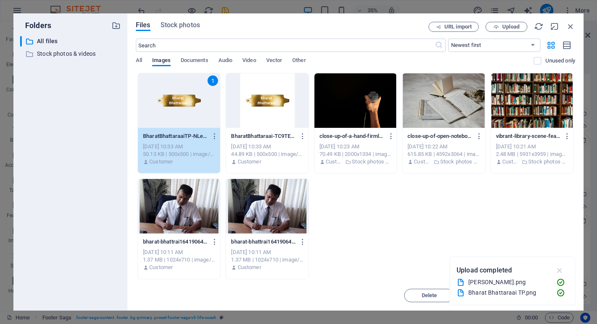
click at [562, 268] on icon "button" at bounding box center [560, 270] width 10 height 9
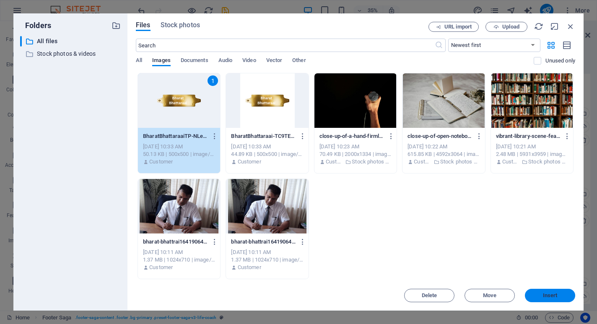
click at [549, 298] on span "Insert" at bounding box center [550, 295] width 15 height 5
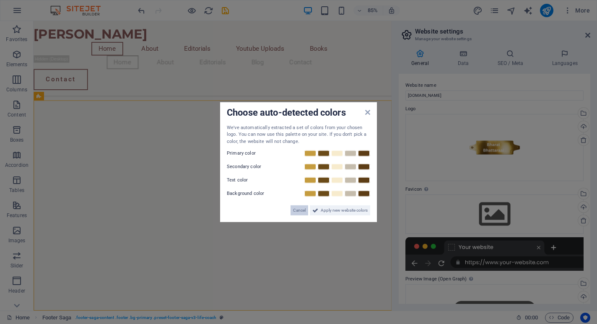
click at [299, 206] on span "Cancel" at bounding box center [299, 210] width 13 height 10
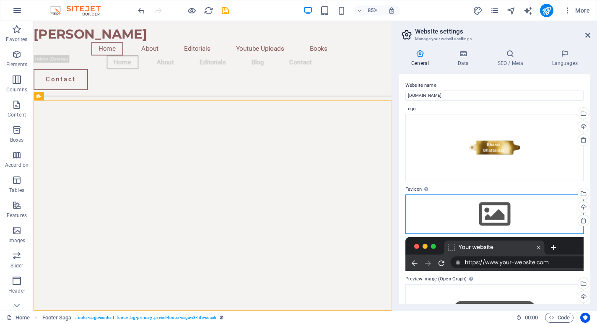
click at [510, 214] on div "Drag files here, click to choose files or select files from Files or our free s…" at bounding box center [494, 213] width 178 height 39
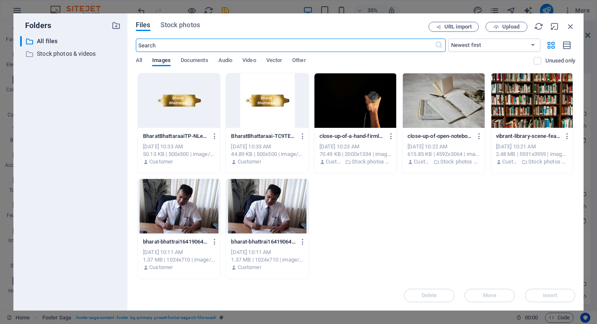
click at [190, 114] on div at bounding box center [179, 100] width 82 height 54
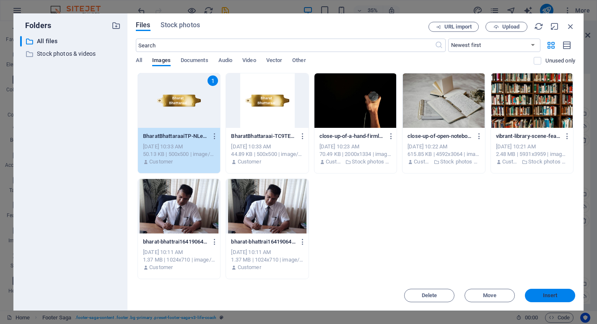
click at [539, 292] on button "Insert" at bounding box center [550, 295] width 50 height 13
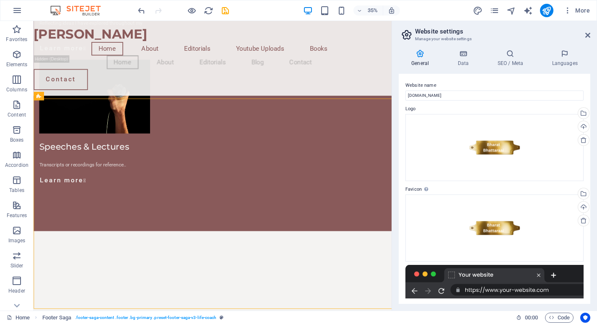
scroll to position [1526, 0]
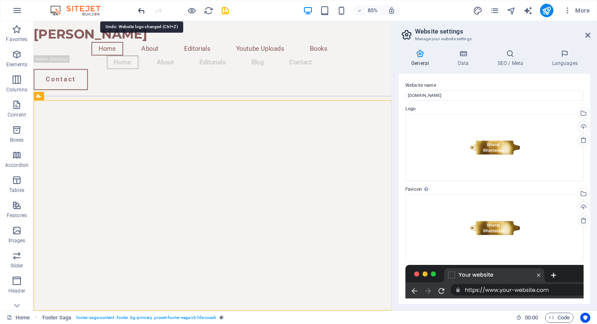
click at [140, 10] on icon "undo" at bounding box center [142, 11] width 10 height 10
click at [142, 10] on icon "undo" at bounding box center [142, 11] width 10 height 10
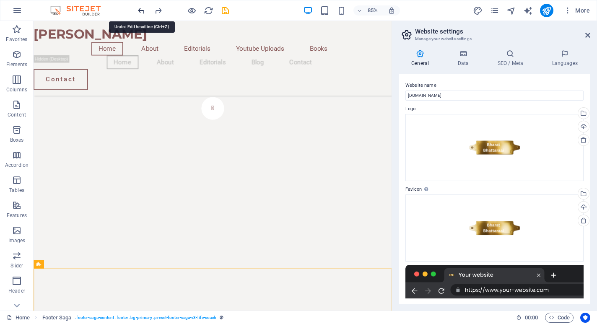
scroll to position [1243, 0]
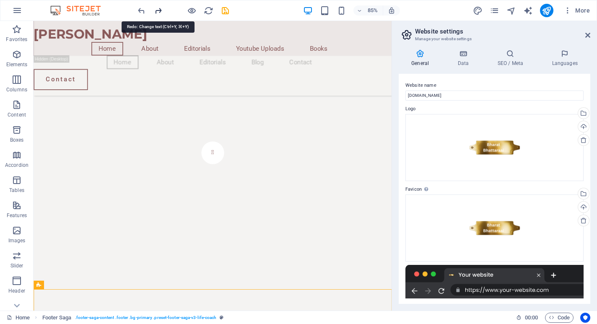
click at [159, 9] on icon "redo" at bounding box center [158, 11] width 10 height 10
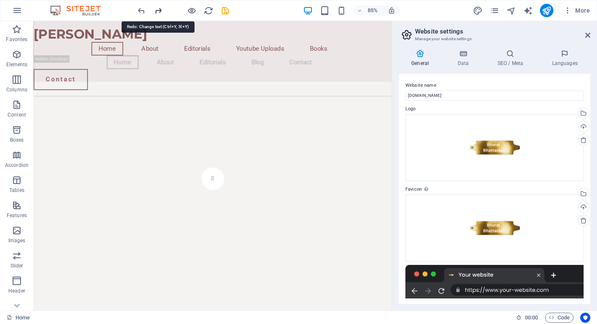
click at [159, 9] on icon "redo" at bounding box center [158, 11] width 10 height 10
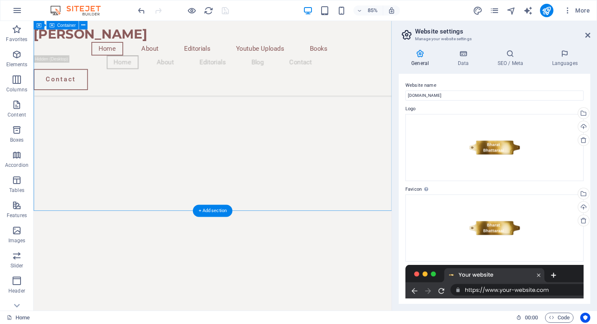
scroll to position [1432, 0]
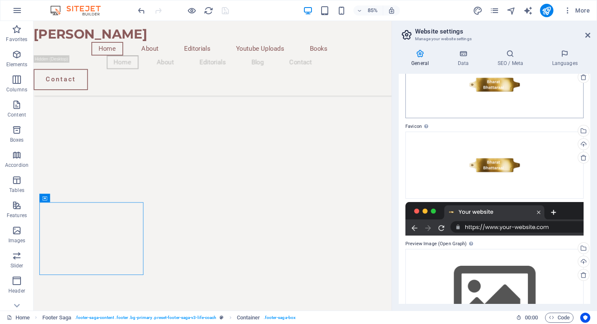
scroll to position [111, 0]
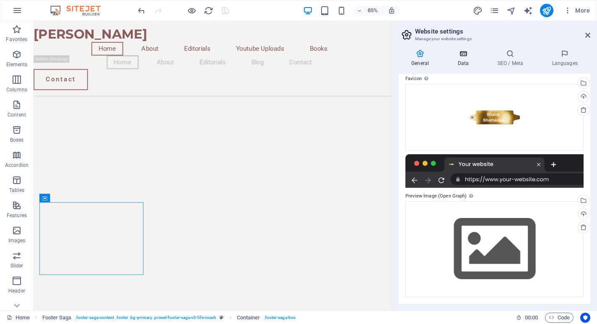
click at [462, 62] on h4 "Data" at bounding box center [465, 58] width 40 height 18
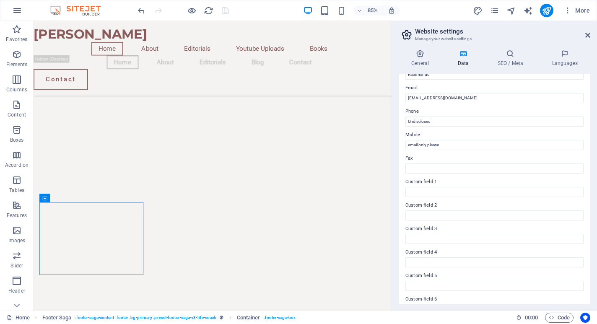
scroll to position [172, 0]
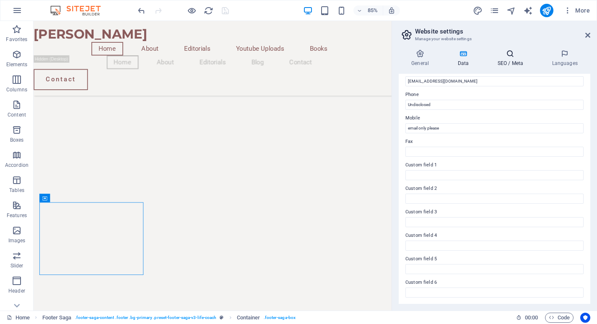
click at [503, 54] on icon at bounding box center [509, 53] width 51 height 8
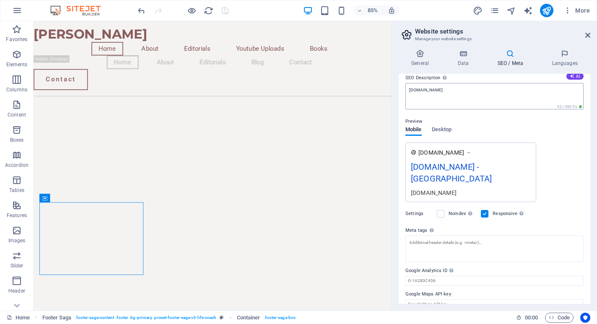
scroll to position [0, 0]
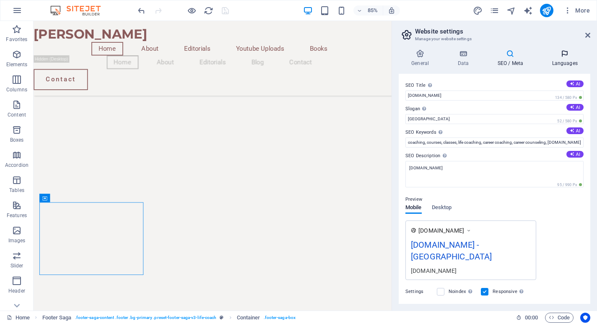
click at [561, 59] on h4 "Languages" at bounding box center [564, 58] width 51 height 18
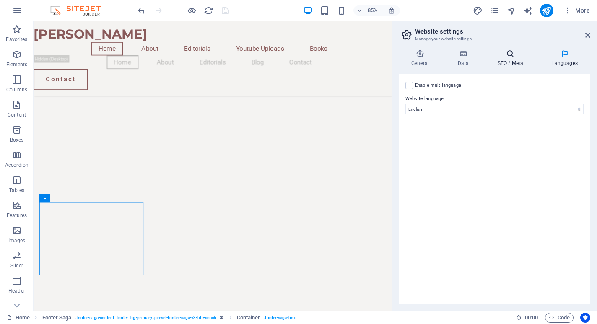
click at [514, 60] on h4 "SEO / Meta" at bounding box center [511, 58] width 54 height 18
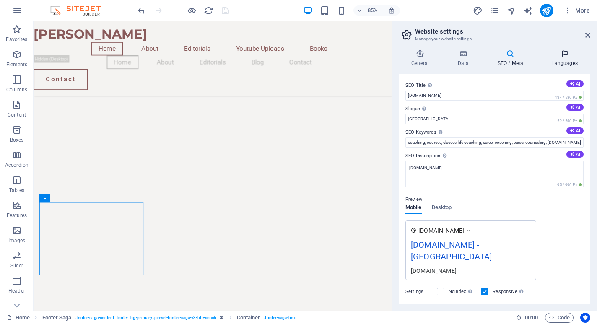
click at [564, 55] on icon at bounding box center [564, 53] width 51 height 8
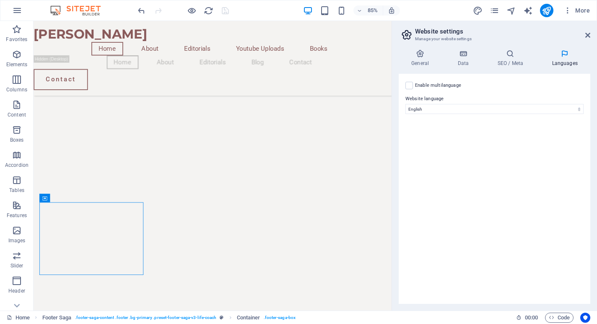
click at [413, 85] on div "Enable multilanguage To disable multilanguage delete all languages until only o…" at bounding box center [494, 85] width 178 height 10
click at [409, 85] on label at bounding box center [409, 86] width 8 height 8
click at [0, 0] on input "Enable multilanguage To disable multilanguage delete all languages until only o…" at bounding box center [0, 0] width 0 height 0
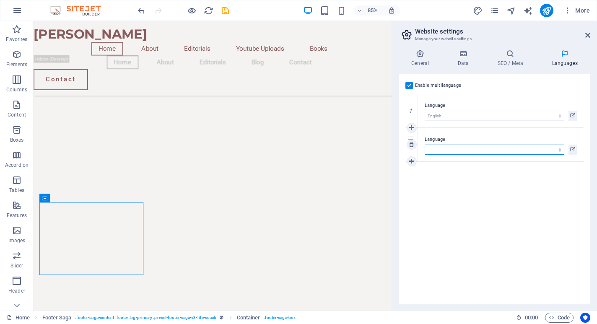
click at [441, 145] on select "Abkhazian Afar Afrikaans Akan Albanian Amharic Arabic Aragonese Armenian Assame…" at bounding box center [495, 150] width 140 height 10
select select "113"
click at [425, 145] on select "Abkhazian Afar Afrikaans Akan Albanian Amharic Arabic Aragonese Armenian Assame…" at bounding box center [495, 150] width 140 height 10
click at [458, 194] on div "Enable multilanguage To disable multilanguage delete all languages until only o…" at bounding box center [495, 189] width 192 height 230
click at [508, 59] on h4 "SEO / Meta" at bounding box center [511, 58] width 54 height 18
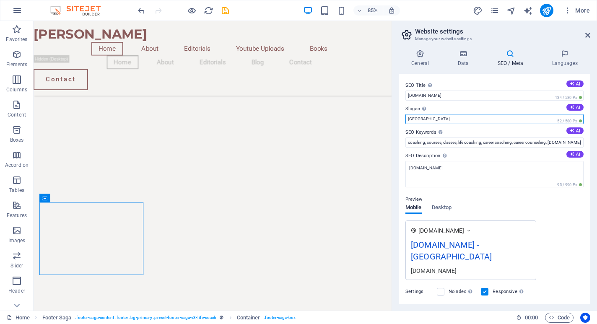
click at [444, 119] on input "[GEOGRAPHIC_DATA]" at bounding box center [494, 119] width 178 height 10
paste input "Preserving Knowledge. Honoring Legacy. Inspiring Generations."
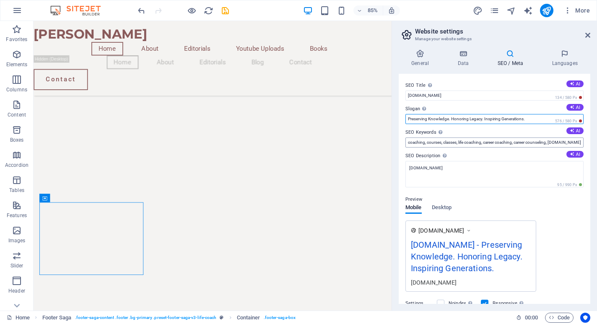
type input "Preserving Knowledge. Honoring Legacy. Inspiring Generations."
click at [465, 145] on input "coaching, courses, classes, life coaching, career coaching, career counseling, …" at bounding box center [494, 142] width 178 height 10
click at [421, 54] on icon at bounding box center [420, 53] width 43 height 8
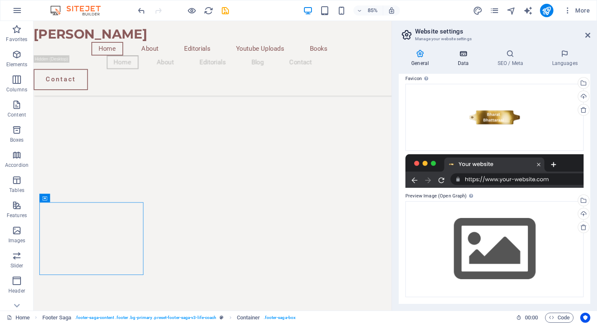
click at [462, 57] on icon at bounding box center [463, 53] width 36 height 8
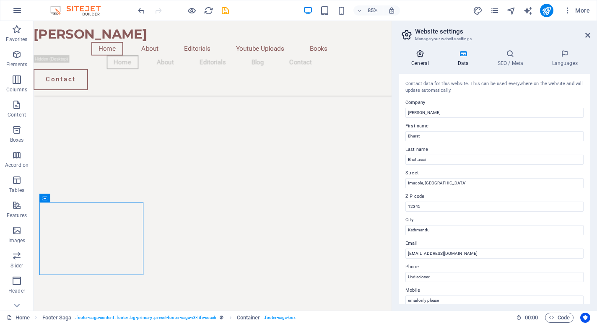
click at [423, 53] on icon at bounding box center [420, 53] width 43 height 8
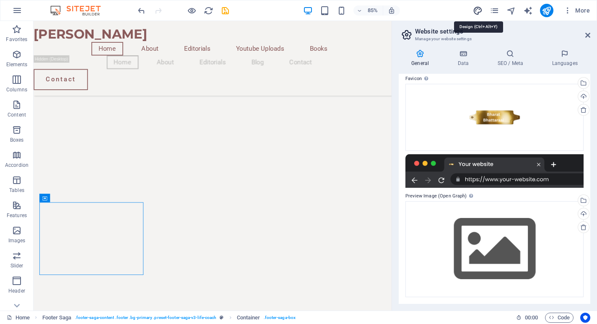
click at [479, 10] on icon "design" at bounding box center [478, 11] width 10 height 10
select select "700"
select select "px"
select select "rem"
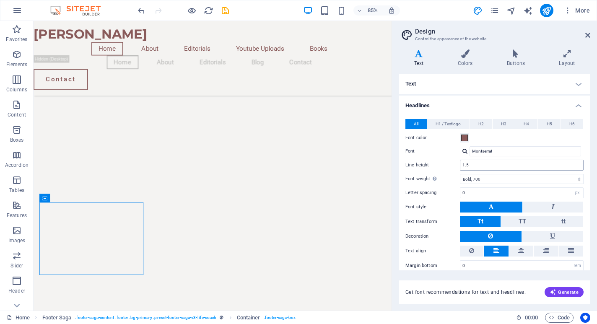
scroll to position [8, 0]
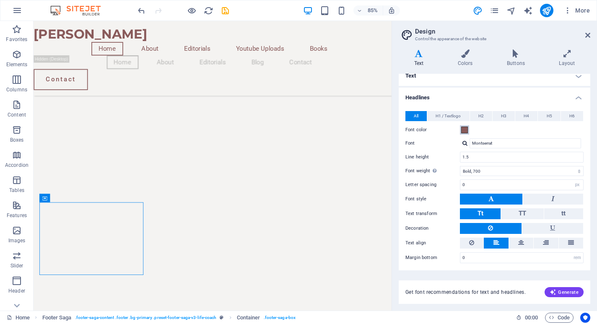
click at [467, 131] on span at bounding box center [464, 130] width 7 height 7
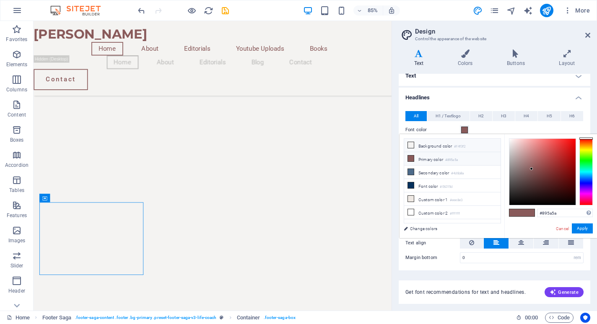
click at [453, 147] on li "Background color #f4f3f2" at bounding box center [452, 145] width 96 height 13
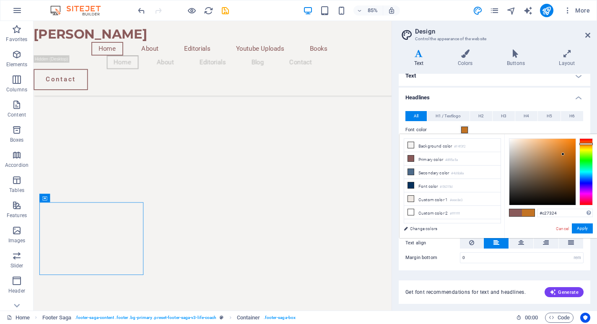
click at [563, 154] on div at bounding box center [542, 172] width 66 height 66
click at [425, 211] on li "Custom color 2 #ffffff" at bounding box center [452, 212] width 96 height 13
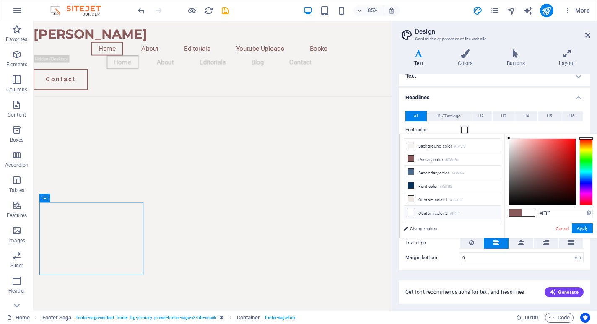
type input "#b82424"
click at [562, 157] on div at bounding box center [542, 172] width 66 height 66
click at [583, 231] on button "Apply" at bounding box center [582, 228] width 21 height 10
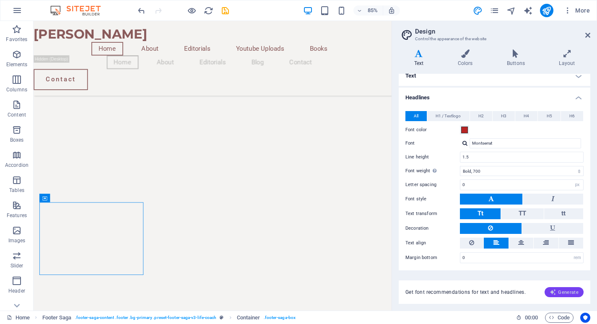
click at [568, 294] on span "Generate" at bounding box center [563, 292] width 29 height 7
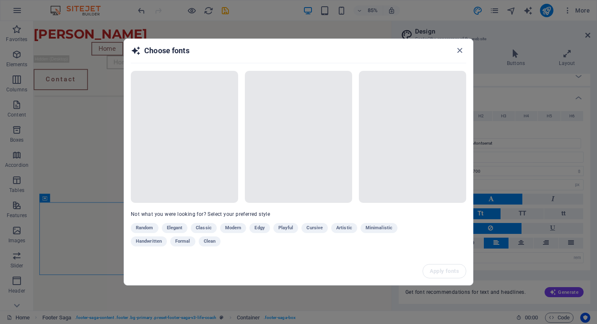
click at [176, 227] on div "Random Elegant Classic Modern Edgy Playful Cursive Artistic Minimalistic Handwr…" at bounding box center [277, 236] width 293 height 27
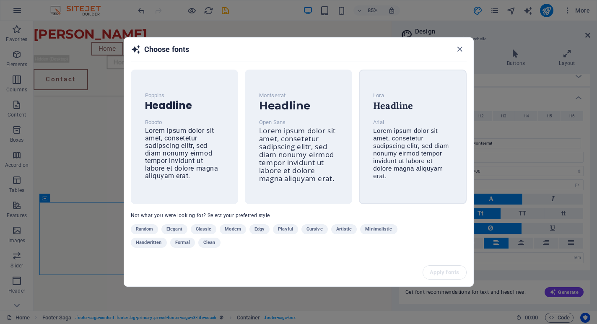
click at [417, 140] on span "Lorem ipsum dolor sit amet, consetetur sadipscing elitr, sed diam nonumy eirmod…" at bounding box center [411, 153] width 76 height 52
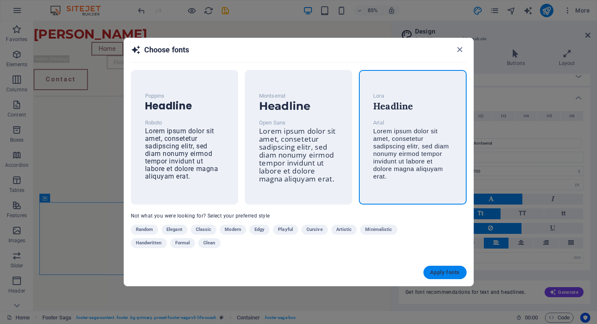
click at [438, 275] on span "Apply fonts" at bounding box center [444, 272] width 29 height 7
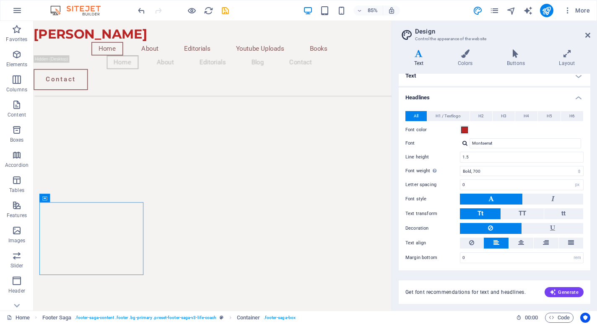
type input "Lora"
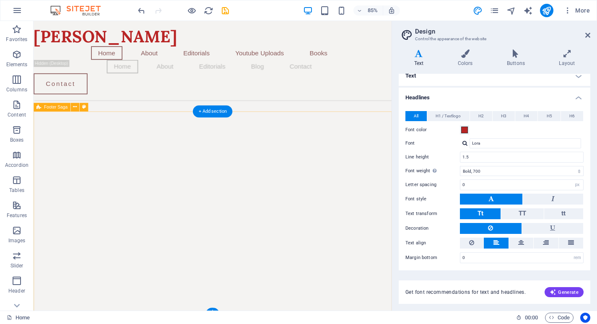
scroll to position [1518, 0]
click at [464, 128] on span at bounding box center [464, 130] width 7 height 7
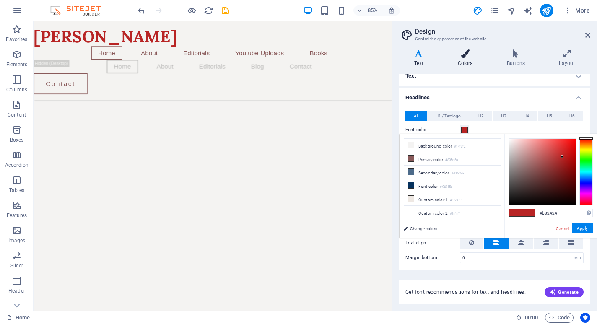
click at [461, 55] on icon at bounding box center [465, 53] width 46 height 8
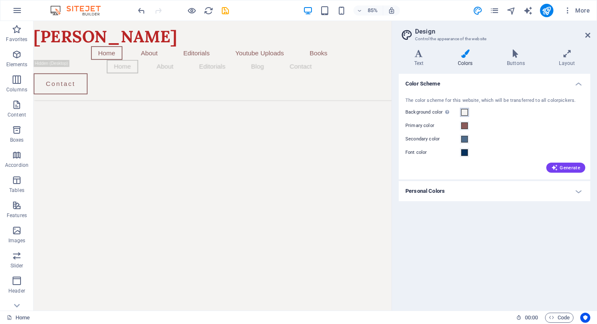
click at [466, 111] on span at bounding box center [464, 112] width 7 height 7
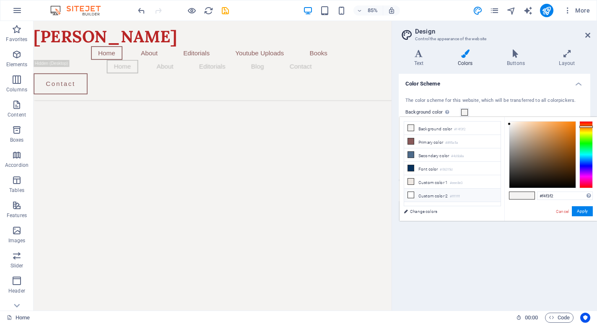
click at [443, 196] on li "Custom color 2 #ffffff" at bounding box center [452, 195] width 96 height 13
type input "#ffffff"
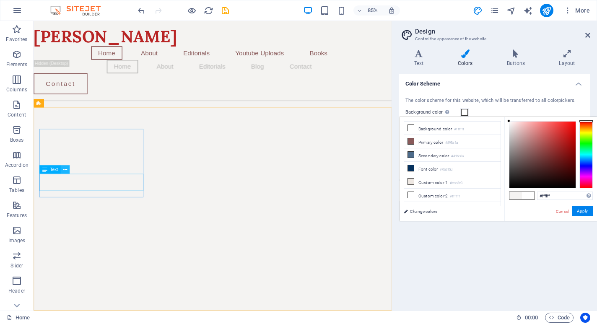
click at [64, 169] on icon at bounding box center [65, 170] width 4 height 8
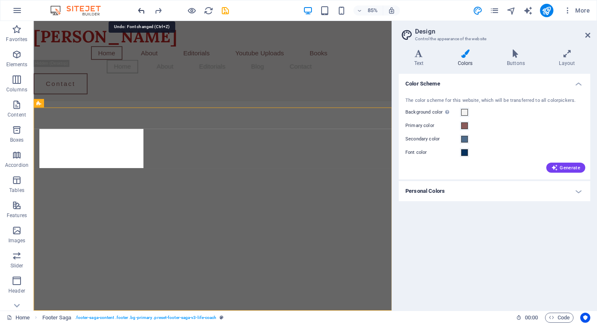
click at [144, 7] on icon "undo" at bounding box center [142, 11] width 10 height 10
click at [143, 10] on icon "undo" at bounding box center [142, 11] width 10 height 10
click at [163, 12] on div at bounding box center [183, 10] width 94 height 13
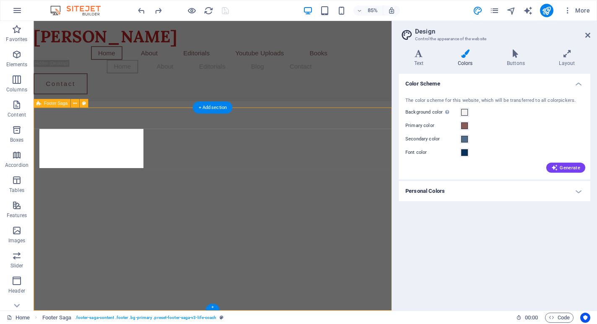
click at [587, 36] on icon at bounding box center [587, 35] width 5 height 7
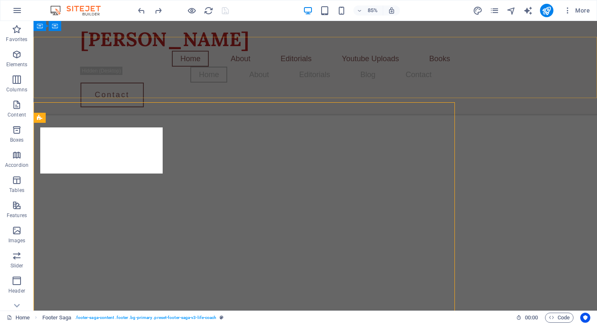
scroll to position [1539, 0]
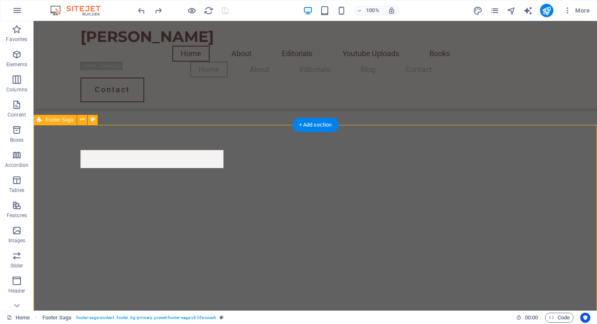
scroll to position [1557, 0]
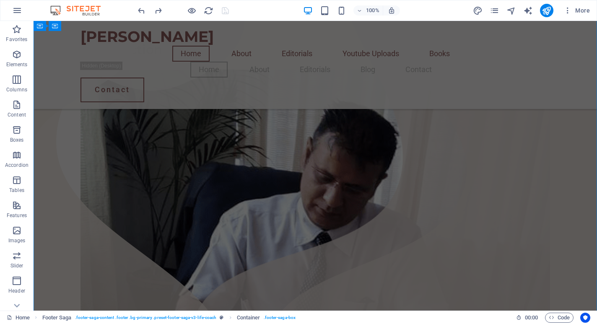
scroll to position [0, 0]
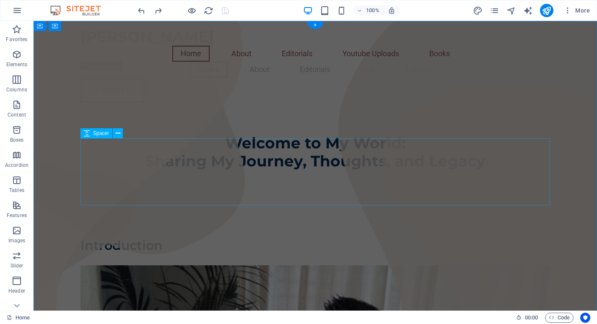
click at [231, 179] on div at bounding box center [314, 203] width 469 height 67
select select "px"
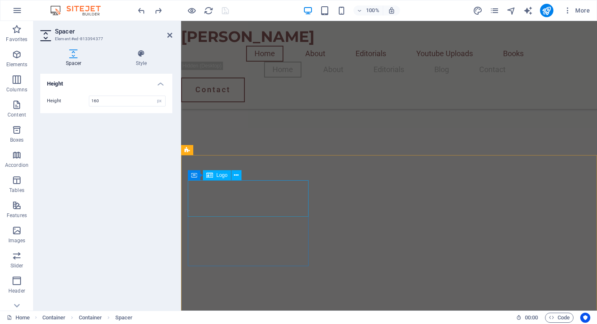
scroll to position [1573, 0]
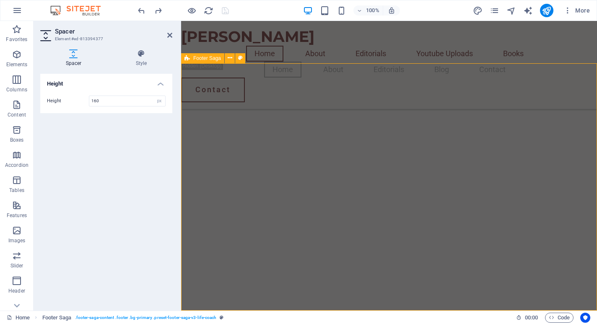
scroll to position [1618, 0]
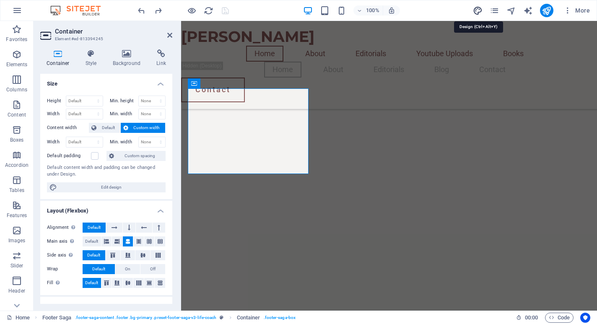
click at [477, 10] on icon "design" at bounding box center [478, 11] width 10 height 10
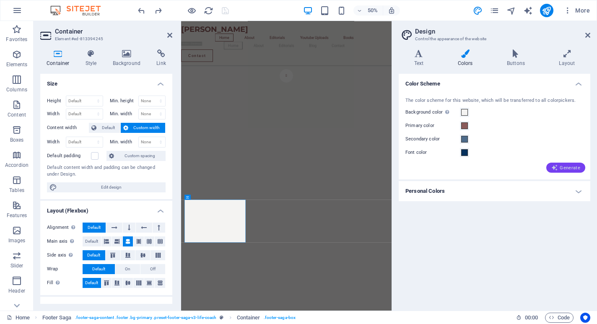
click at [566, 170] on span "Generate" at bounding box center [565, 167] width 29 height 7
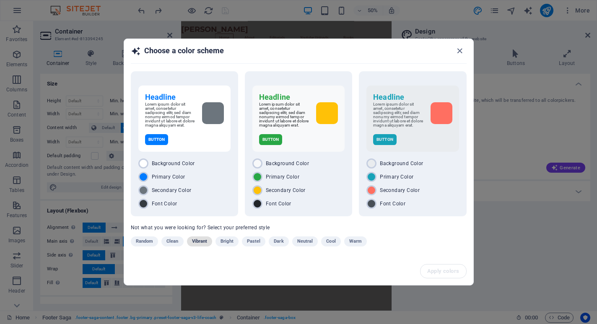
click at [203, 244] on span "Vibrant" at bounding box center [200, 241] width 16 height 10
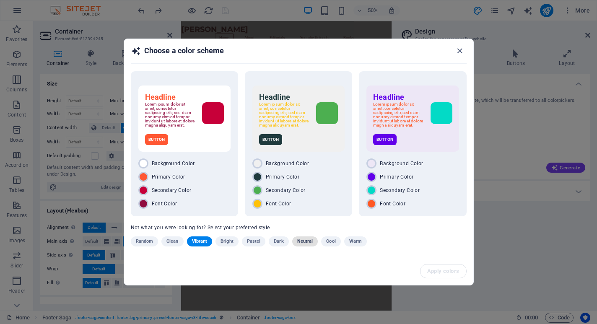
click at [308, 243] on span "Neutral" at bounding box center [305, 241] width 16 height 10
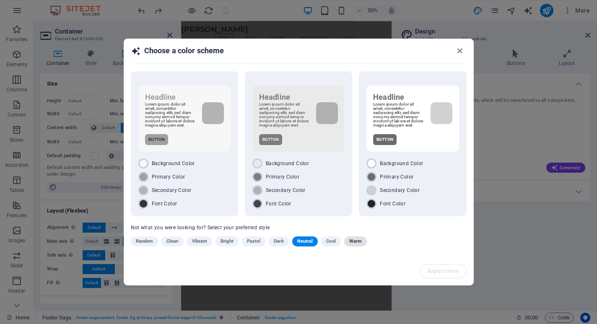
click at [360, 246] on span "Warm" at bounding box center [355, 241] width 13 height 10
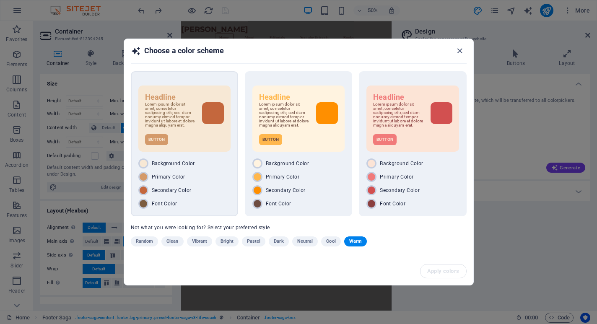
click at [212, 165] on div "Background Color" at bounding box center [184, 163] width 92 height 10
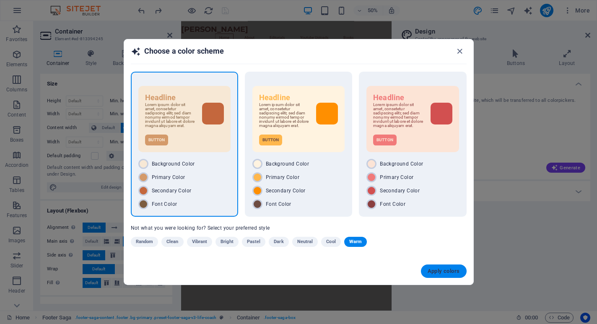
click at [437, 275] on span "Apply colors" at bounding box center [443, 271] width 32 height 7
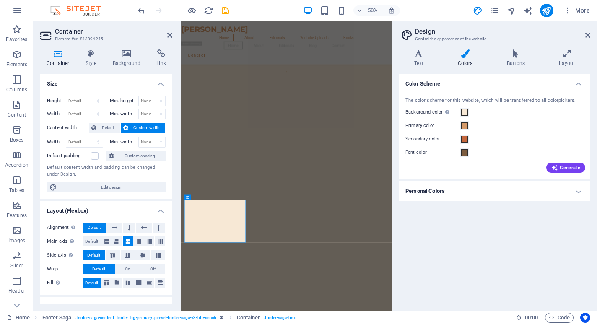
scroll to position [1284, 0]
click at [518, 56] on icon at bounding box center [515, 53] width 49 height 8
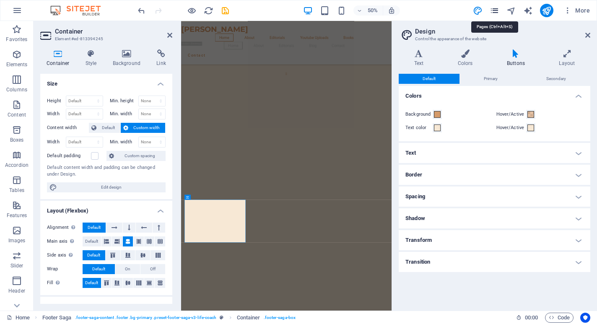
click at [496, 8] on icon "pages" at bounding box center [495, 11] width 10 height 10
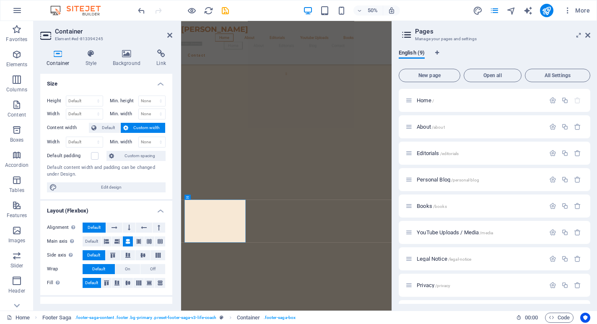
click at [472, 8] on div "50% More" at bounding box center [364, 10] width 457 height 13
click at [225, 9] on icon "save" at bounding box center [225, 11] width 10 height 10
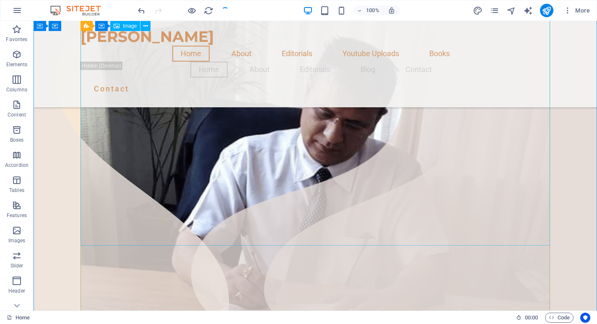
scroll to position [0, 0]
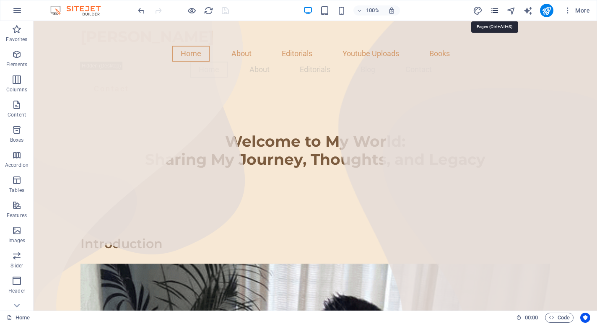
click at [497, 12] on icon "pages" at bounding box center [495, 11] width 10 height 10
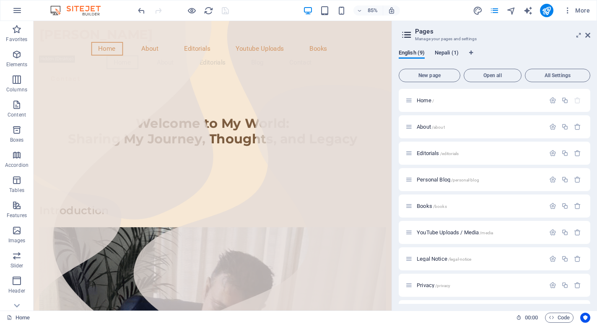
click at [452, 53] on span "Nepali (1)" at bounding box center [447, 54] width 24 height 12
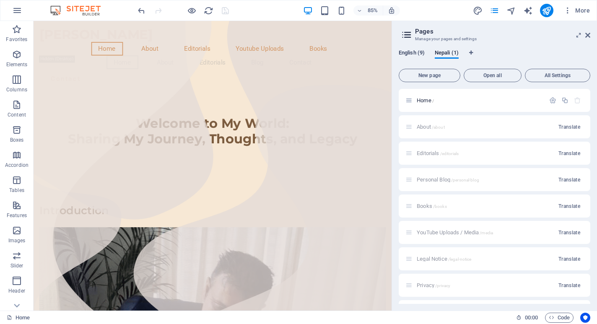
click at [418, 53] on span "English (9)" at bounding box center [412, 54] width 26 height 12
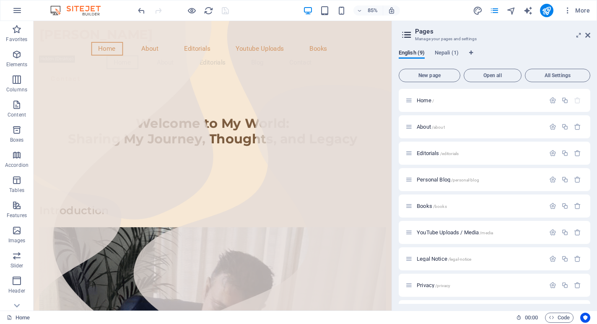
click at [434, 59] on div "English (9) Nepali (1)" at bounding box center [495, 57] width 192 height 16
click at [442, 54] on span "Nepali (1)" at bounding box center [447, 54] width 24 height 12
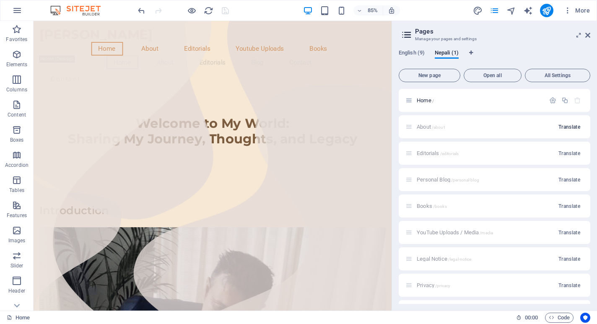
click at [565, 125] on span "Translate" at bounding box center [569, 127] width 22 height 7
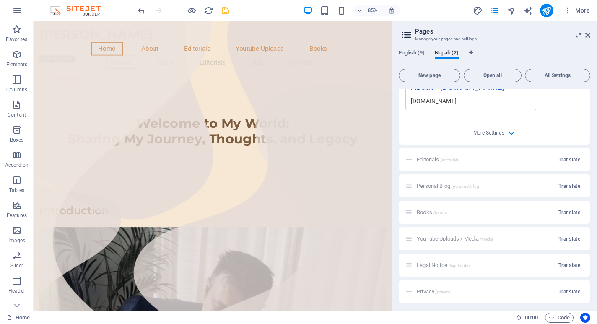
scroll to position [319, 0]
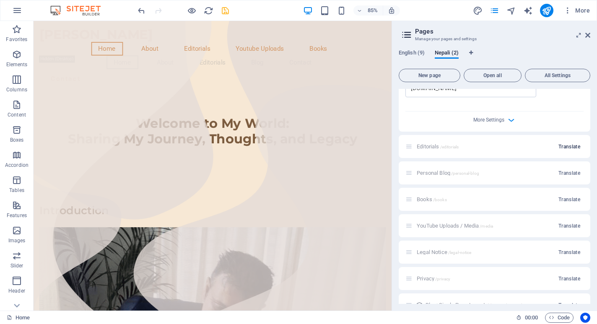
click at [568, 146] on span "Translate" at bounding box center [569, 146] width 22 height 7
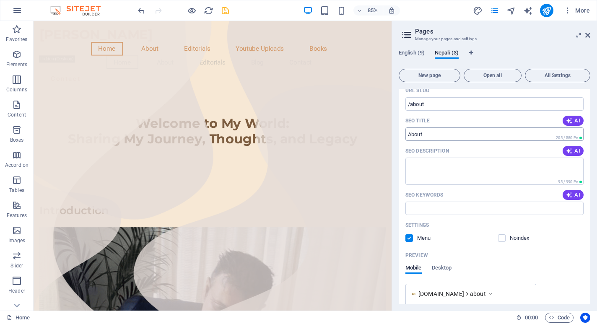
scroll to position [0, 0]
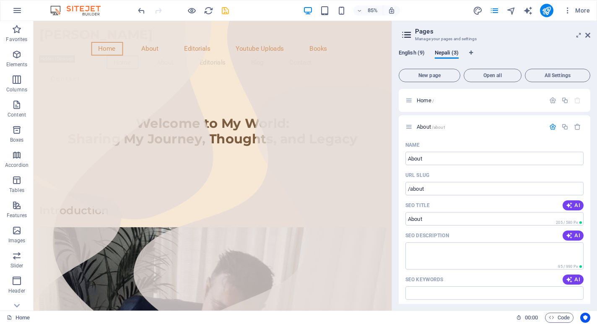
click at [420, 52] on span "English (9)" at bounding box center [412, 54] width 26 height 12
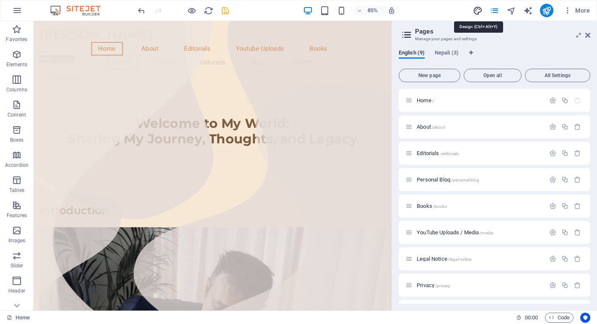
click at [479, 10] on icon "design" at bounding box center [478, 11] width 10 height 10
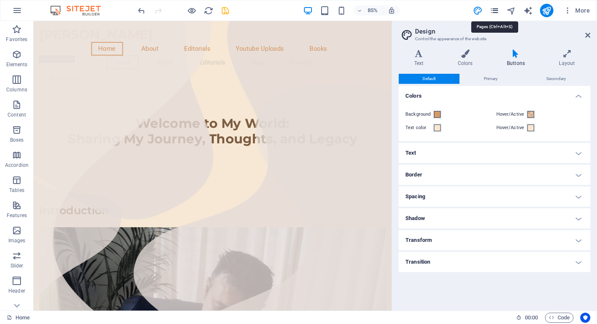
click at [495, 9] on icon "pages" at bounding box center [495, 11] width 10 height 10
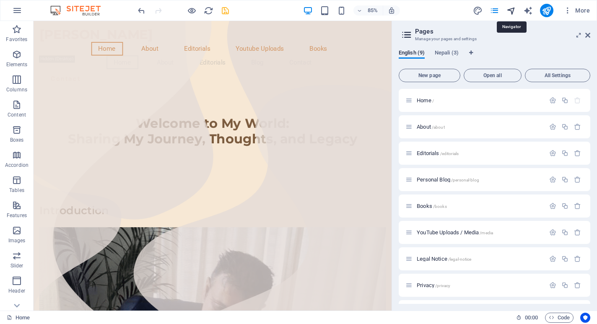
click at [512, 10] on icon "navigator" at bounding box center [511, 11] width 10 height 10
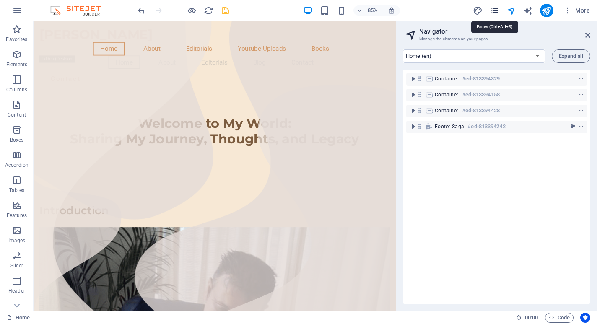
click at [499, 11] on icon "pages" at bounding box center [495, 11] width 10 height 10
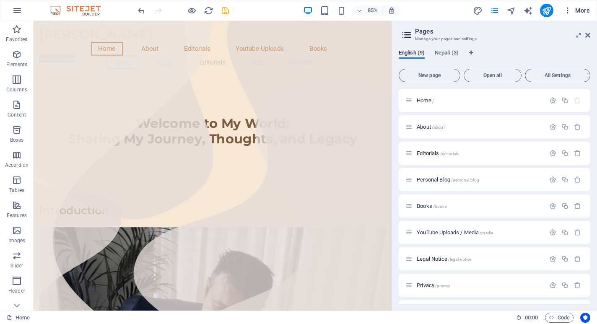
click at [564, 10] on icon "button" at bounding box center [567, 10] width 8 height 8
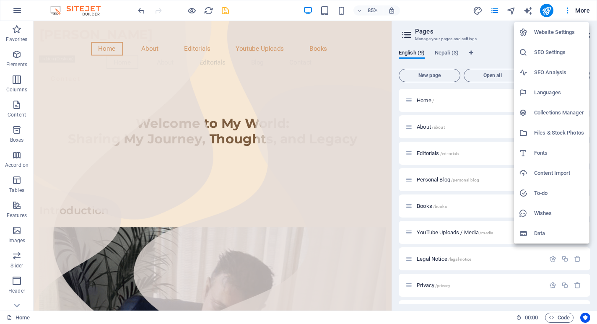
click at [559, 32] on h6 "Website Settings" at bounding box center [559, 32] width 50 height 10
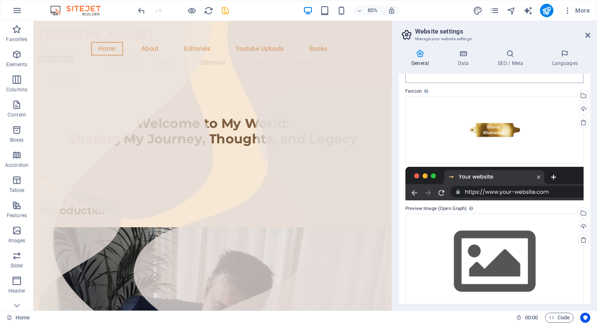
scroll to position [111, 0]
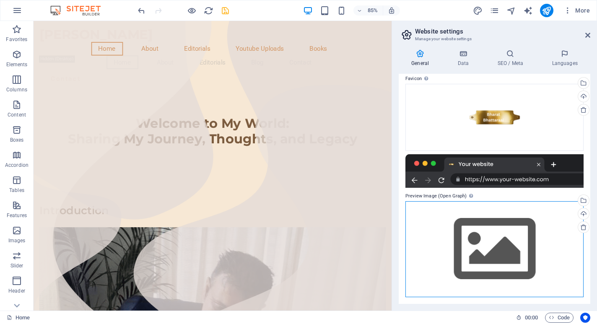
click at [488, 234] on div "Drag files here, click to choose files or select files from Files or our free s…" at bounding box center [494, 249] width 178 height 96
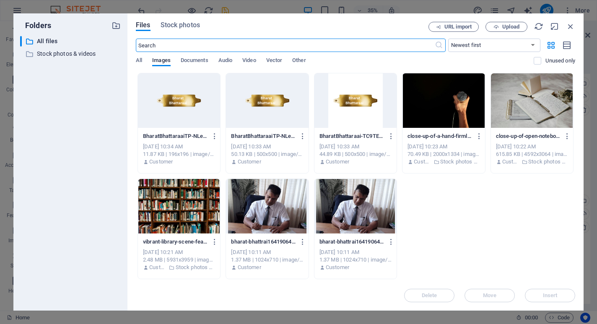
click at [246, 99] on div at bounding box center [267, 100] width 82 height 54
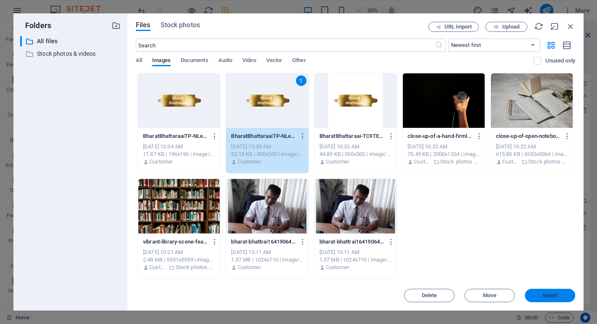
click at [539, 296] on span "Insert" at bounding box center [550, 295] width 44 height 5
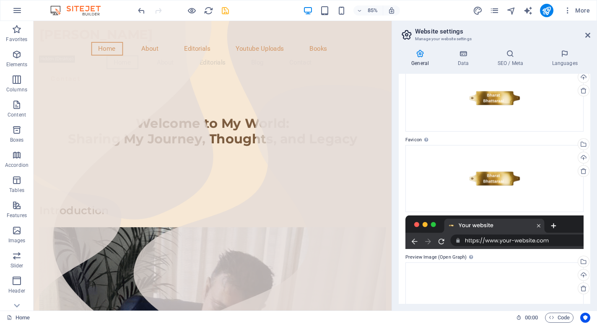
scroll to position [0, 0]
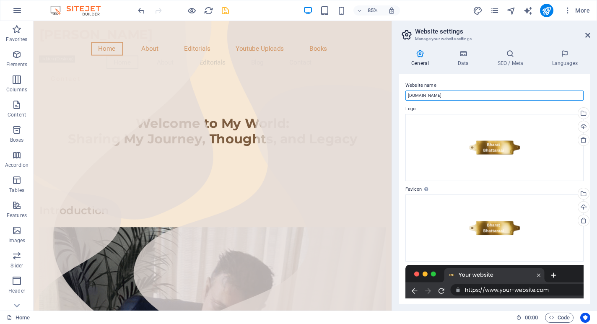
click at [482, 96] on input "[DOMAIN_NAME]" at bounding box center [494, 96] width 178 height 10
click at [436, 107] on label "Logo" at bounding box center [494, 109] width 178 height 10
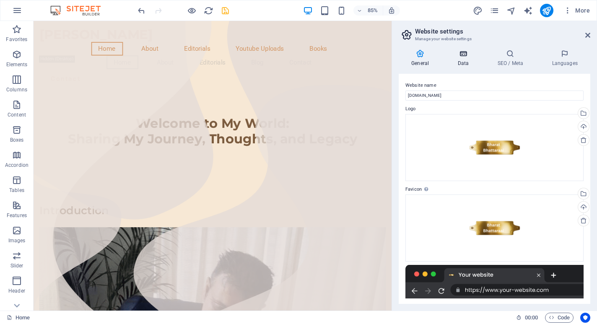
click at [462, 56] on icon at bounding box center [463, 53] width 36 height 8
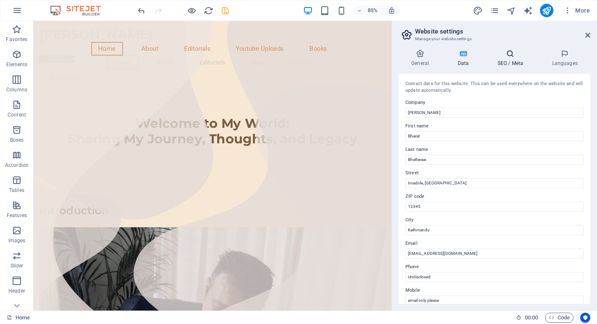
click at [505, 54] on icon at bounding box center [509, 53] width 51 height 8
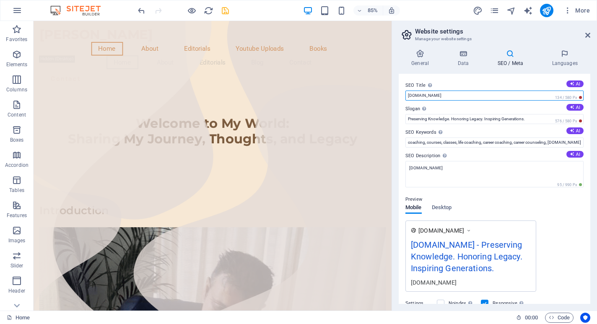
click at [470, 99] on input "[DOMAIN_NAME]" at bounding box center [494, 96] width 178 height 10
paste input "Share Memories & Contributions | Bharat Bhattaraai Archive"
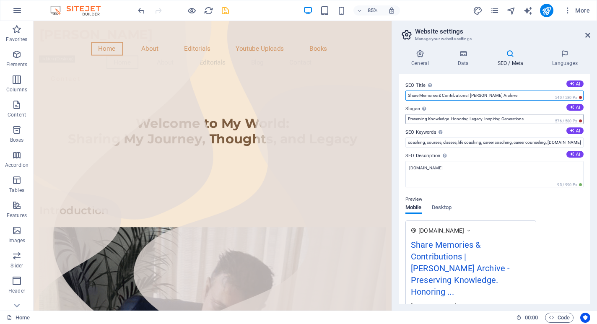
type input "Share Memories & Contributions | Bharat Bhattaraai Archive"
click at [461, 118] on input "Preserving Knowledge. Honoring Legacy. Inspiring Generations." at bounding box center [494, 119] width 178 height 10
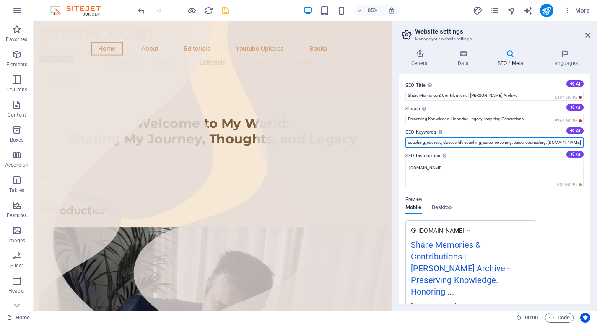
click at [437, 143] on input "coaching, courses, classes, life coaching, career coaching, career counseling, …" at bounding box center [494, 142] width 178 height 10
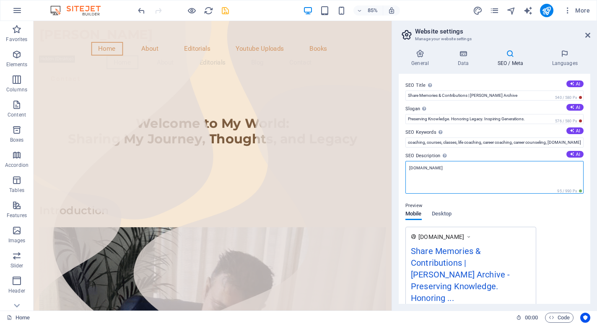
click at [434, 172] on textarea "[DOMAIN_NAME]" at bounding box center [494, 177] width 178 height 33
paste textarea "Contribute letters, stories, photographs, or memories of Bharat Bhattaraai. Hel…"
type textarea "Contribute letters, stories, photographs, or memories of Bharat Bhattaraai. Hel…"
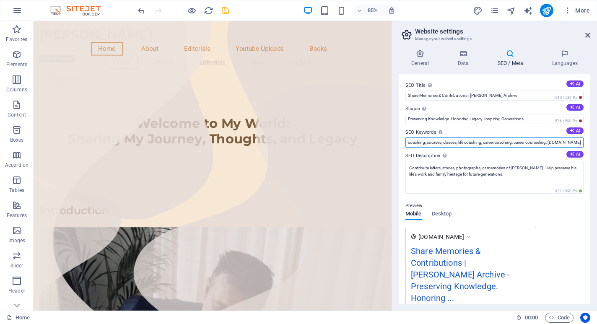
click at [482, 146] on input "coaching, courses, classes, life coaching, career coaching, career counseling, …" at bounding box center [494, 142] width 178 height 10
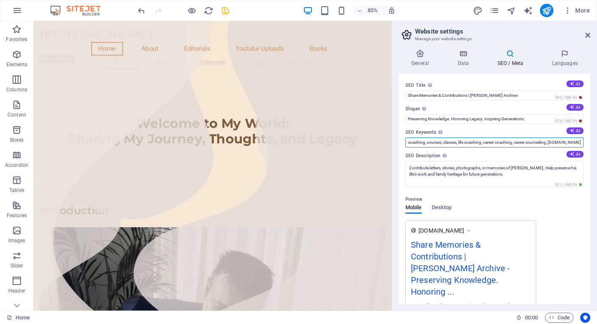
paste input "Bharat Bhattaraai contributions, share memories Bharat Bhattaraai, Bhattaraai a…"
type input "Bharat Bhattaraai contributions, share memories Bharat Bhattaraai, Bhattaraai a…"
click at [524, 197] on div "Preview" at bounding box center [494, 199] width 178 height 10
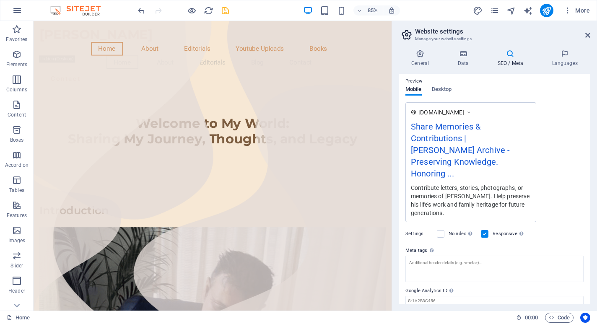
scroll to position [116, 0]
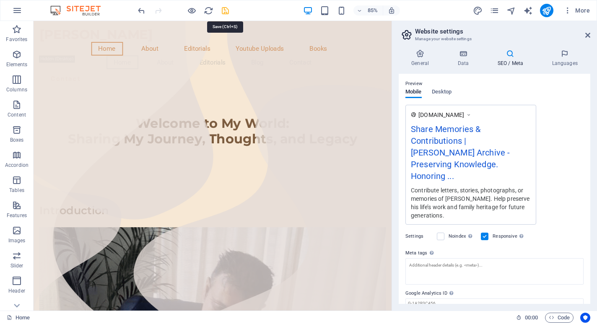
click at [224, 10] on icon "save" at bounding box center [225, 11] width 10 height 10
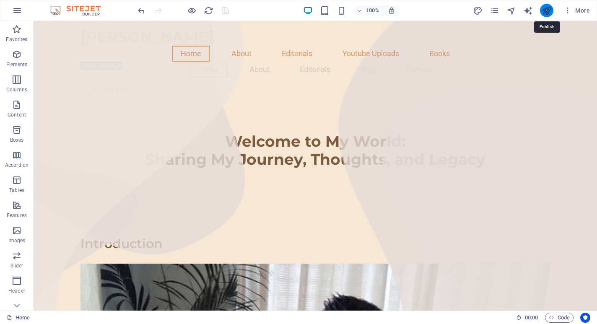
click at [545, 12] on icon "publish" at bounding box center [546, 11] width 10 height 10
